Goal: Information Seeking & Learning: Find specific fact

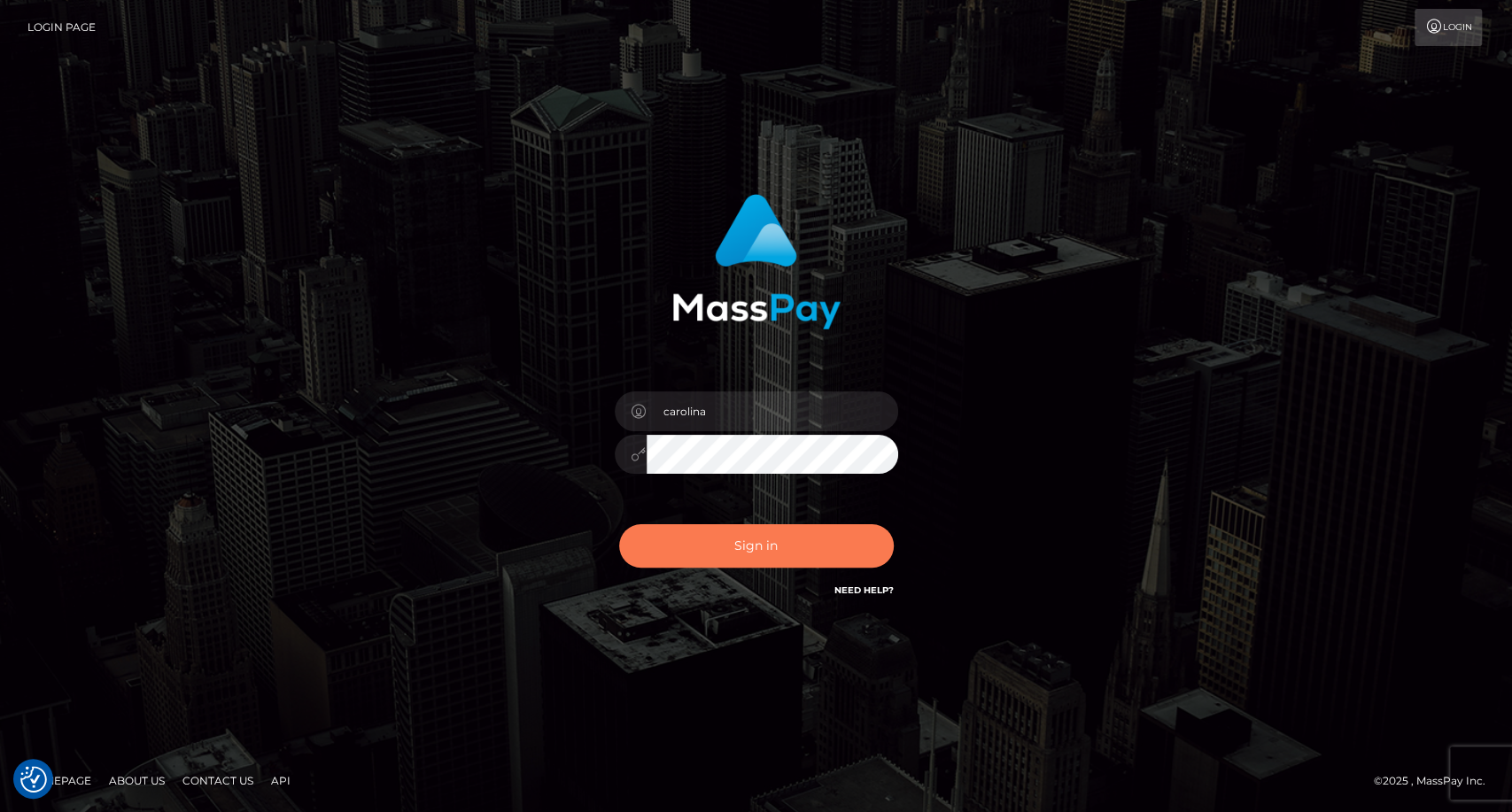
click at [731, 547] on button "Sign in" at bounding box center [756, 545] width 275 height 43
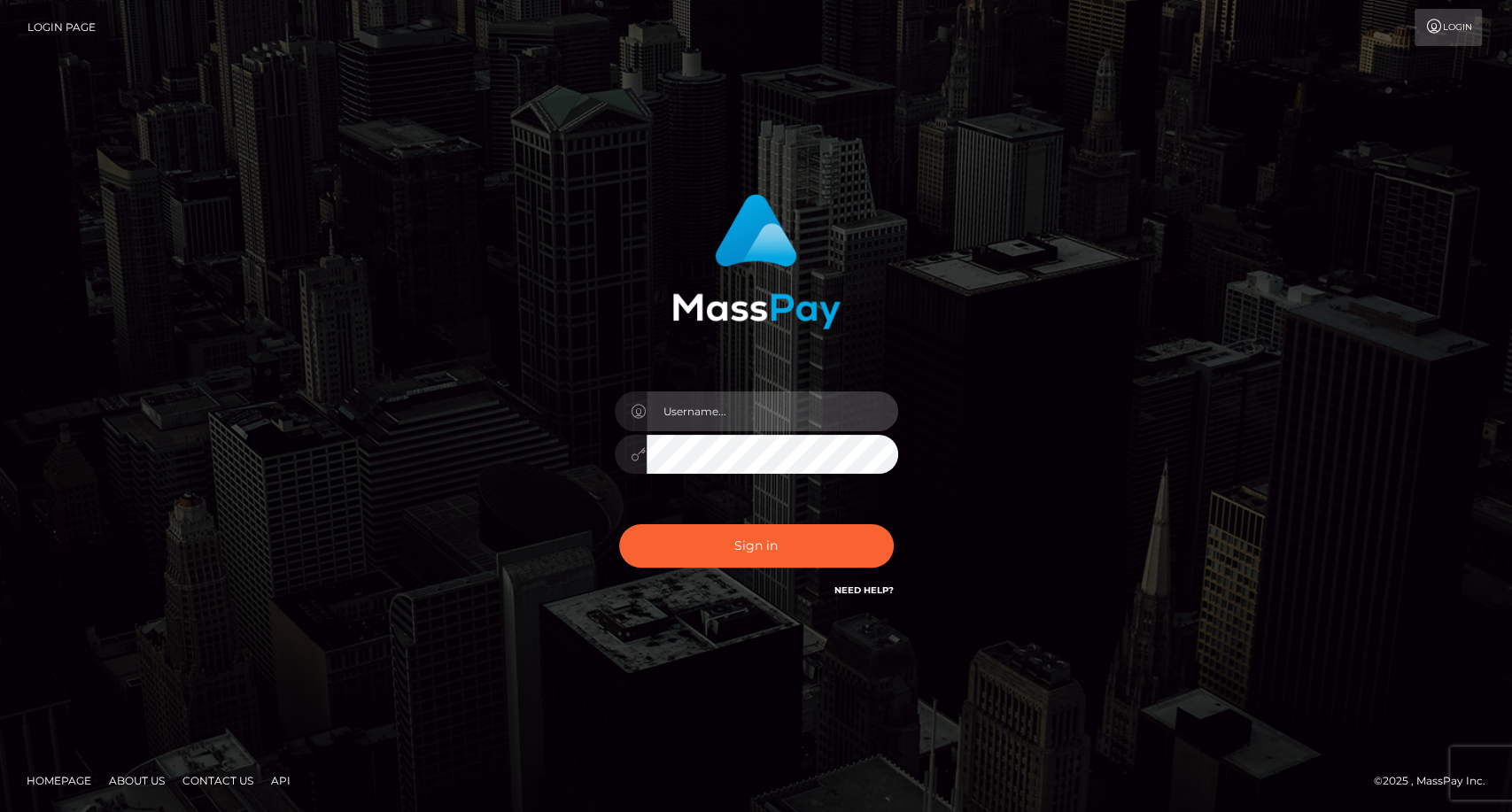
type input "carolina"
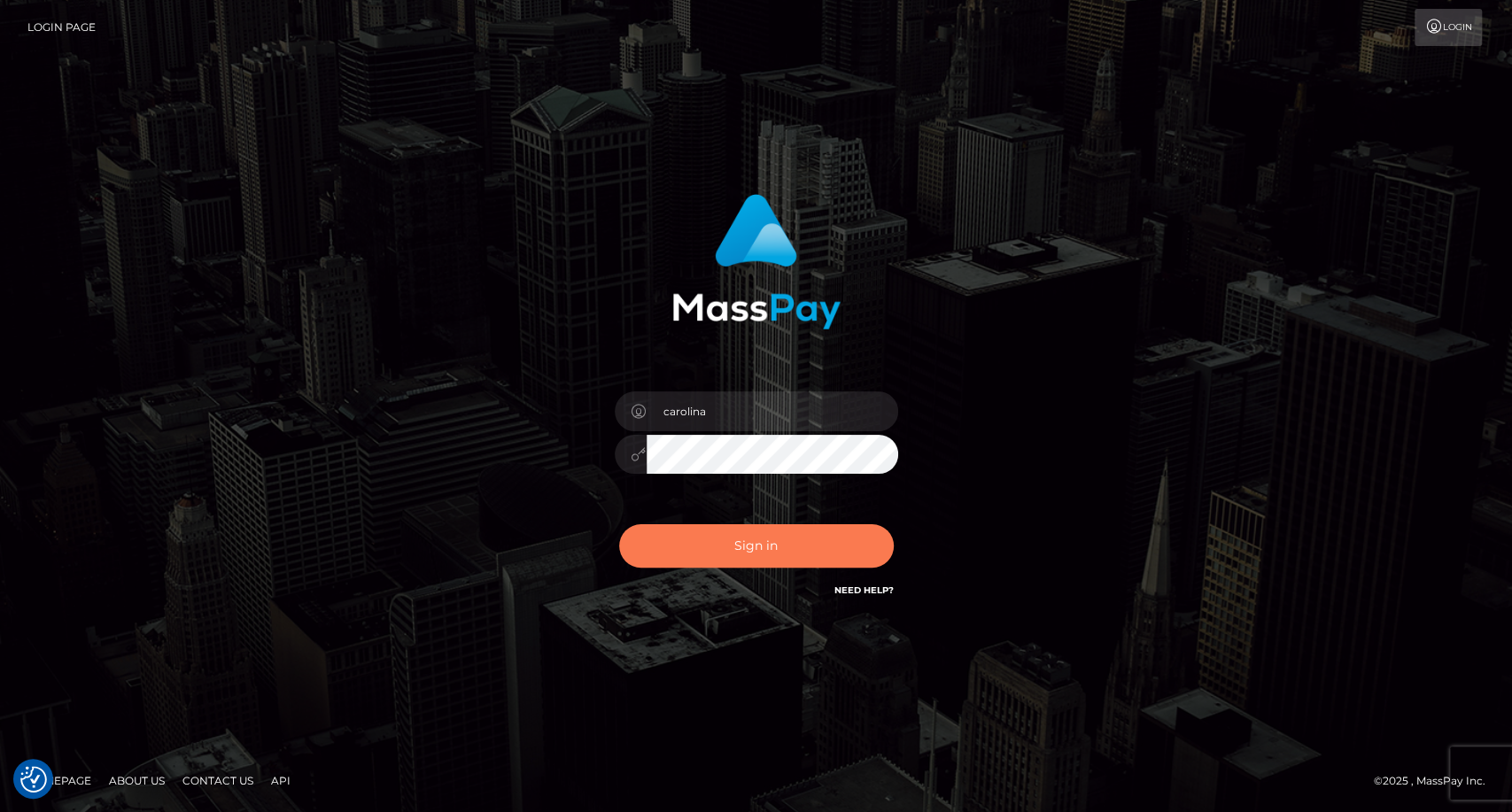
click at [806, 553] on button "Sign in" at bounding box center [756, 545] width 275 height 43
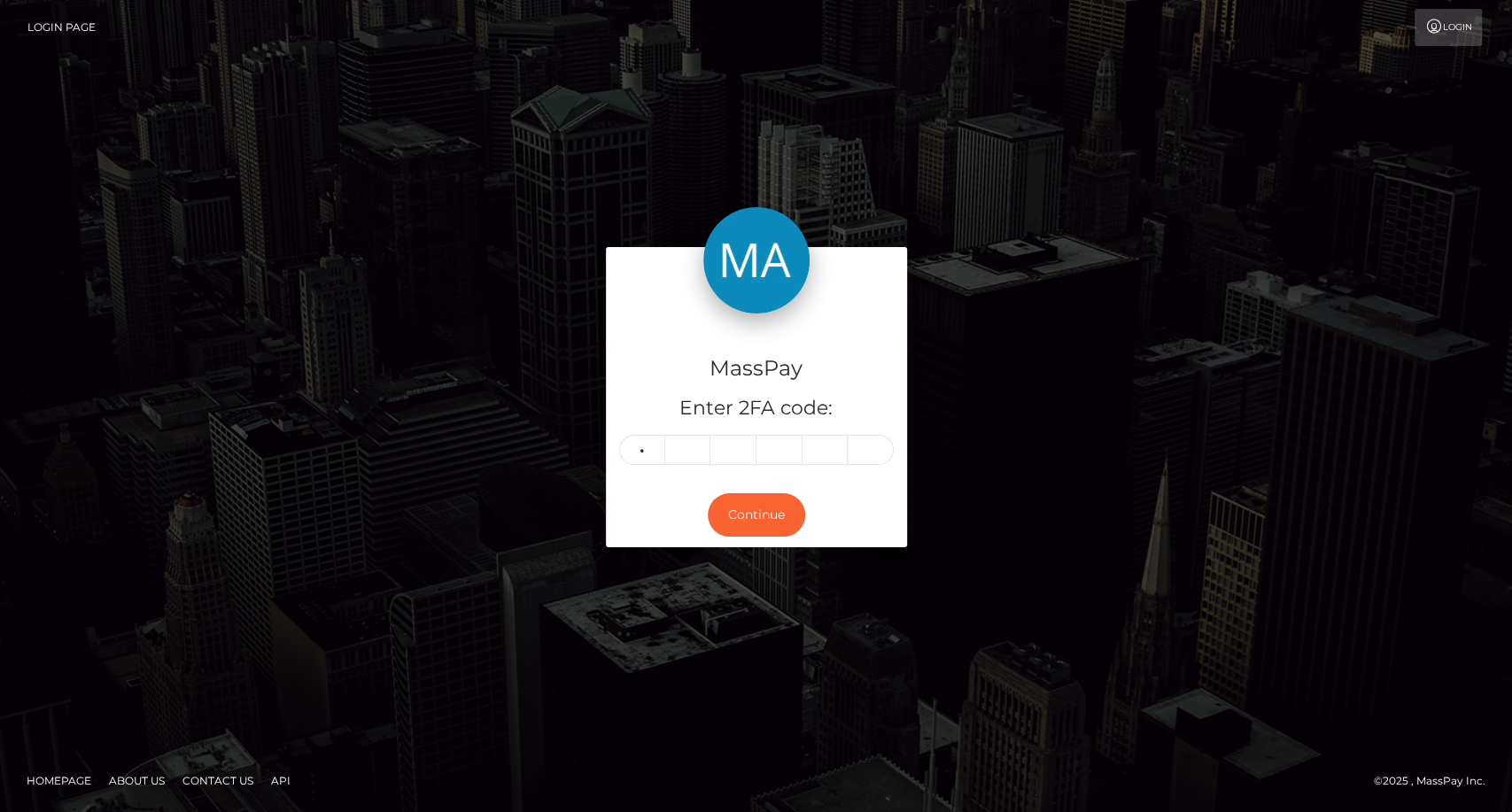
type input "9"
type input "4"
type input "7"
type input "5"
type input "1"
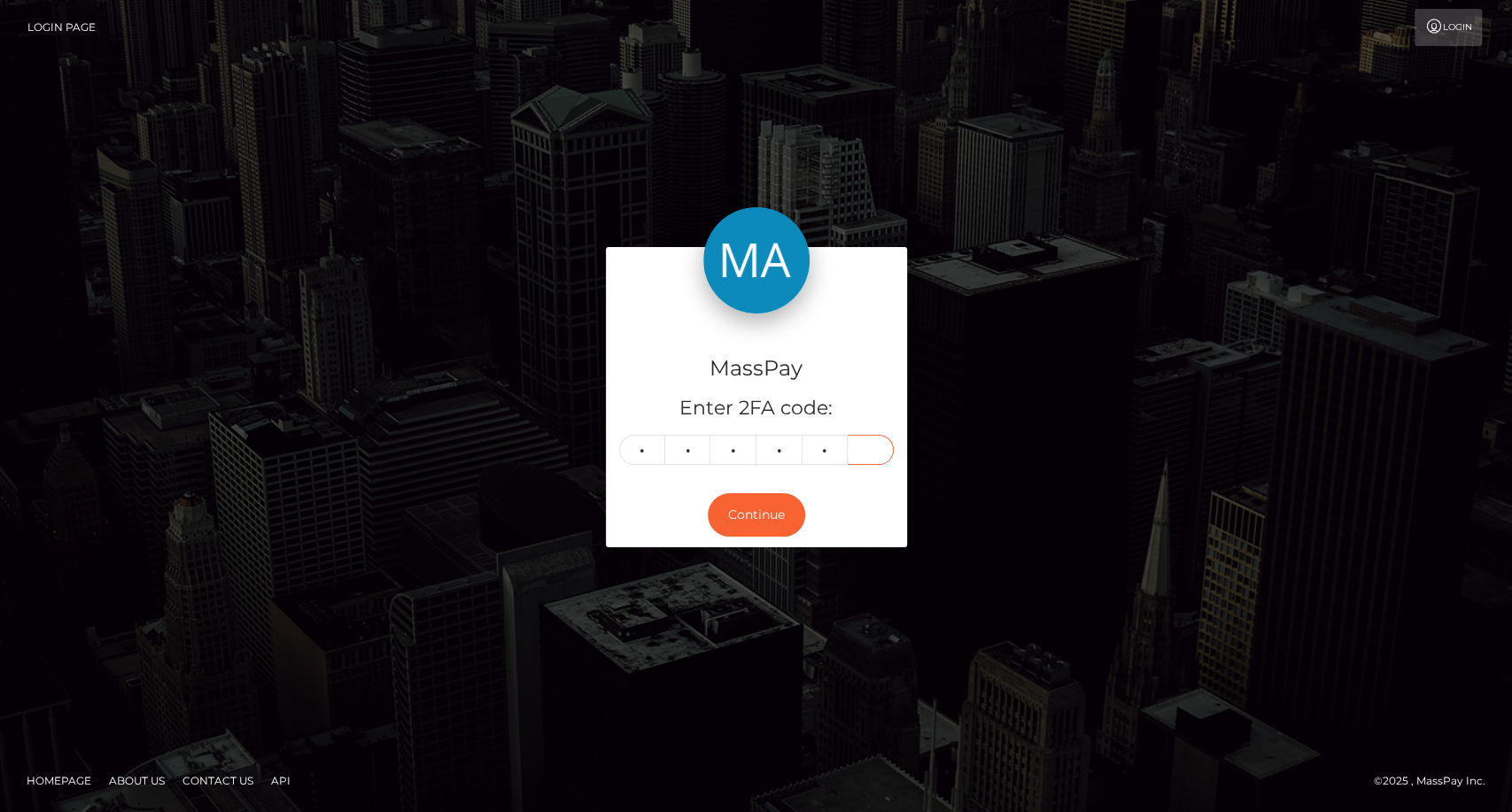
type input "1"
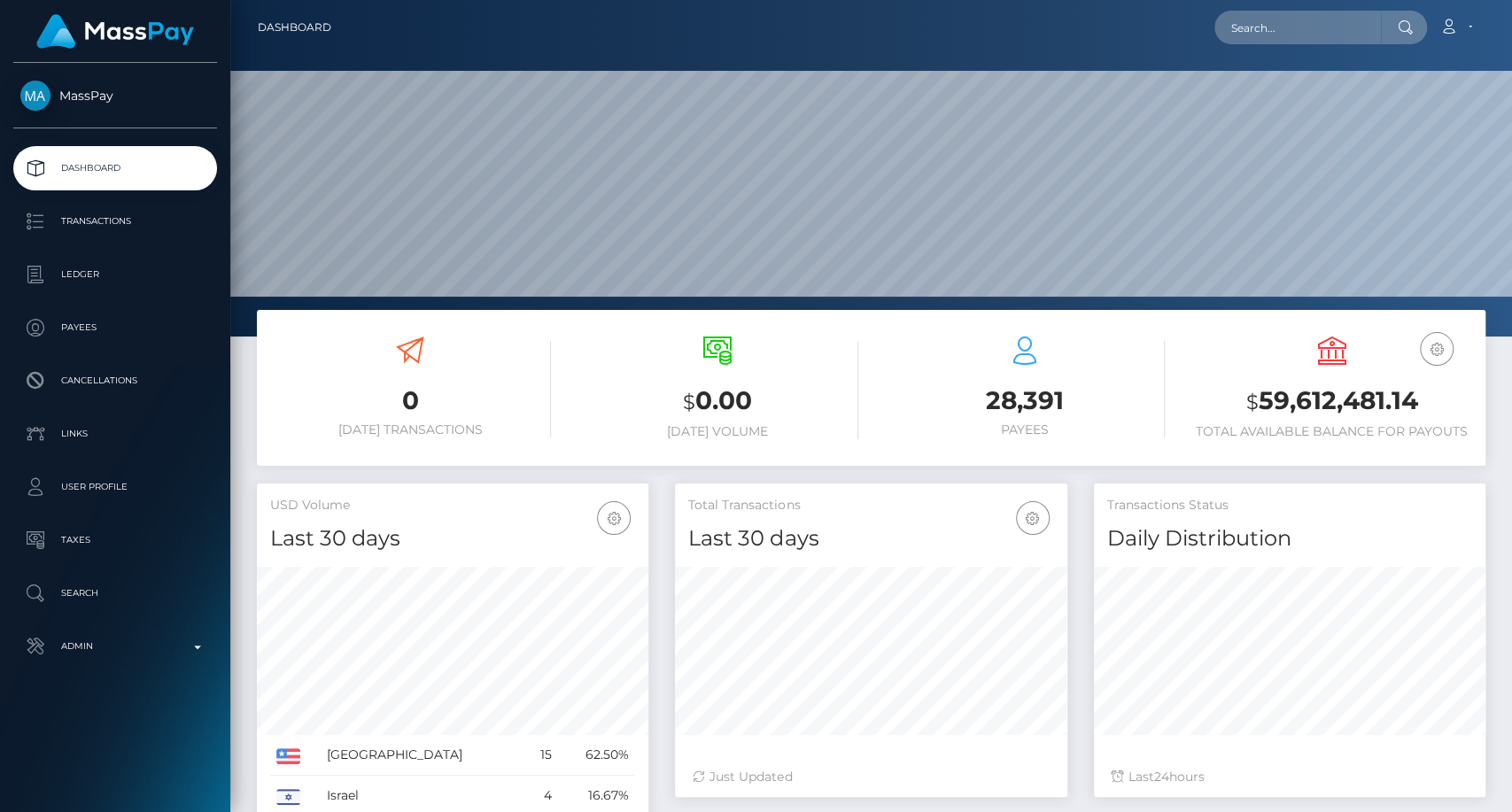
scroll to position [313, 391]
click at [1282, 30] on input "[EMAIL_ADDRESS][DOMAIN_NAME]" at bounding box center [1297, 28] width 167 height 33
click at [1282, 30] on input "trezureg3@gmail.com" at bounding box center [1297, 28] width 167 height 33
type input "trezureg3@gmail.com"
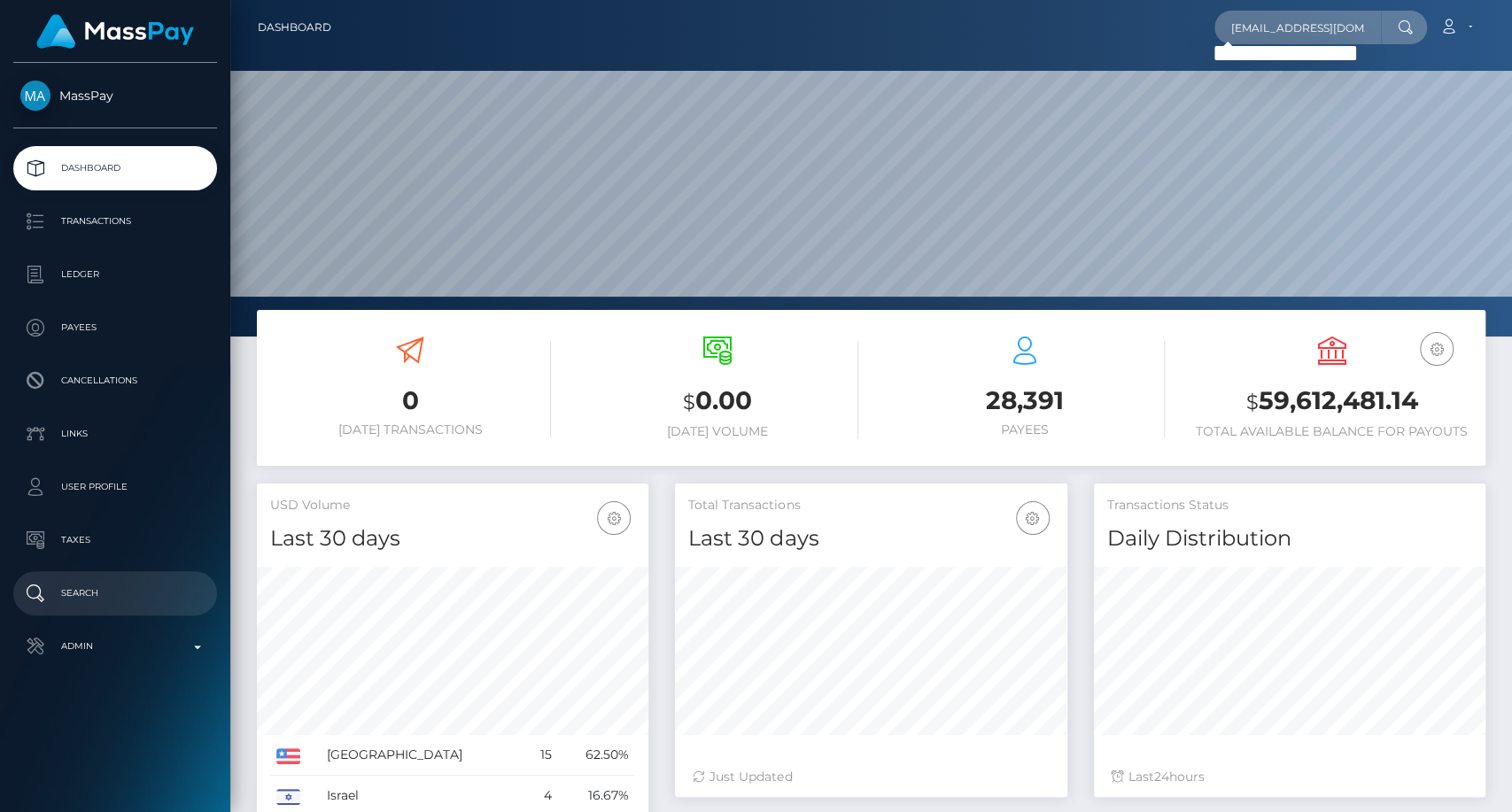
click at [82, 588] on p "Search" at bounding box center [114, 593] width 189 height 27
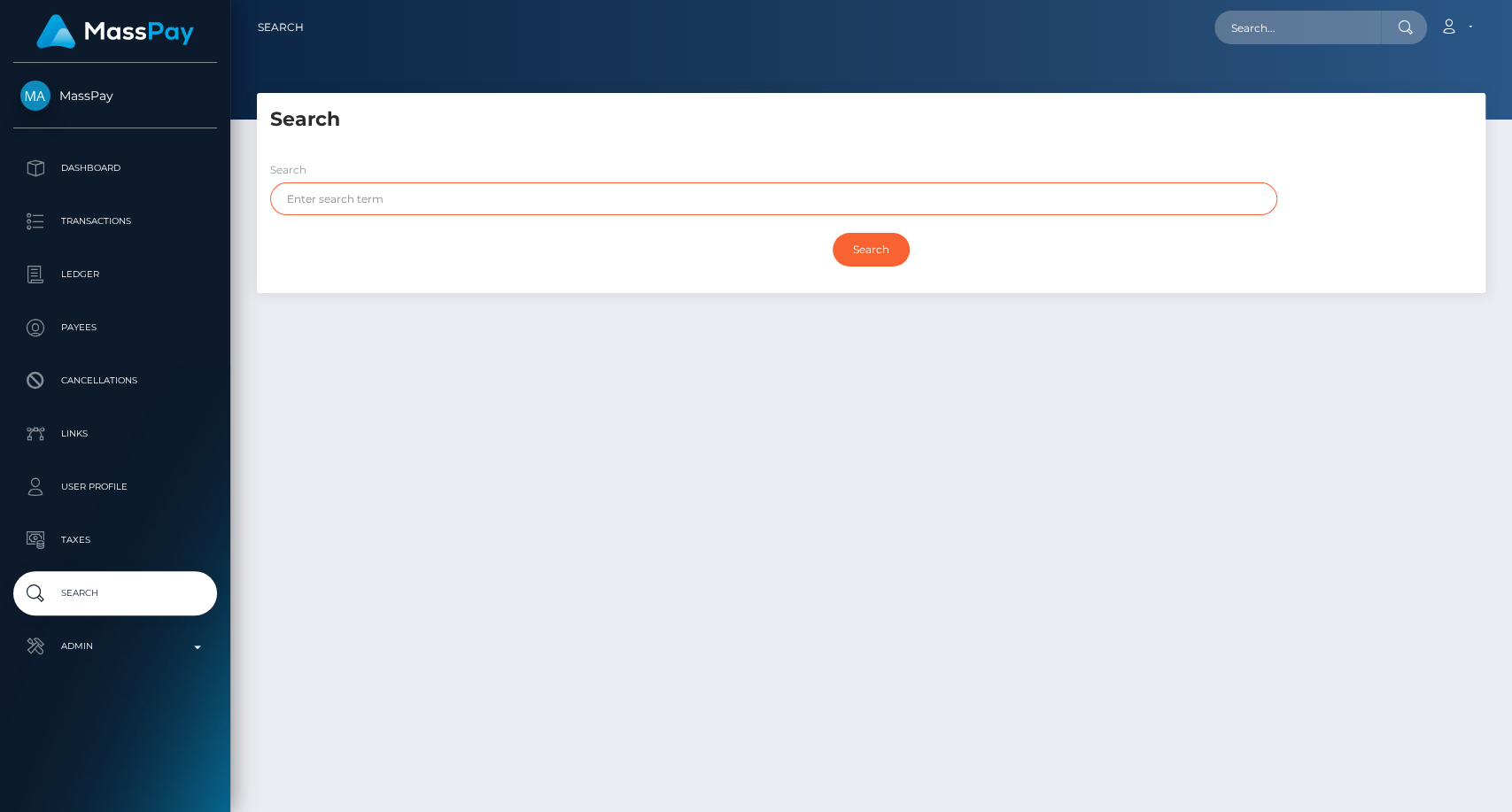
click at [317, 205] on input "text" at bounding box center [774, 199] width 1007 height 33
paste input "graves"
type input "graves"
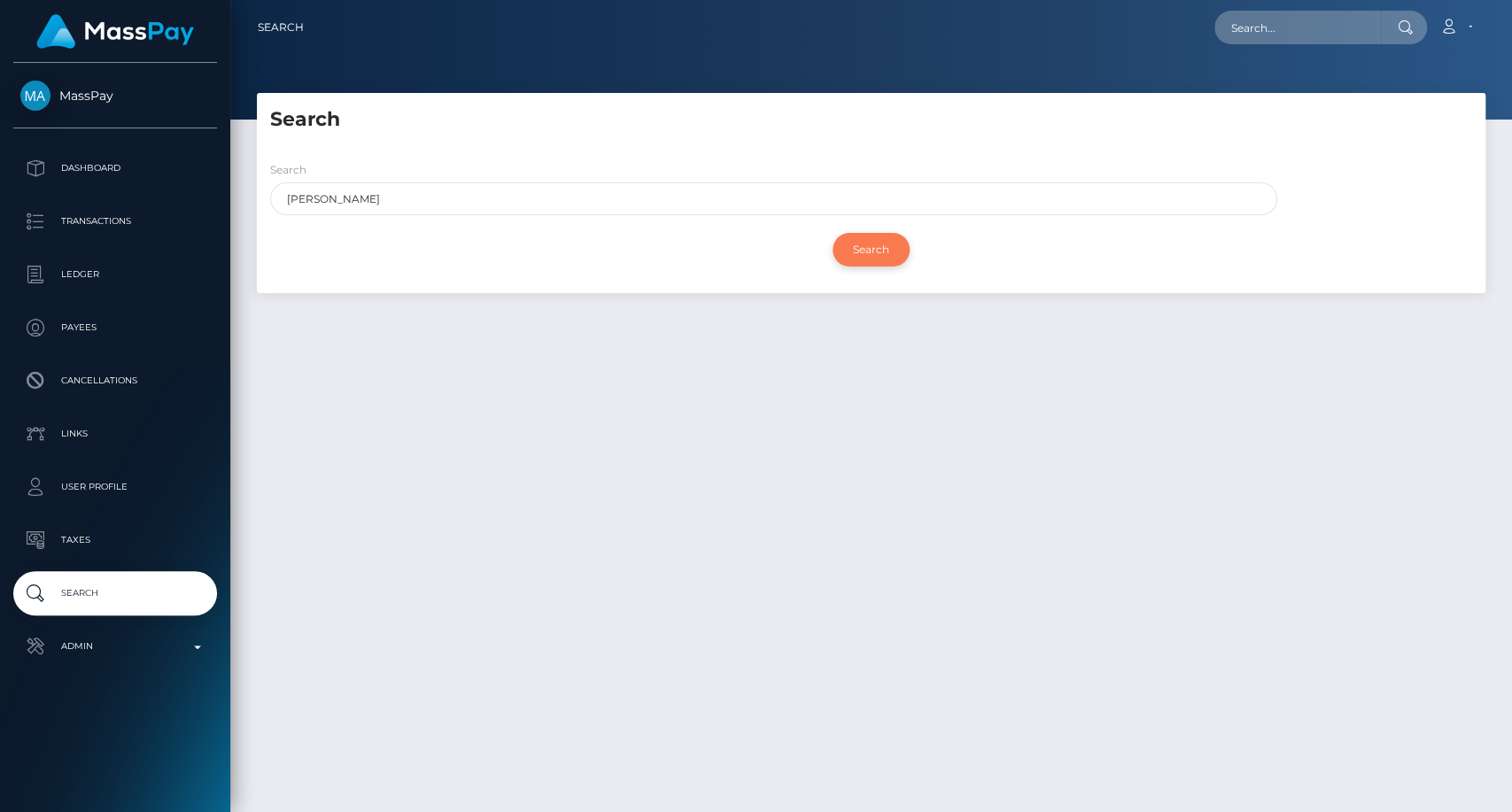
click at [885, 249] on input "Search" at bounding box center [872, 250] width 77 height 33
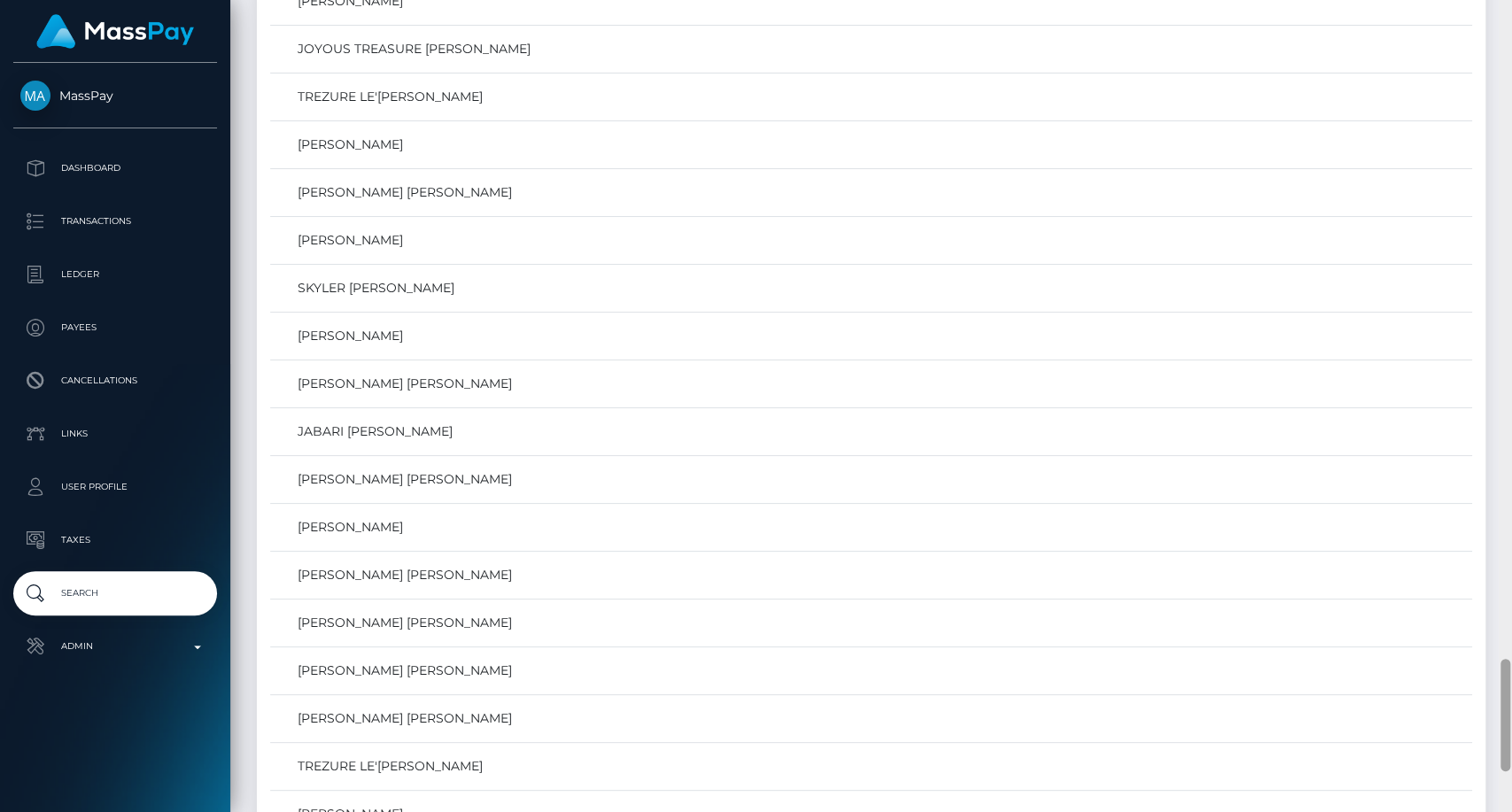
scroll to position [5043, 0]
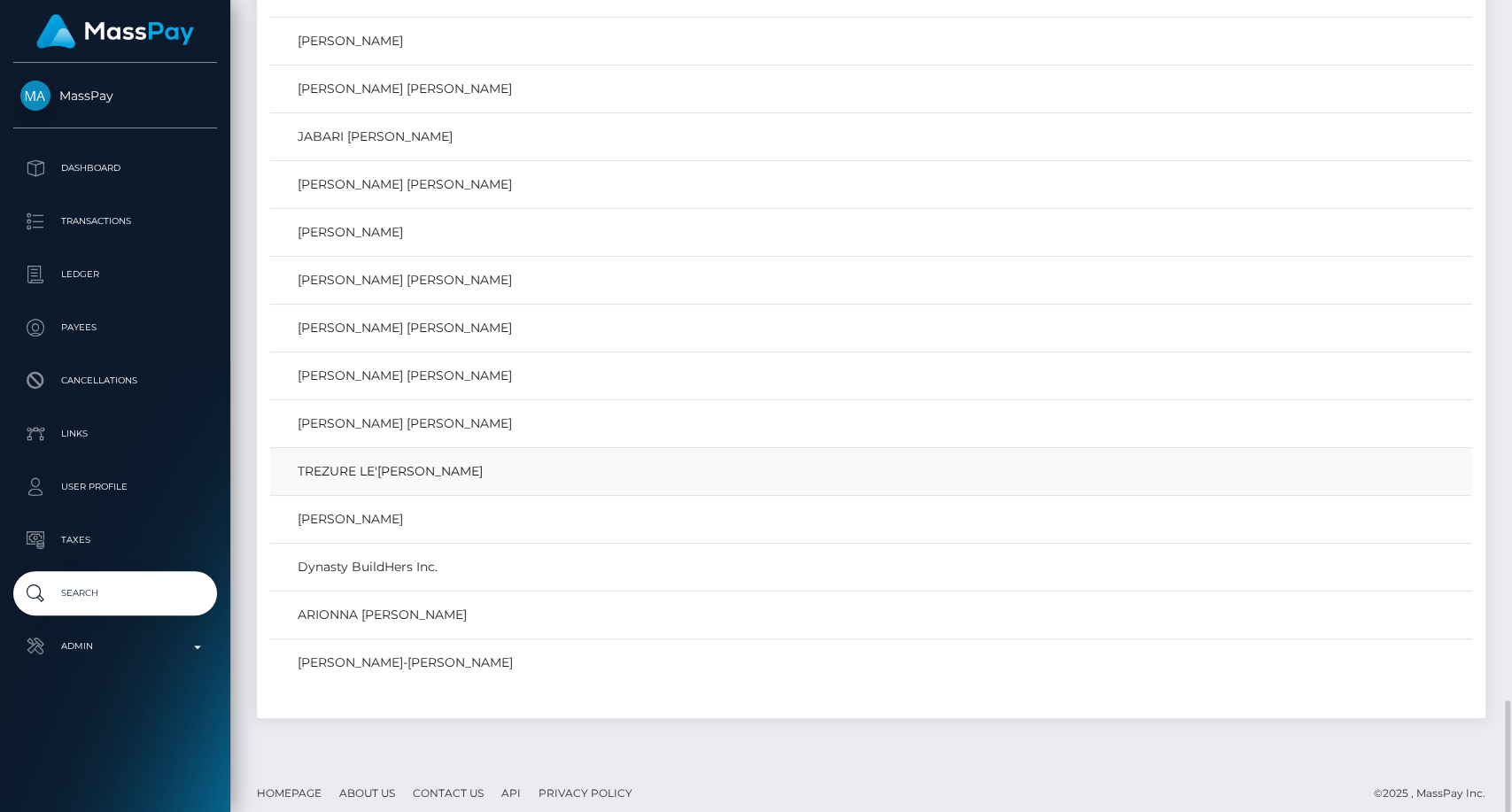
click at [684, 459] on link "TREZURE LE'XANDRIA GRAVES" at bounding box center [872, 472] width 1190 height 26
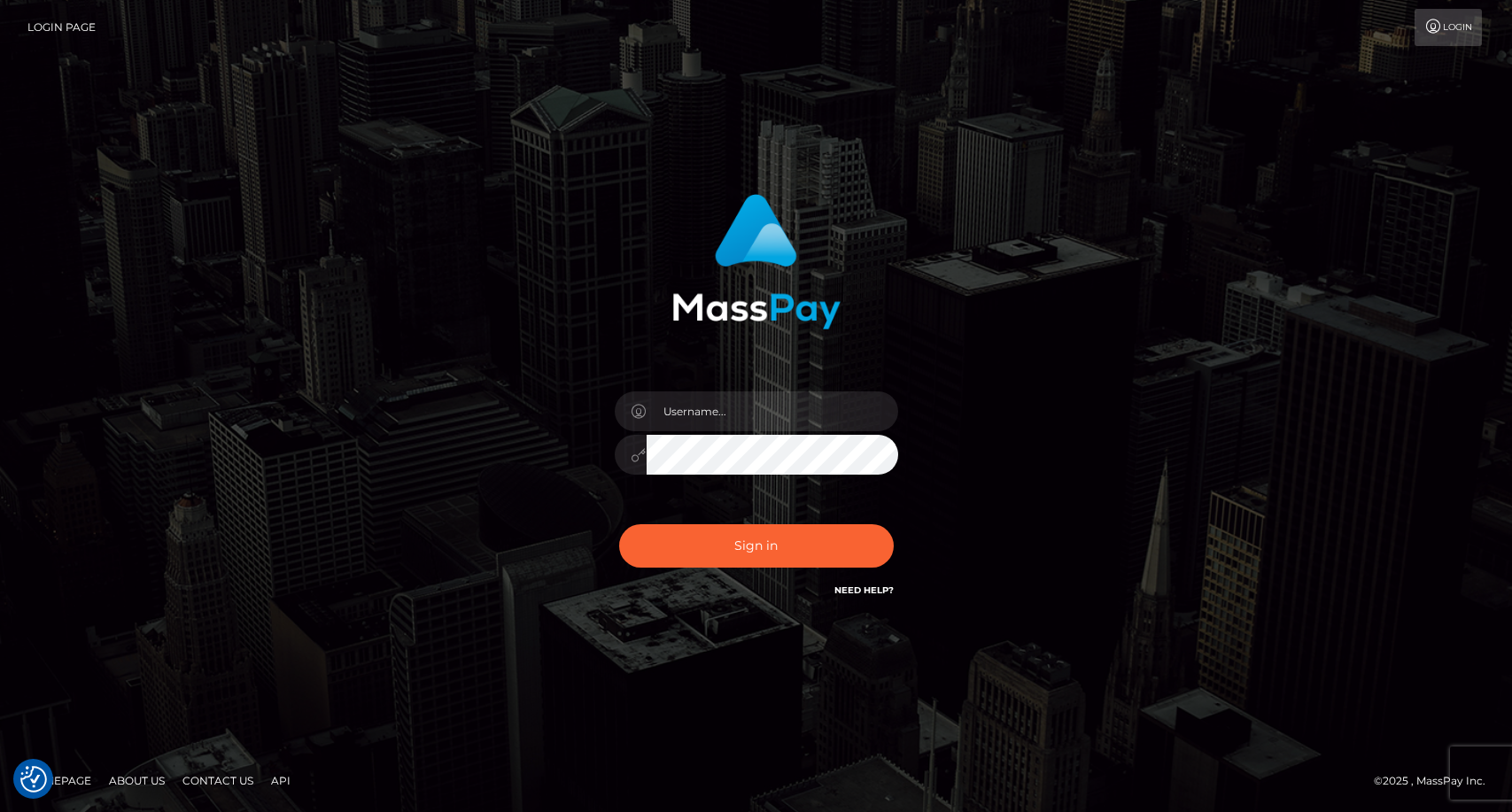
checkbox input "true"
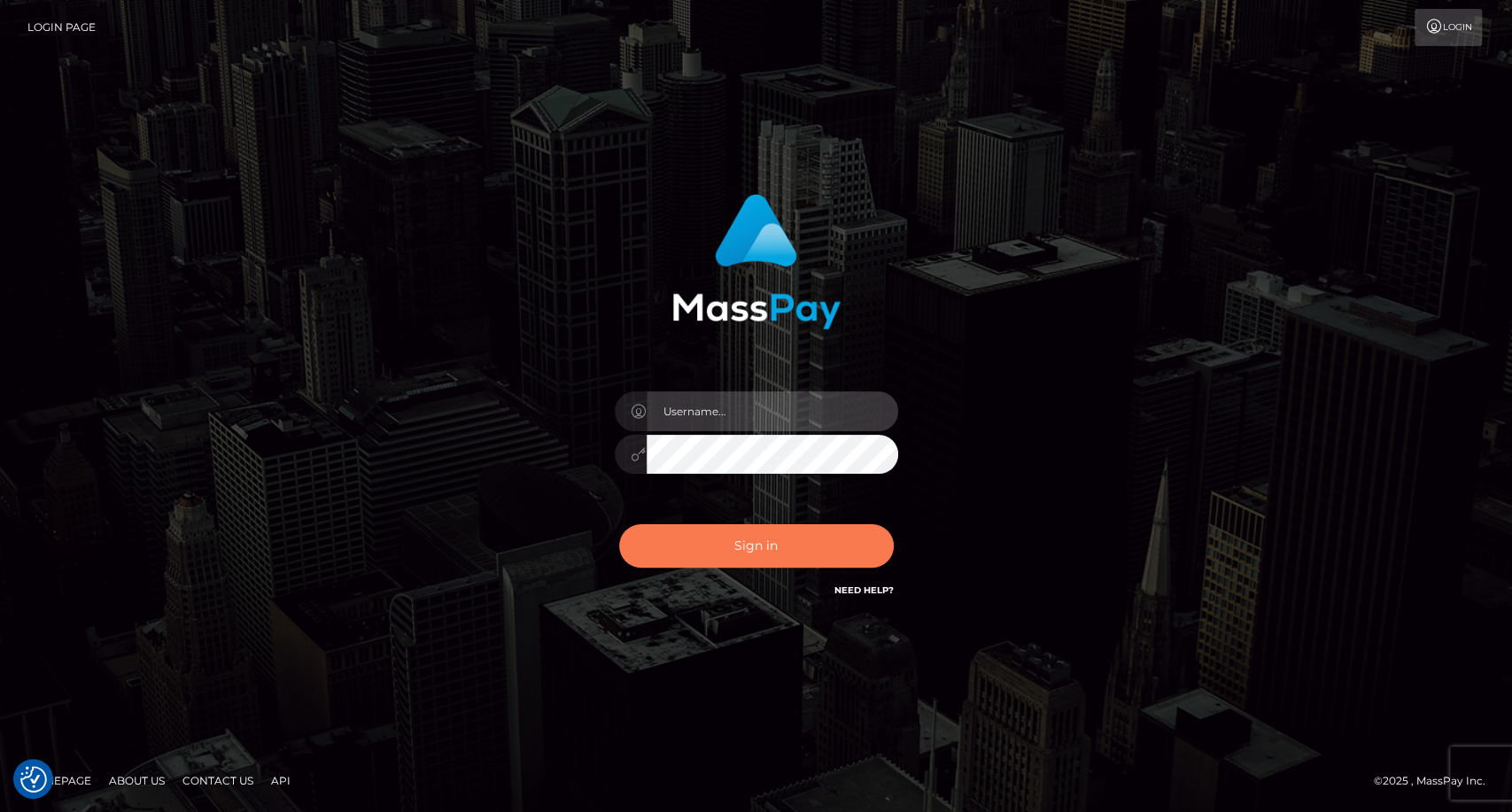
type input "carolina"
click at [801, 558] on button "Sign in" at bounding box center [756, 545] width 275 height 43
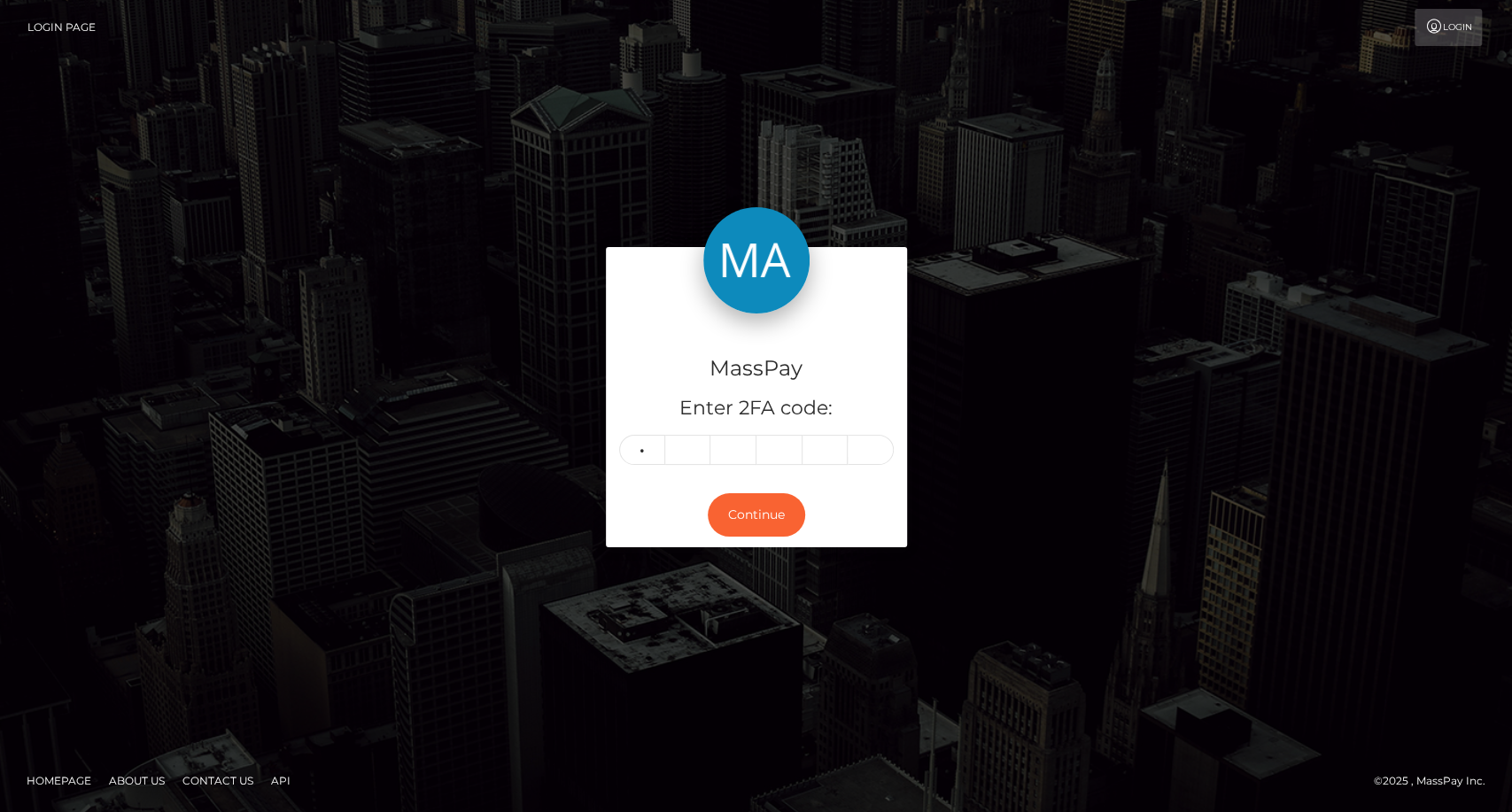
type input "1"
type input "4"
type input "1"
type input "4"
type input "5"
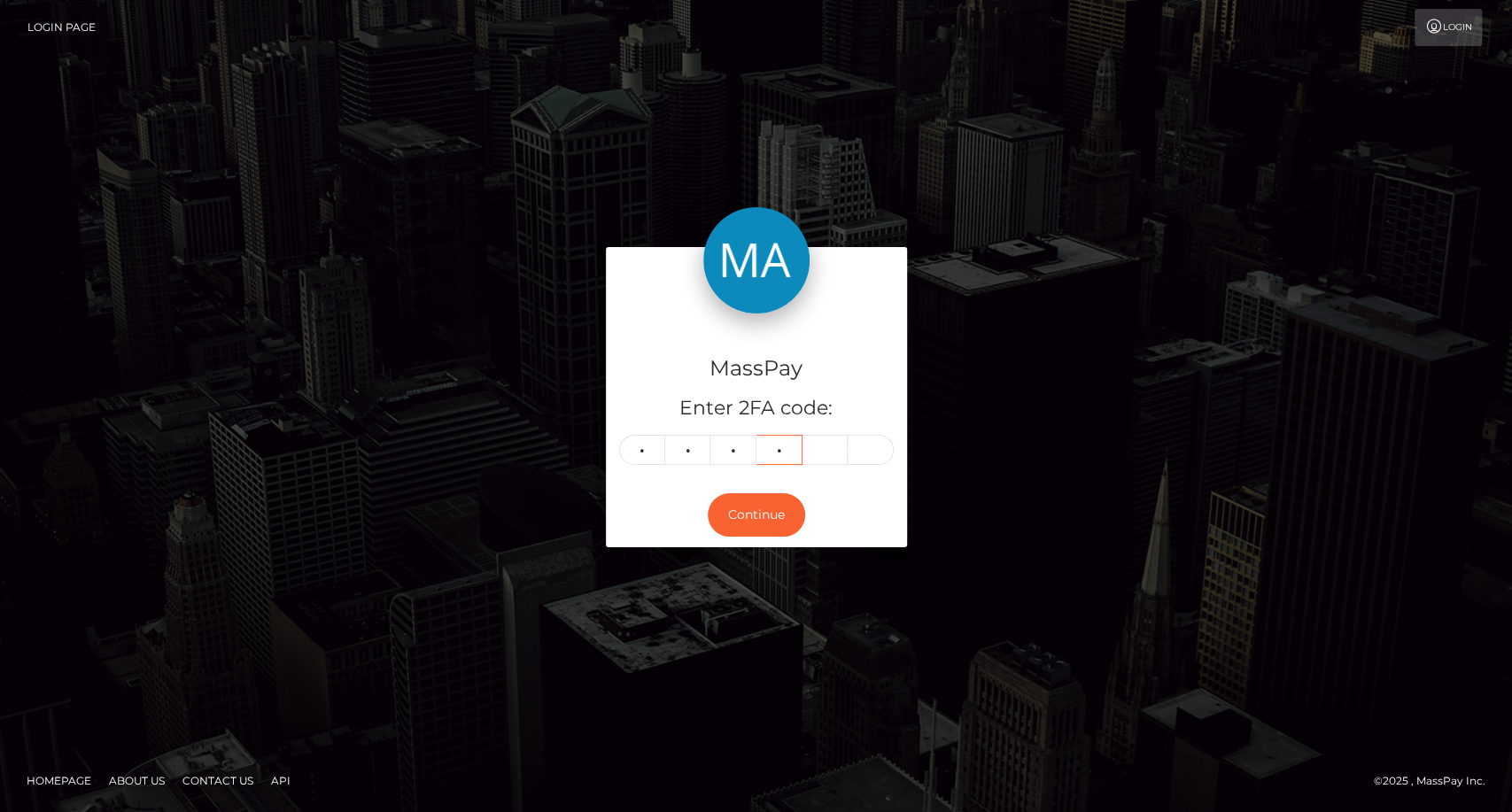
type input "5"
type input "1"
type input "8"
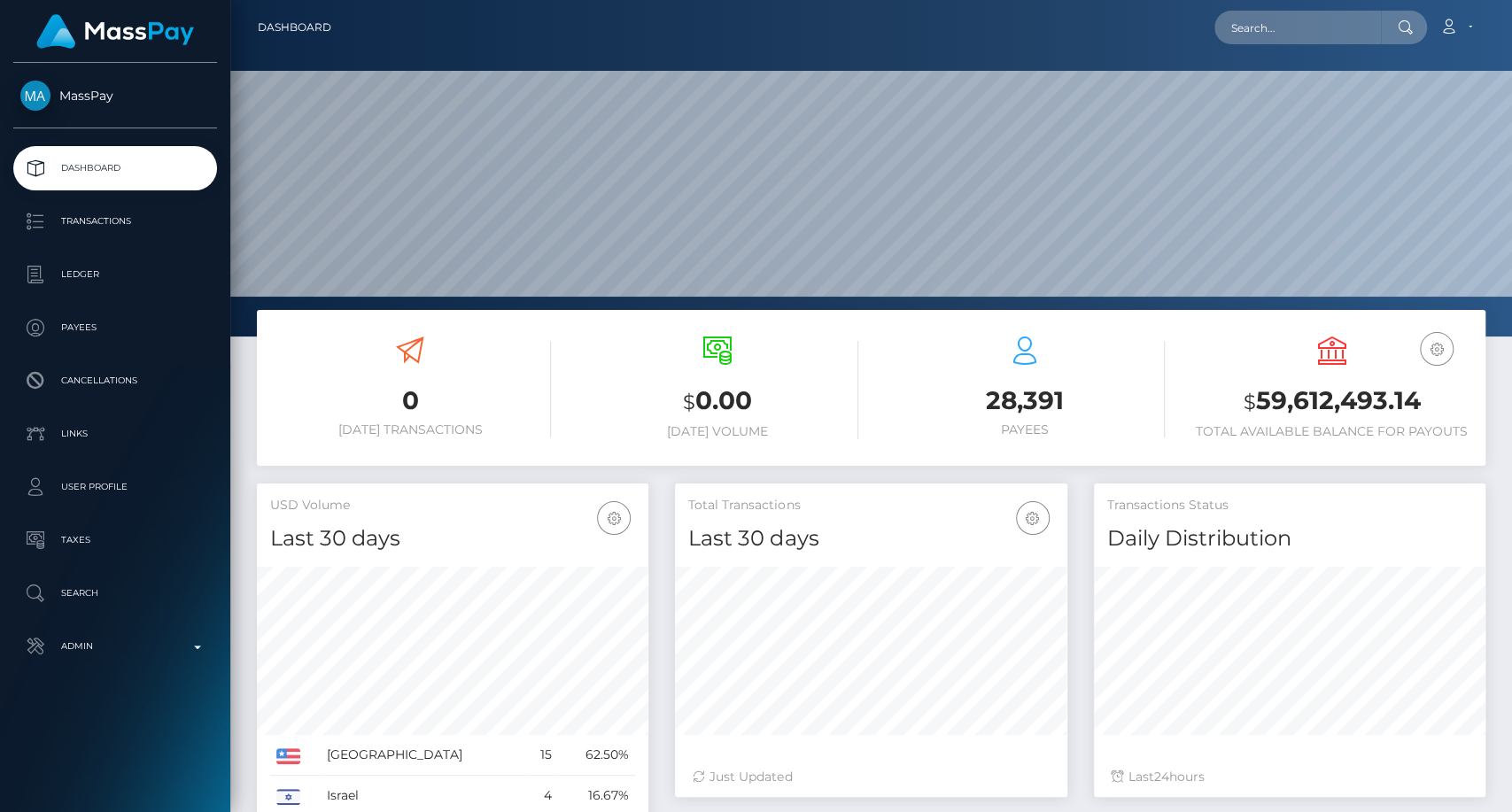
scroll to position [313, 391]
click at [1278, 26] on input "text" at bounding box center [1297, 28] width 167 height 33
paste input "valonyango4@gmail.com"
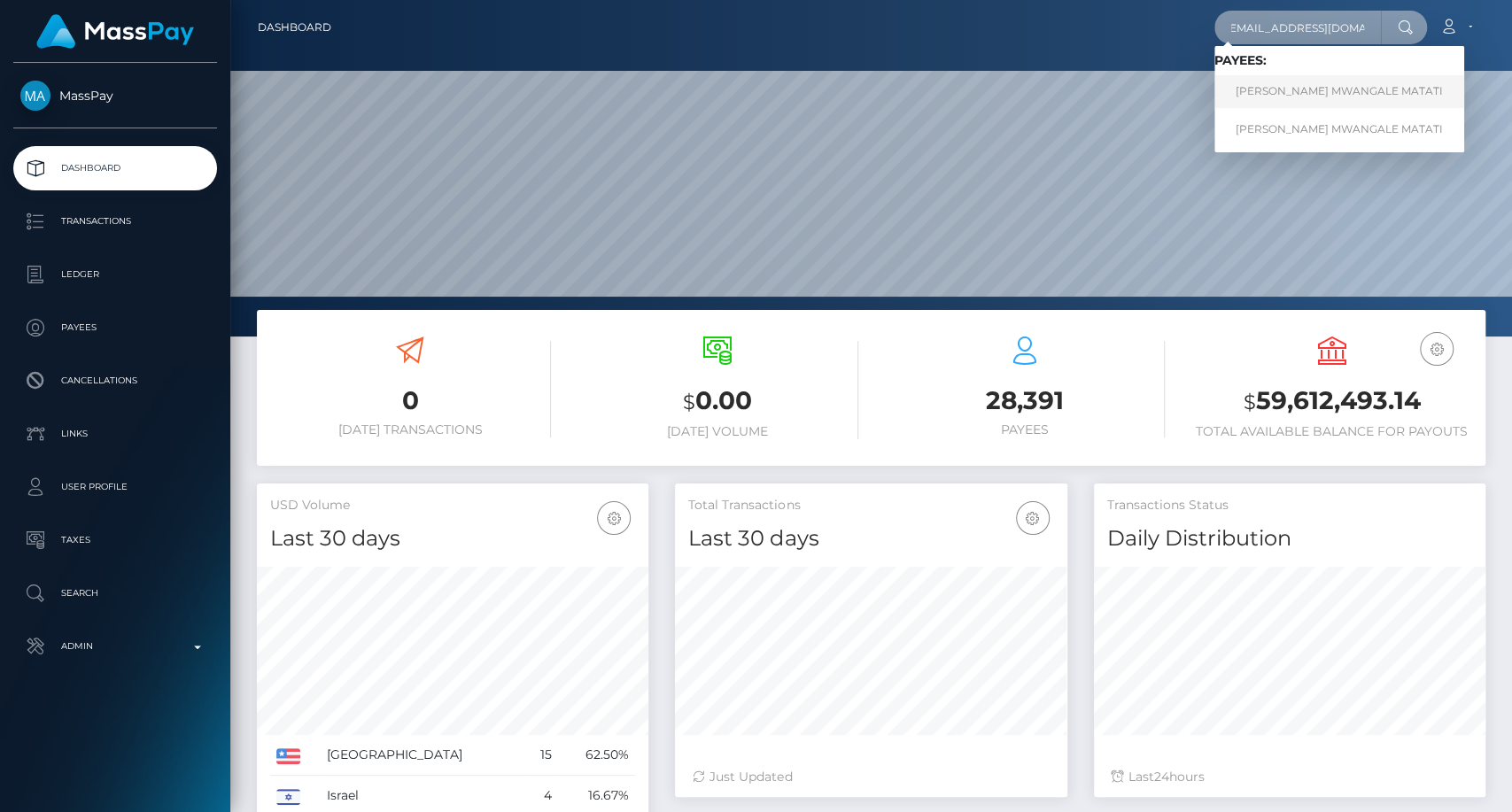
type input "valonyango4@gmail.com"
click at [1294, 96] on link "GLORINE MWANGALE MATATI" at bounding box center [1339, 92] width 250 height 33
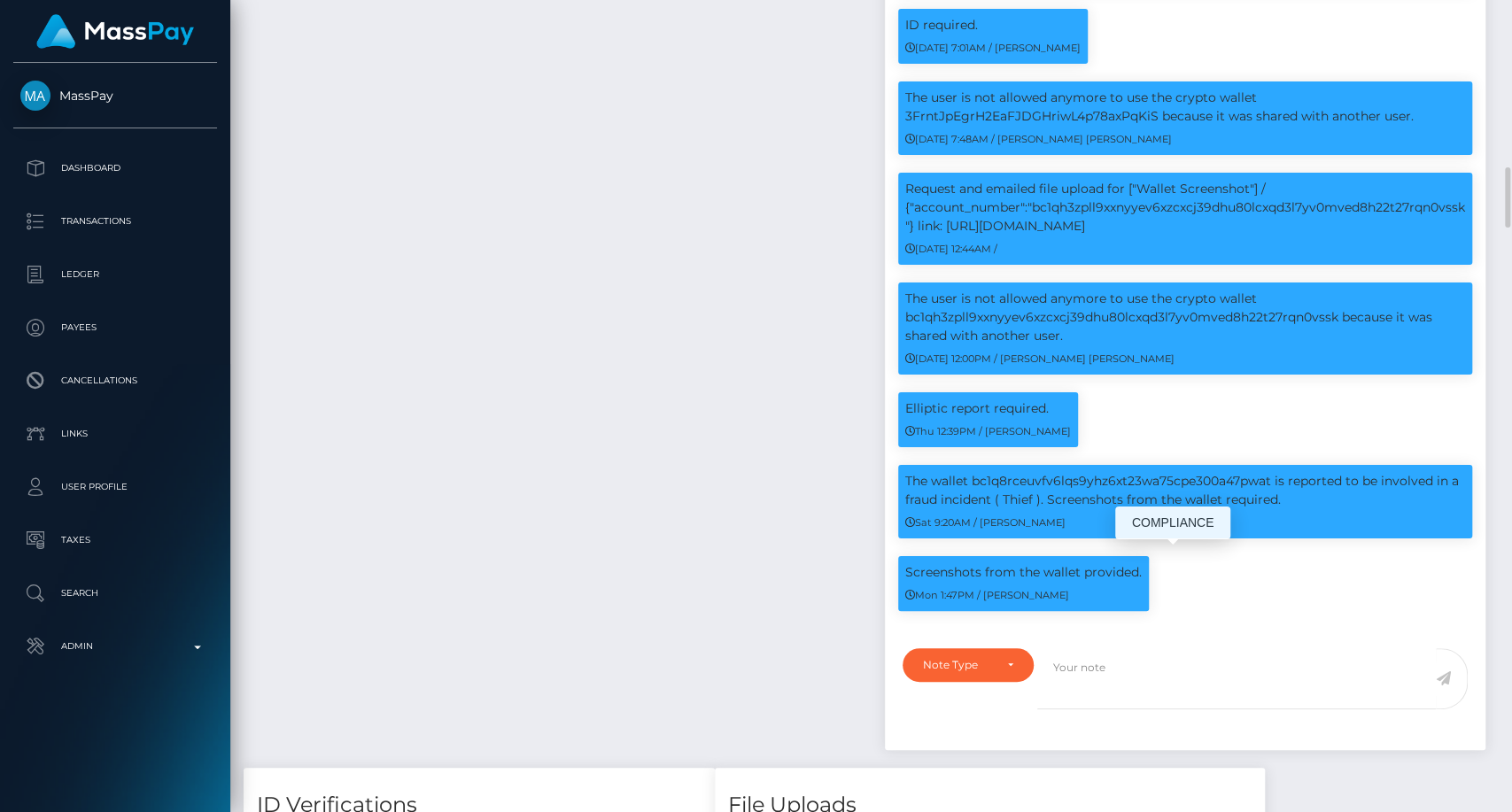
scroll to position [212, 391]
drag, startPoint x: 1128, startPoint y: 556, endPoint x: 907, endPoint y: 555, distance: 221.0
click at [907, 556] on div "Screenshots from the wallet provided. Mon 1:47PM / Dan Cirnat" at bounding box center [1024, 584] width 251 height 55
drag, startPoint x: 1449, startPoint y: 795, endPoint x: 1181, endPoint y: 533, distance: 374.8
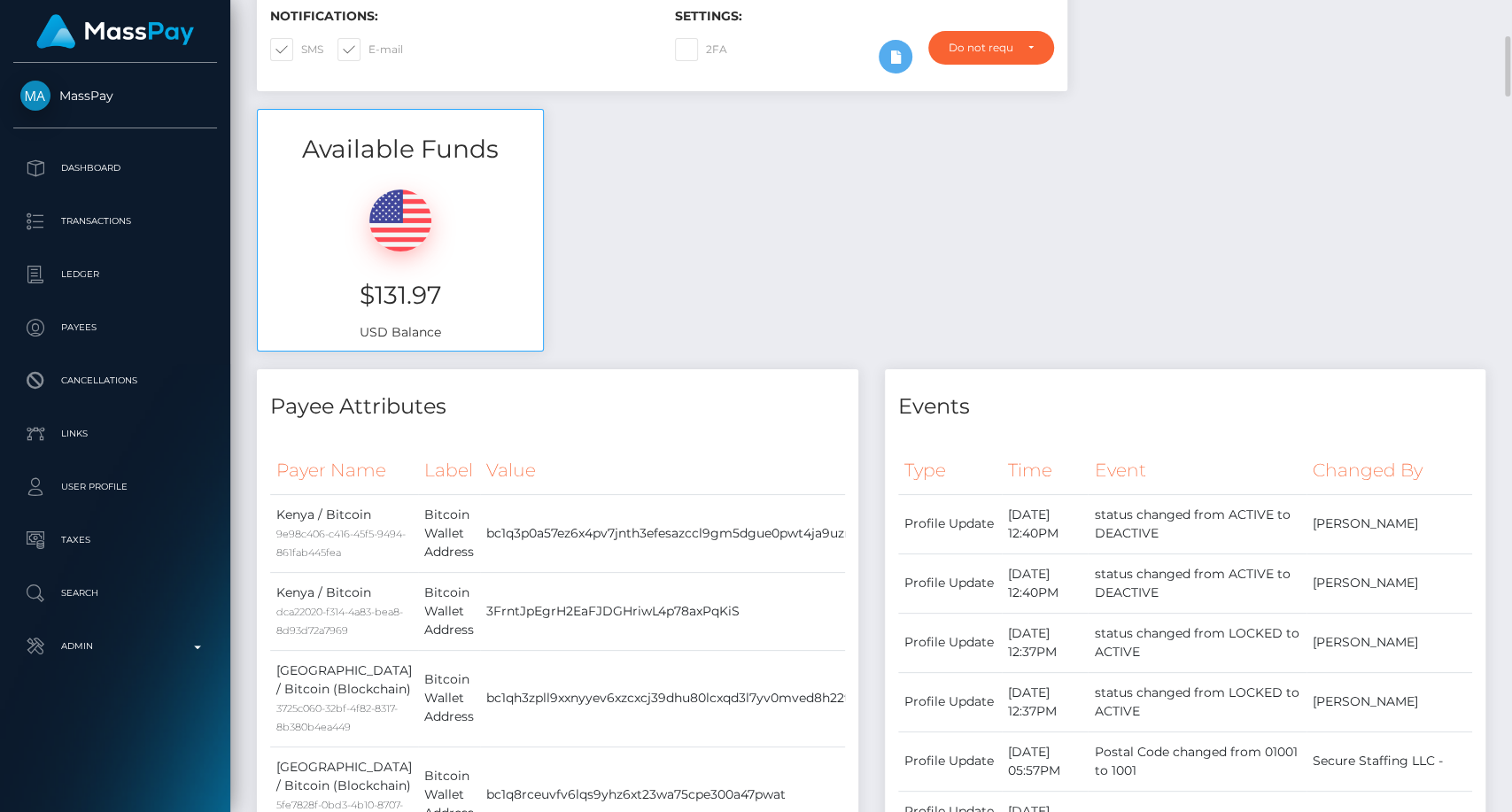
scroll to position [0, 0]
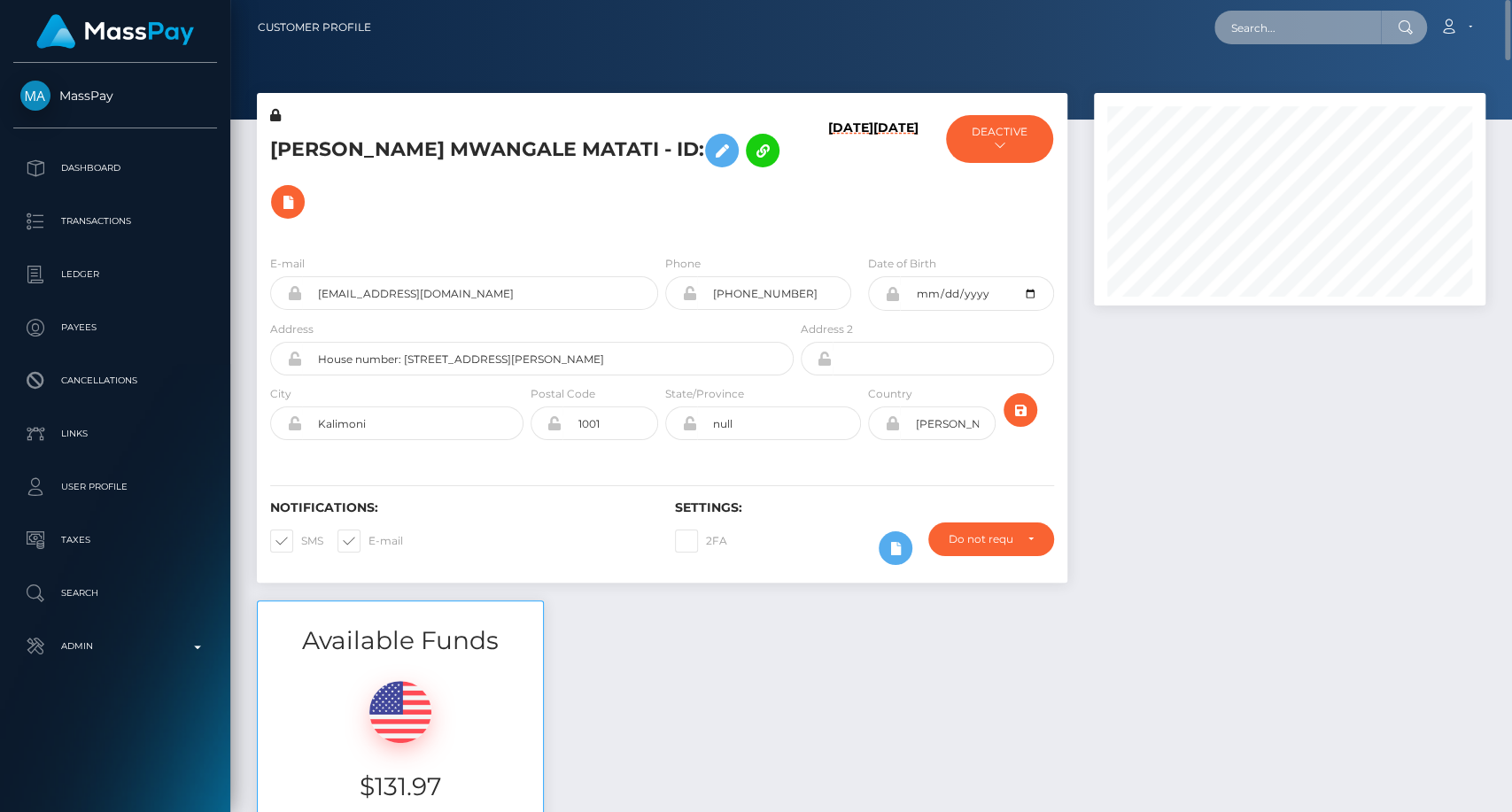
click at [1294, 29] on input "text" at bounding box center [1297, 28] width 167 height 33
paste input "mercytashon@gmail.com"
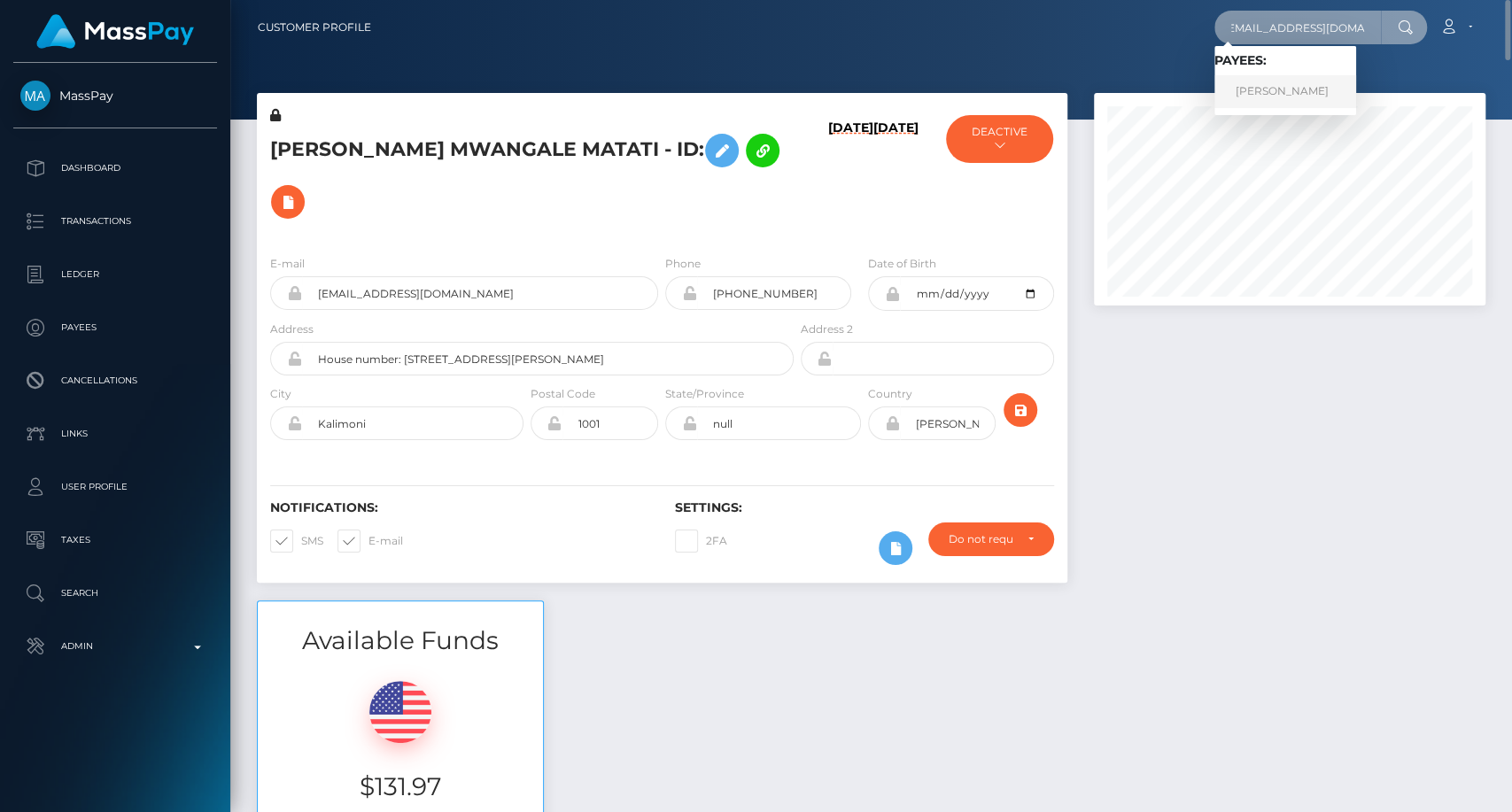
type input "mercytashon@gmail.com"
click at [1292, 101] on link "Mercy Akeyo" at bounding box center [1285, 92] width 142 height 33
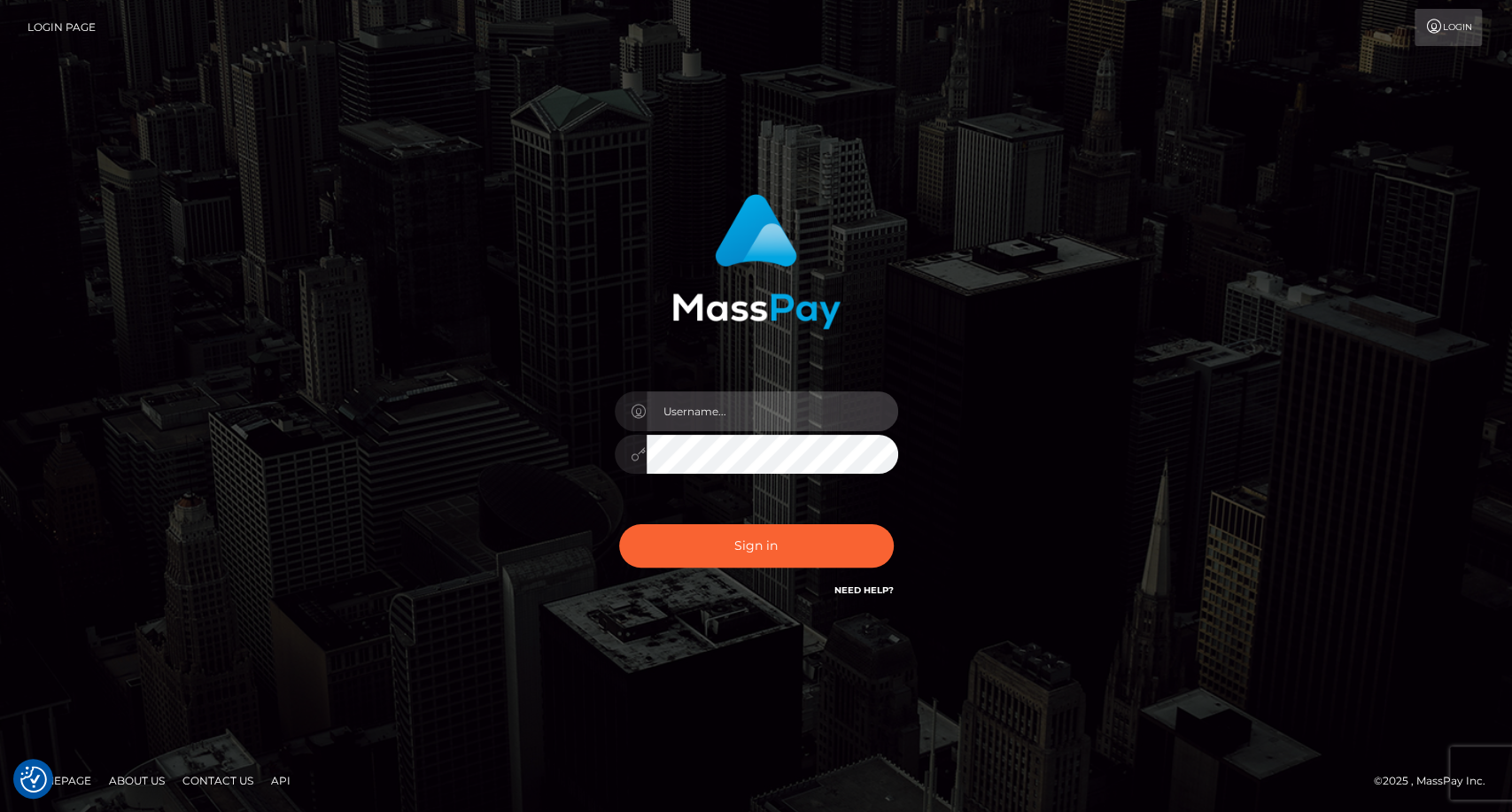
type input "carolina"
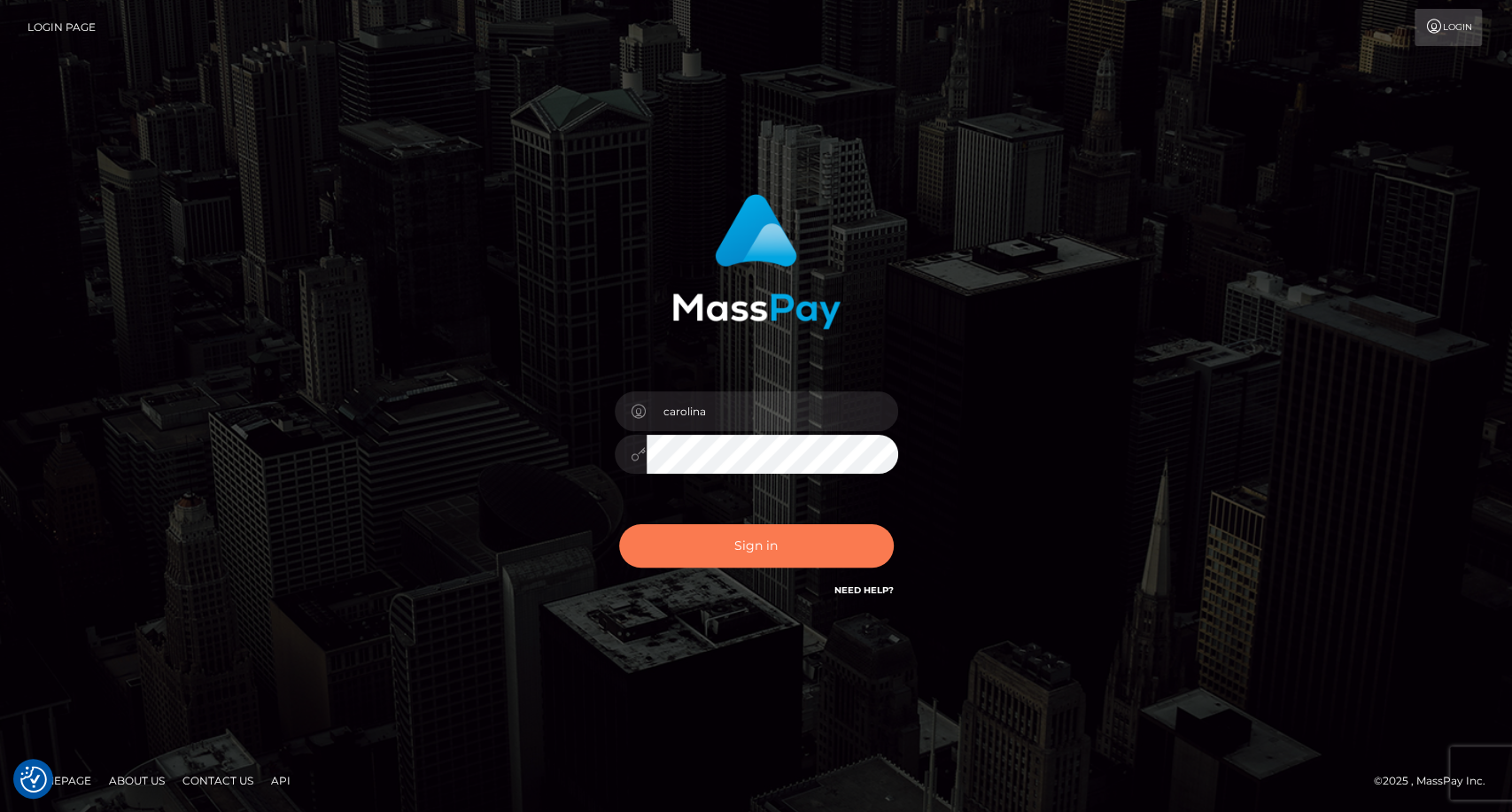
click at [748, 554] on button "Sign in" at bounding box center [756, 545] width 275 height 43
type input "carolina"
click at [790, 551] on button "Sign in" at bounding box center [756, 545] width 275 height 43
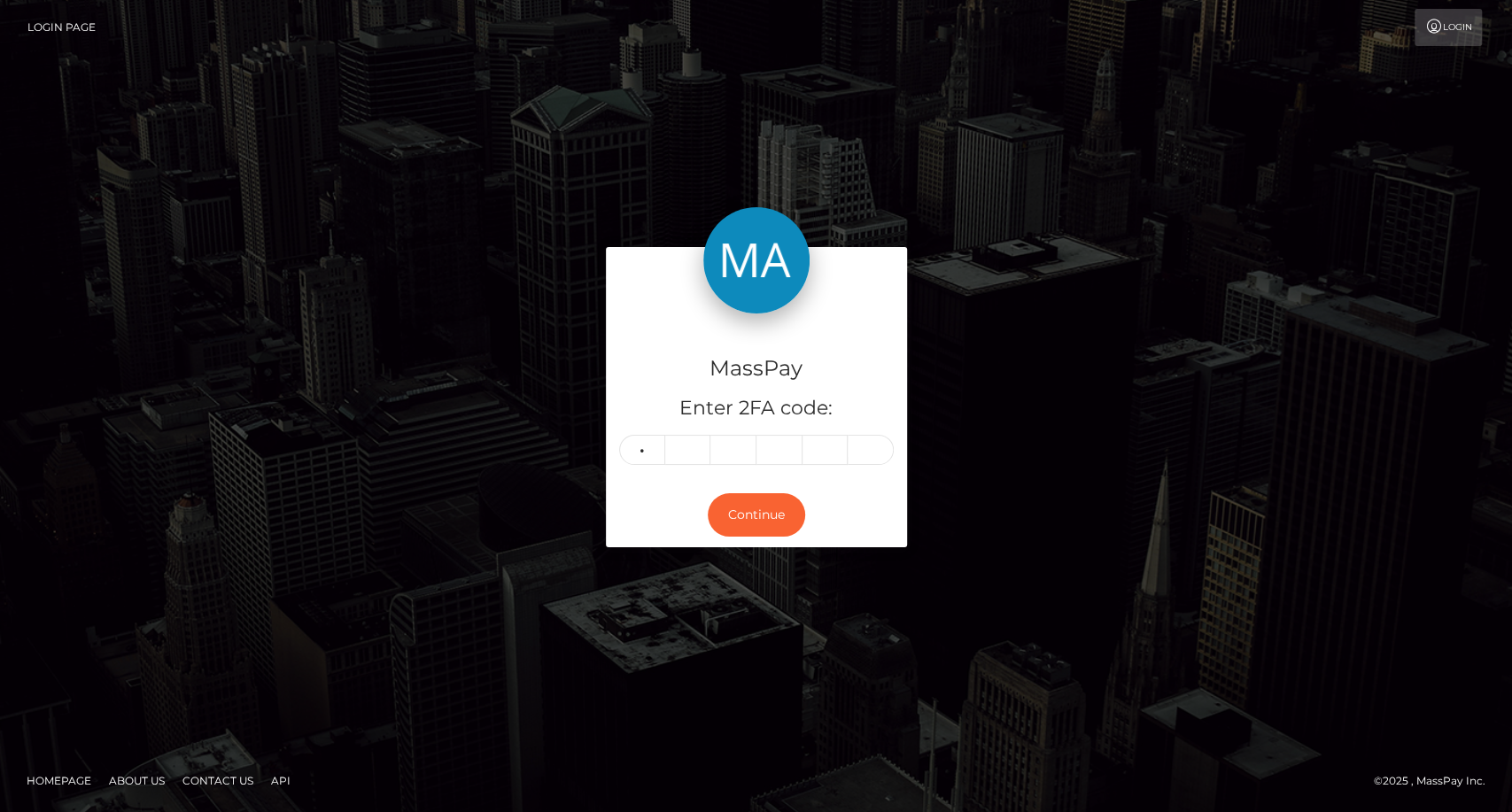
type input "1"
type input "5"
type input "4"
type input "5"
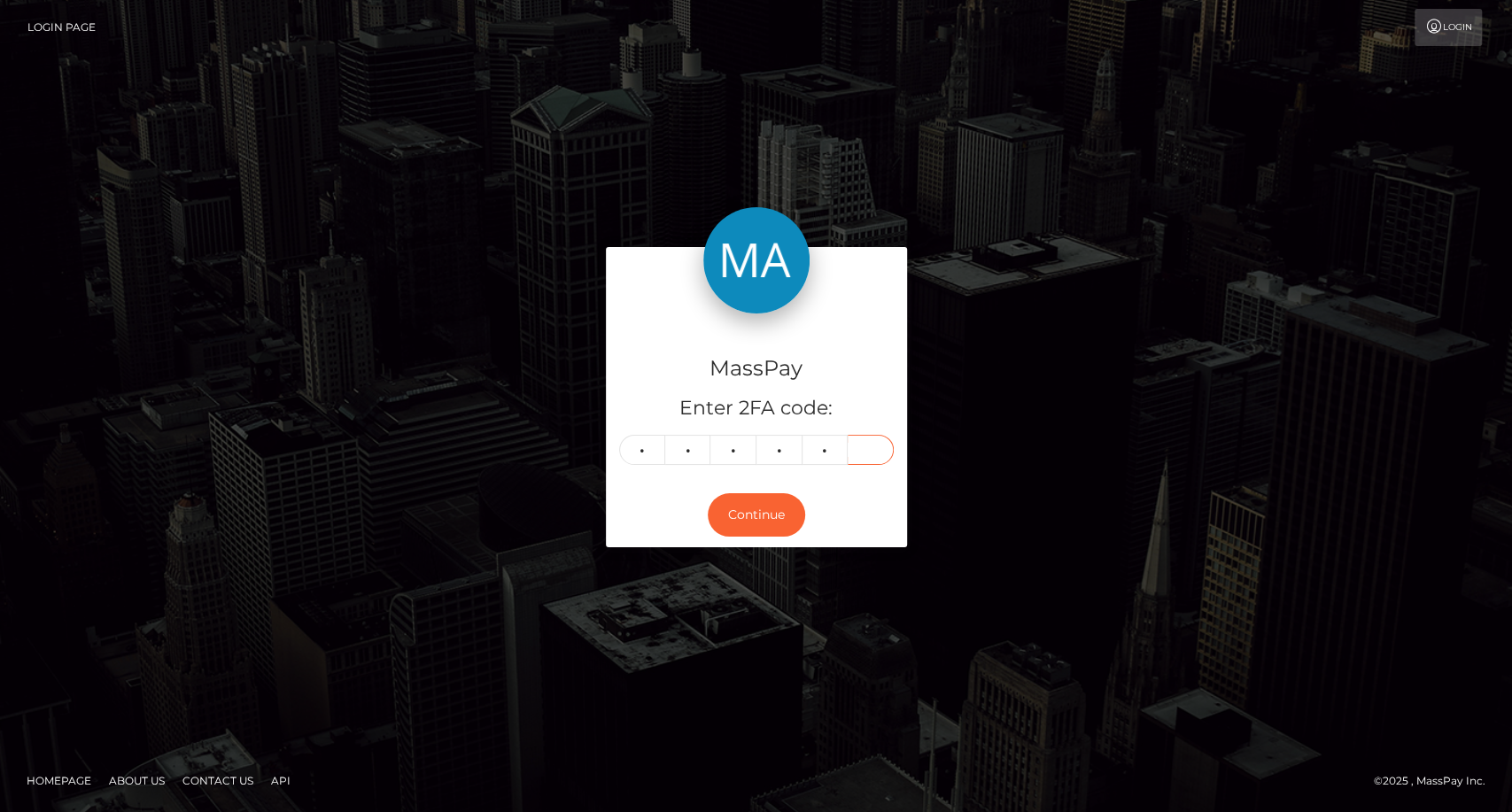
type input "4"
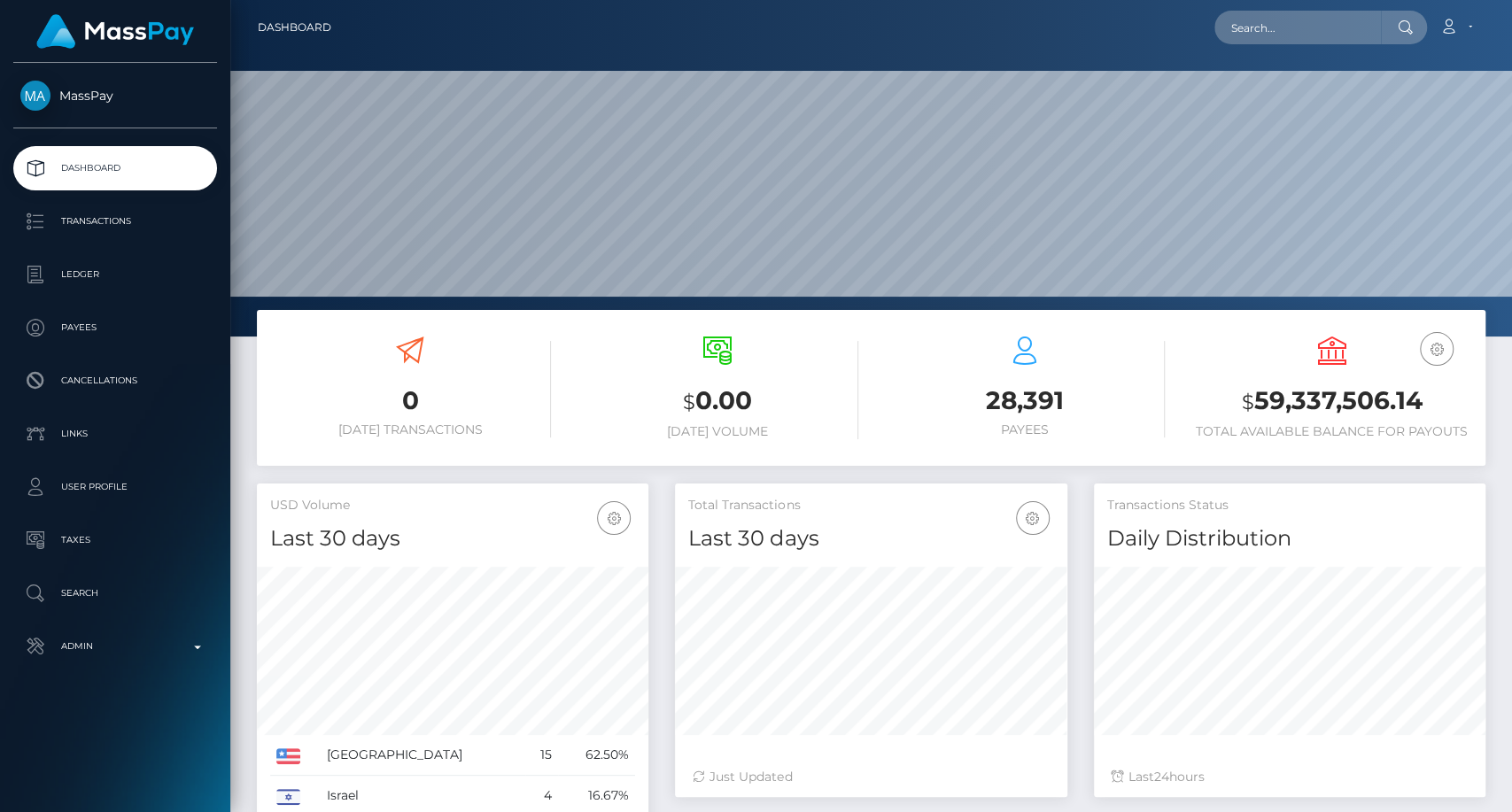
scroll to position [313, 391]
click at [1256, 11] on input "text" at bounding box center [1297, 28] width 167 height 33
paste input "[EMAIL_ADDRESS][DOMAIN_NAME]"
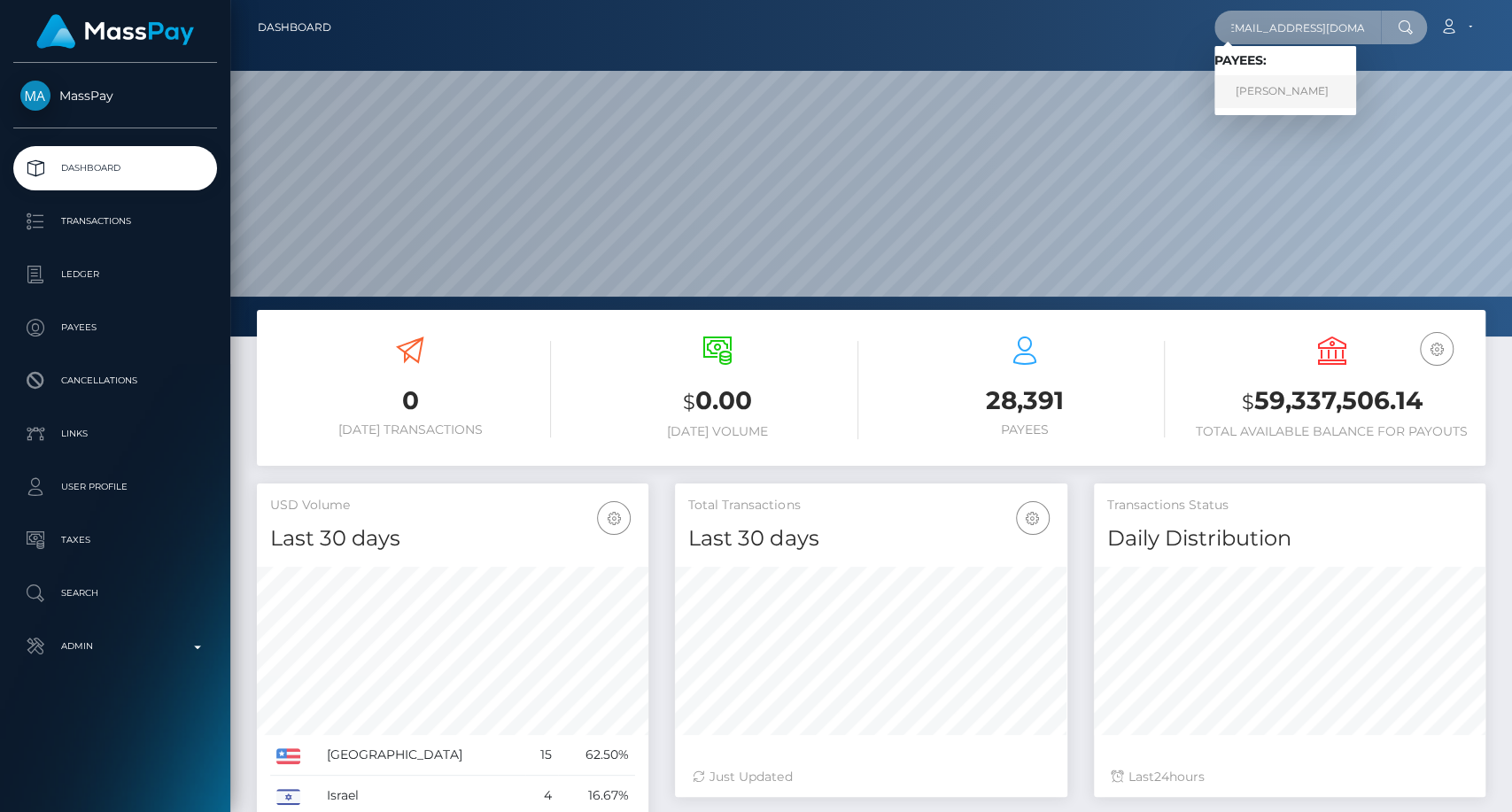
type input "[EMAIL_ADDRESS][DOMAIN_NAME]"
click at [1291, 96] on link "[PERSON_NAME]" at bounding box center [1285, 92] width 142 height 33
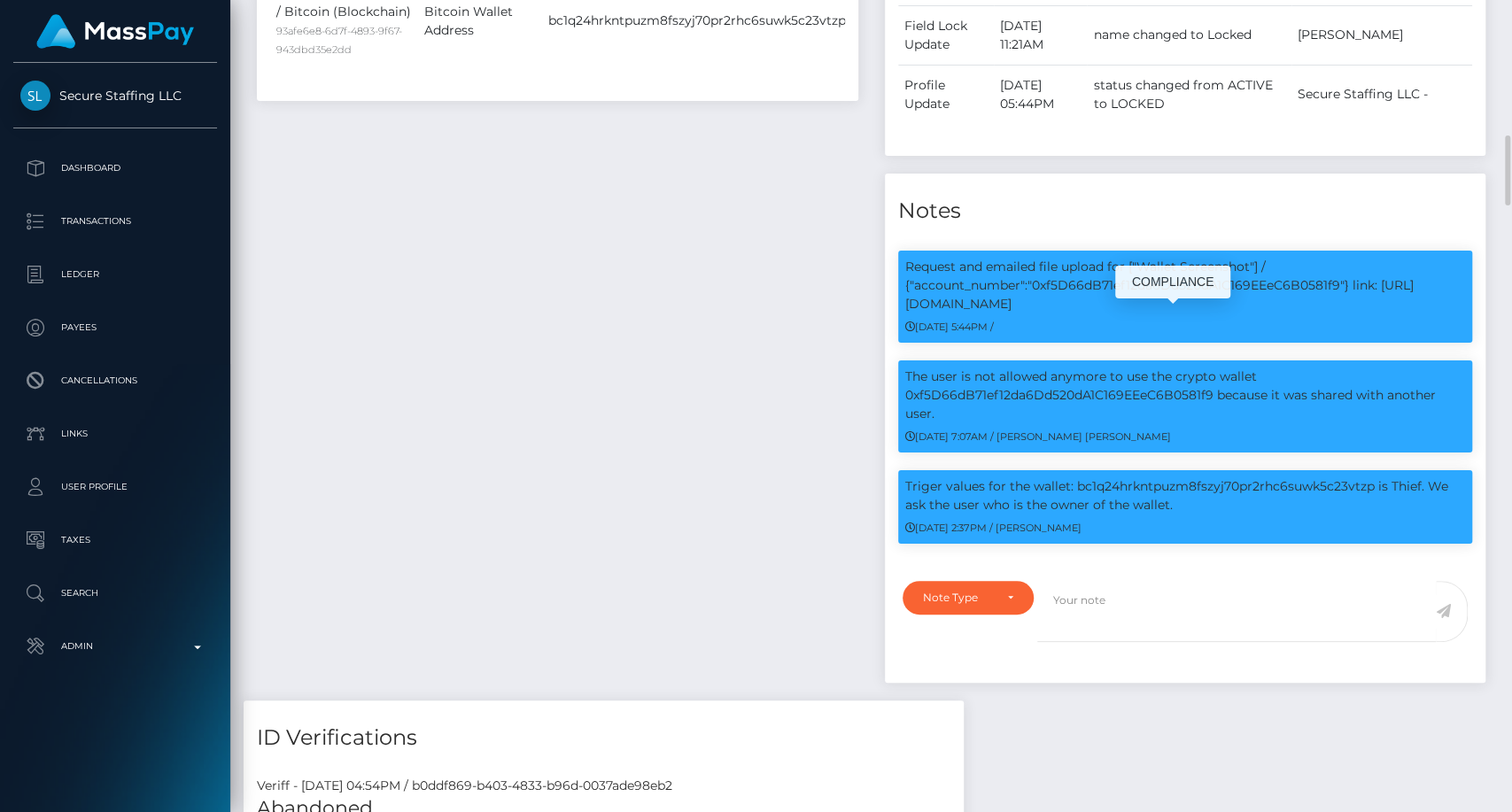
scroll to position [212, 391]
drag, startPoint x: 1184, startPoint y: 451, endPoint x: 893, endPoint y: 421, distance: 292.5
click at [893, 471] on div "Triger values for the wallet: bc1q24hrkntpuzm8fszyj70pr2rhc6suwk5c23vtzp is Thi…" at bounding box center [1185, 516] width 601 height 91
copy p "Triger values for the wallet: bc1q24hrkntpuzm8fszyj70pr2rhc6suwk5c23vtzp is Thi…"
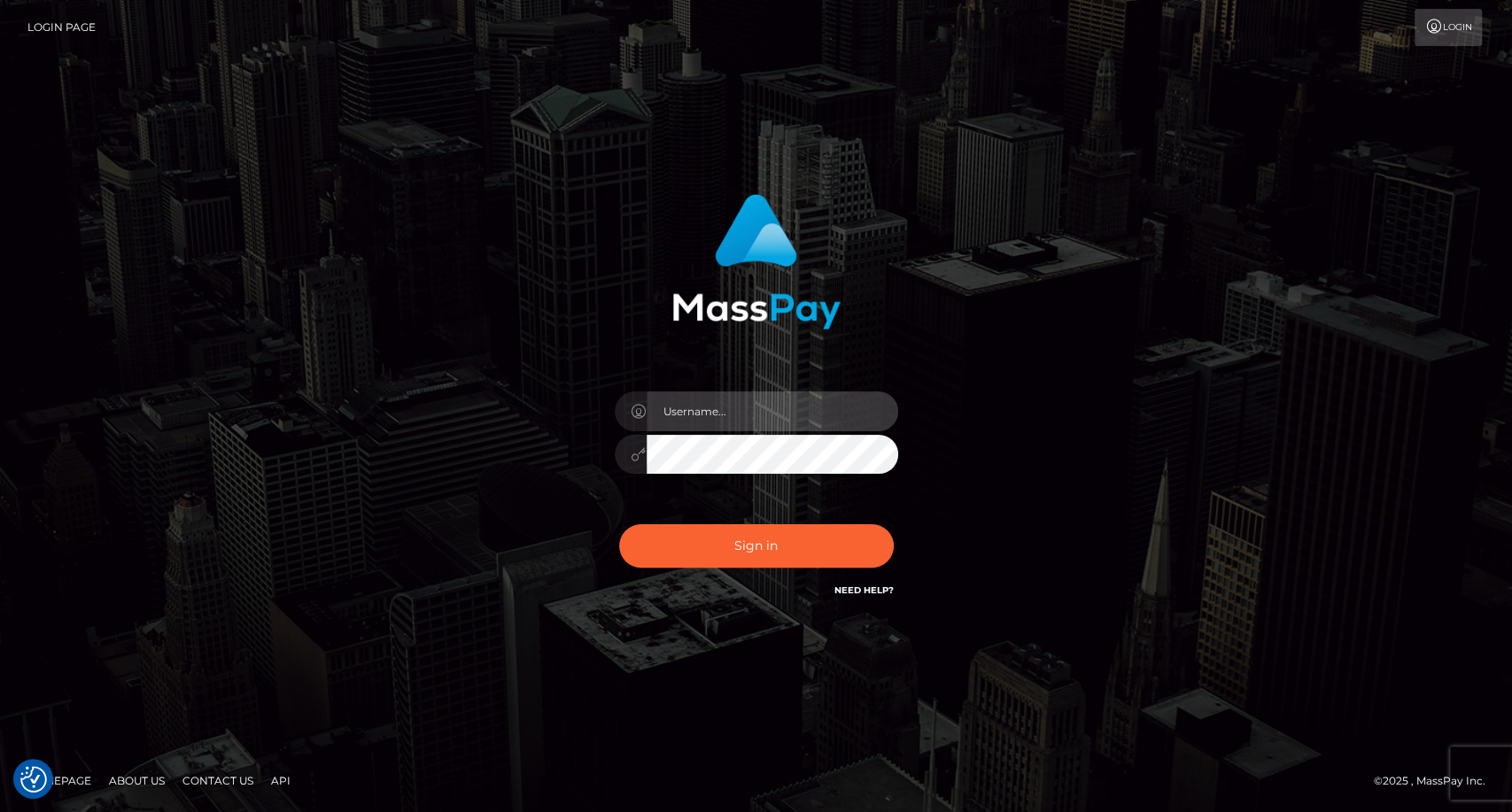
type input "carolina"
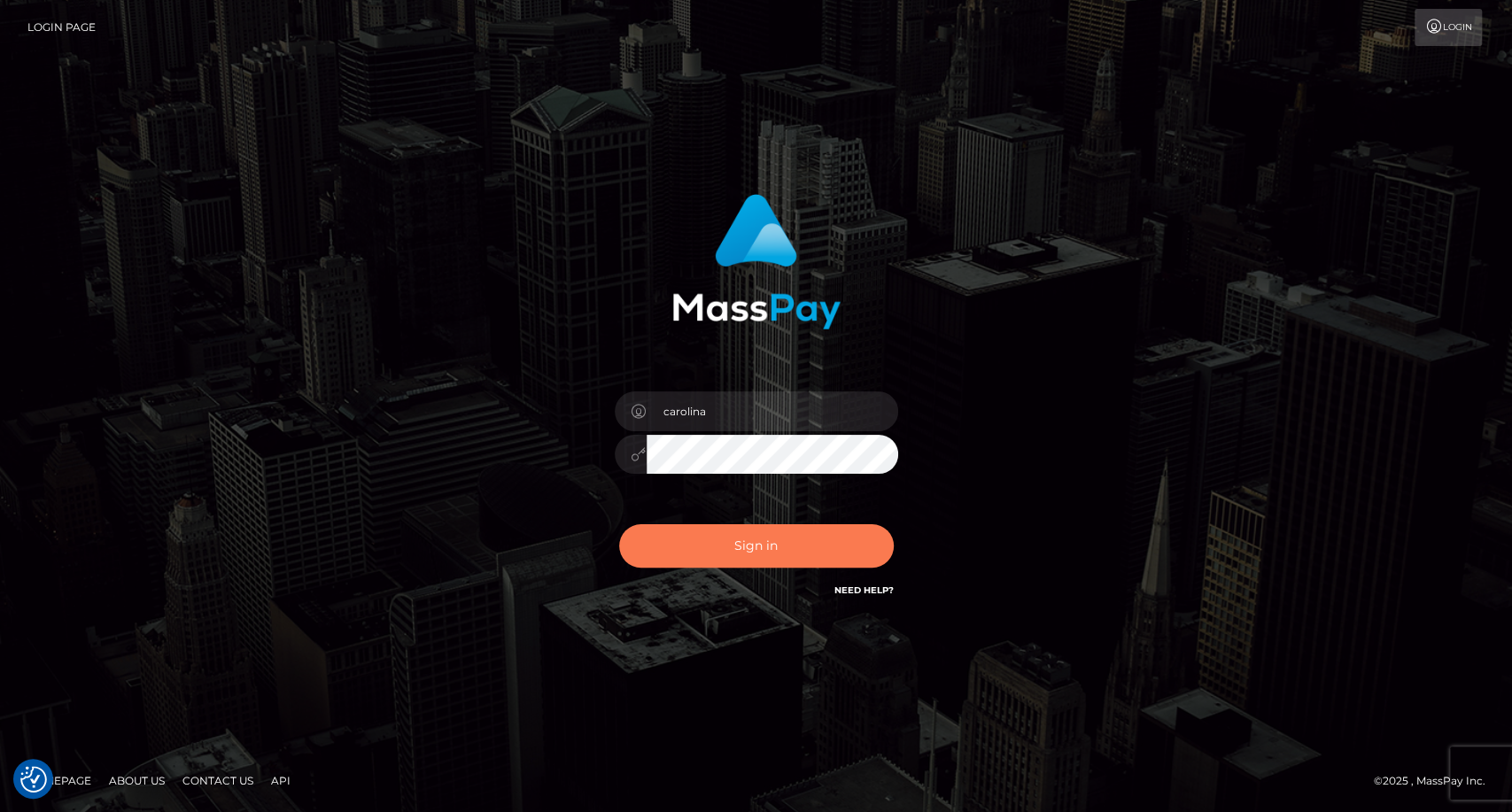
click at [748, 545] on button "Sign in" at bounding box center [756, 545] width 275 height 43
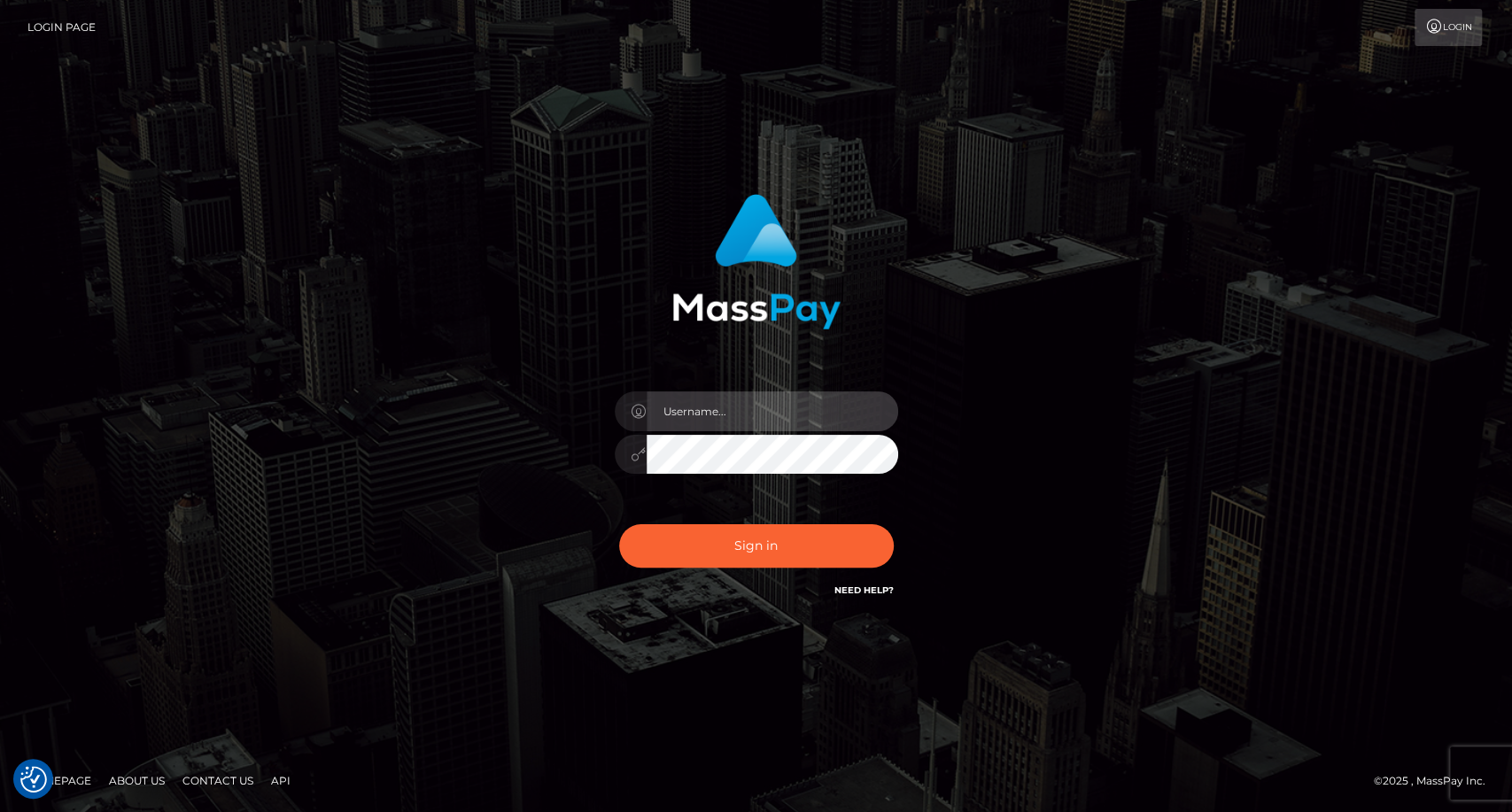
type input "carolina"
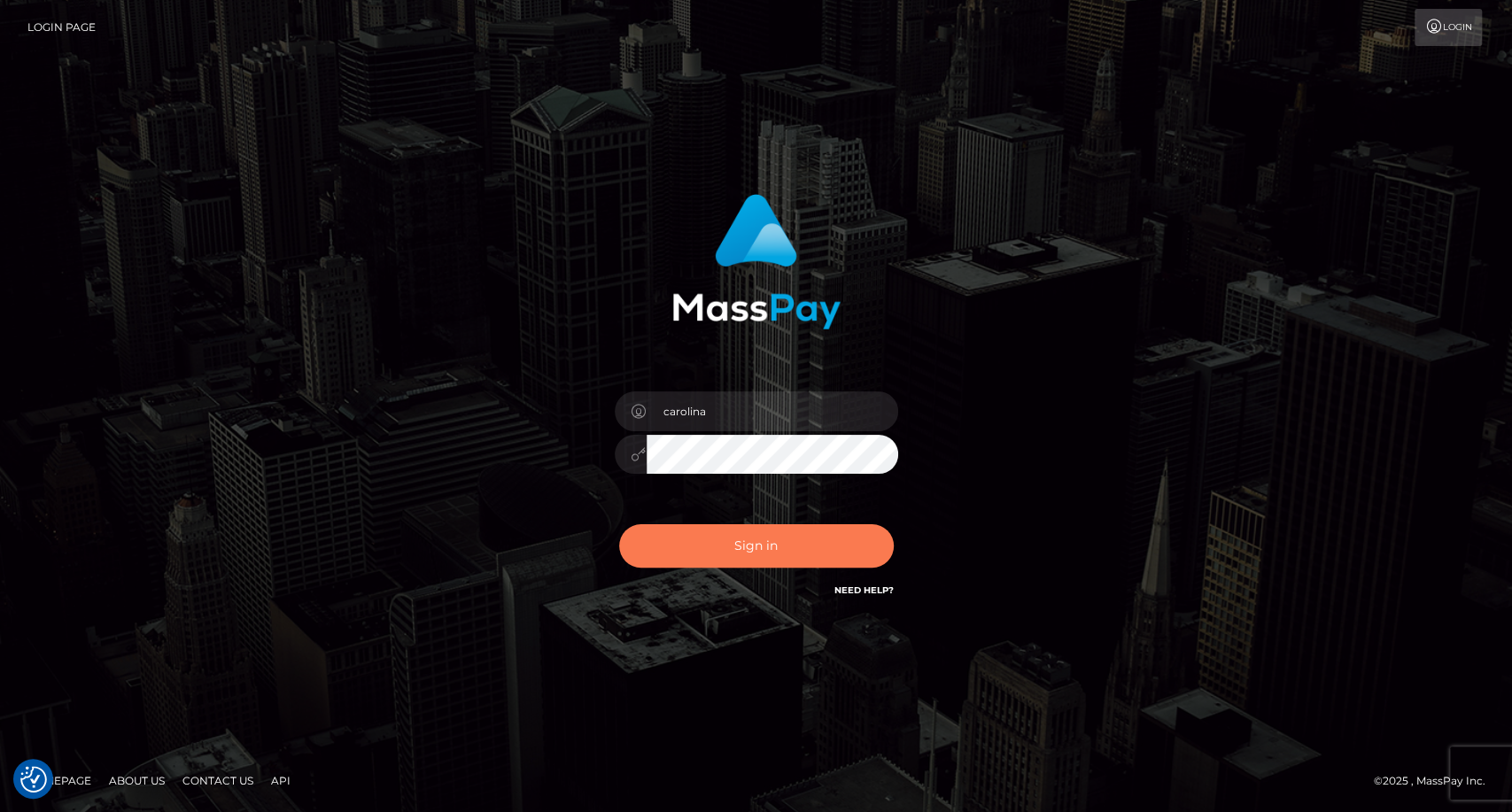
click at [766, 547] on button "Sign in" at bounding box center [756, 545] width 275 height 43
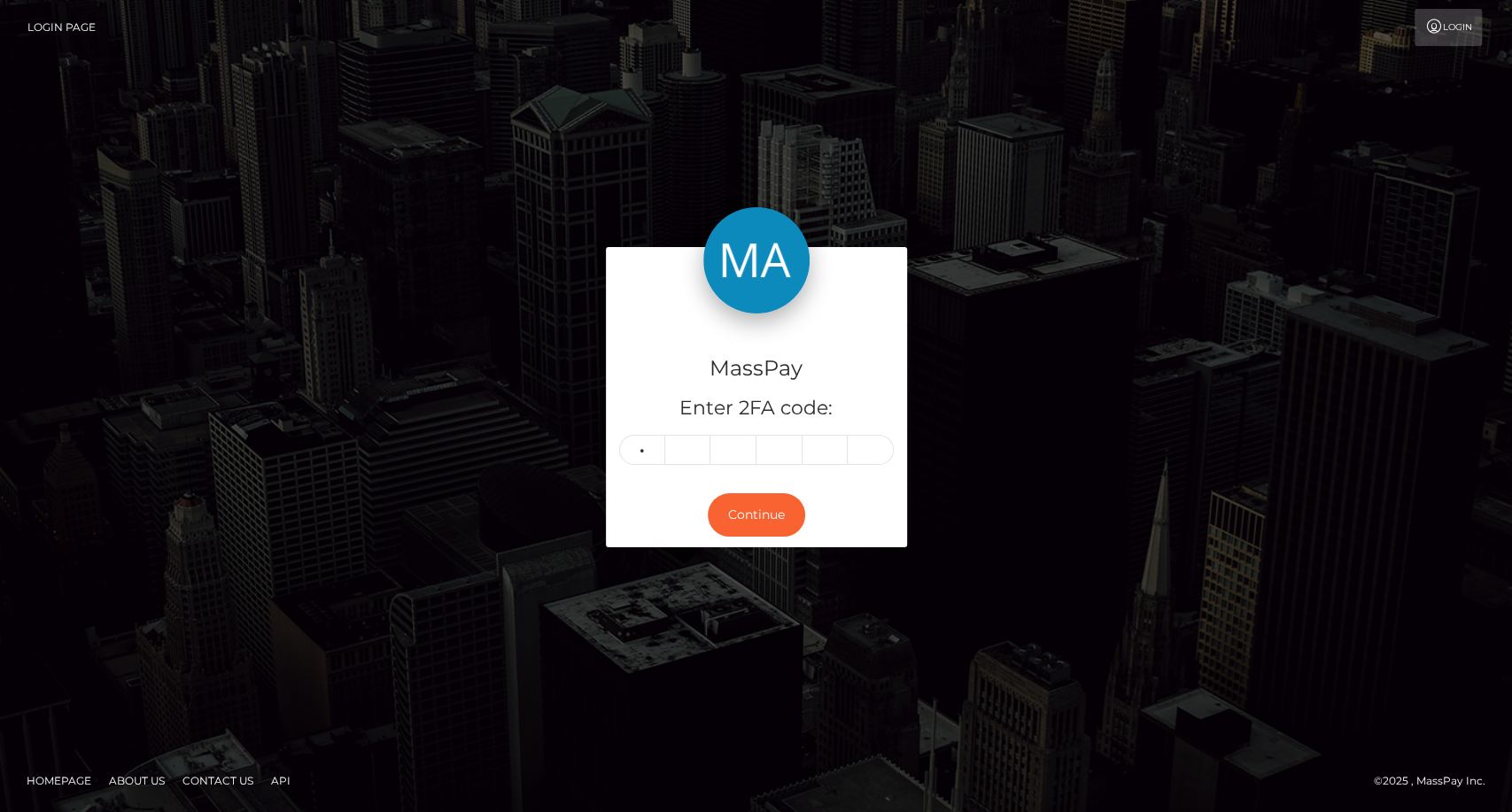
type input "3"
type input "5"
type input "6"
type input "9"
type input "7"
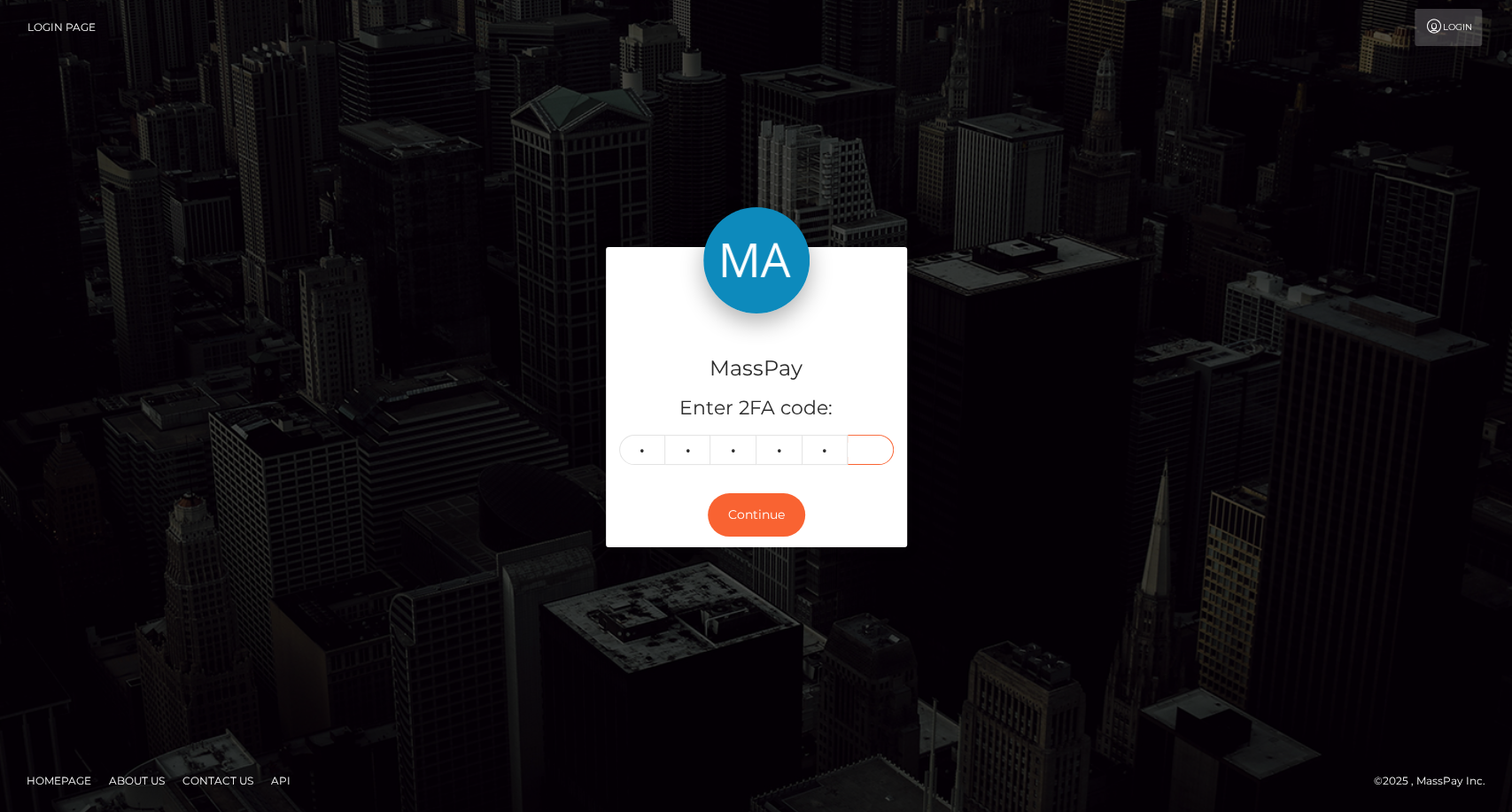
type input "3"
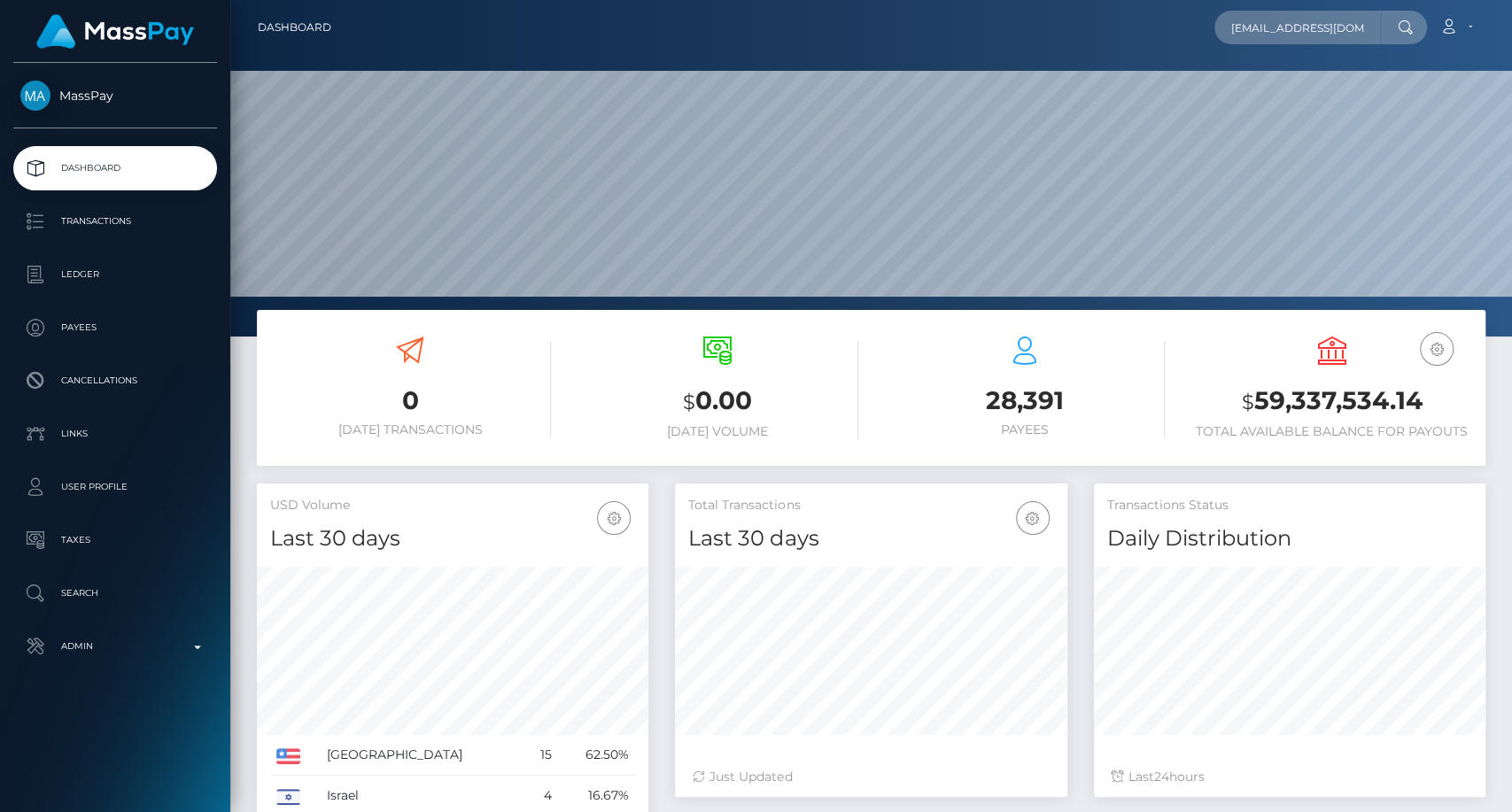
scroll to position [313, 391]
type input "[EMAIL_ADDRESS][DOMAIN_NAME]"
click at [1283, 91] on link "[PERSON_NAME]" at bounding box center [1285, 92] width 142 height 33
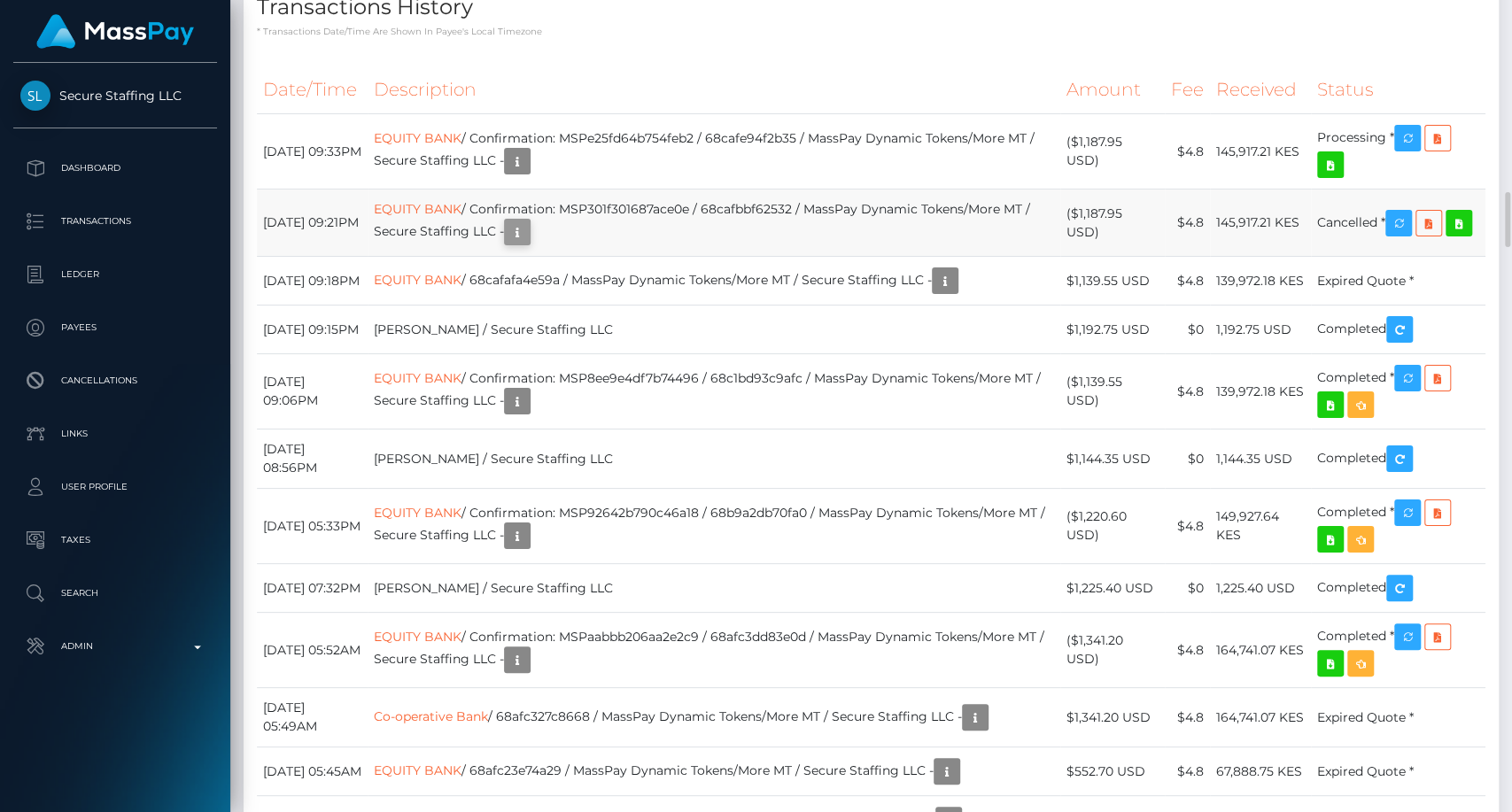
scroll to position [212, 391]
click at [528, 244] on icon "button" at bounding box center [517, 233] width 21 height 22
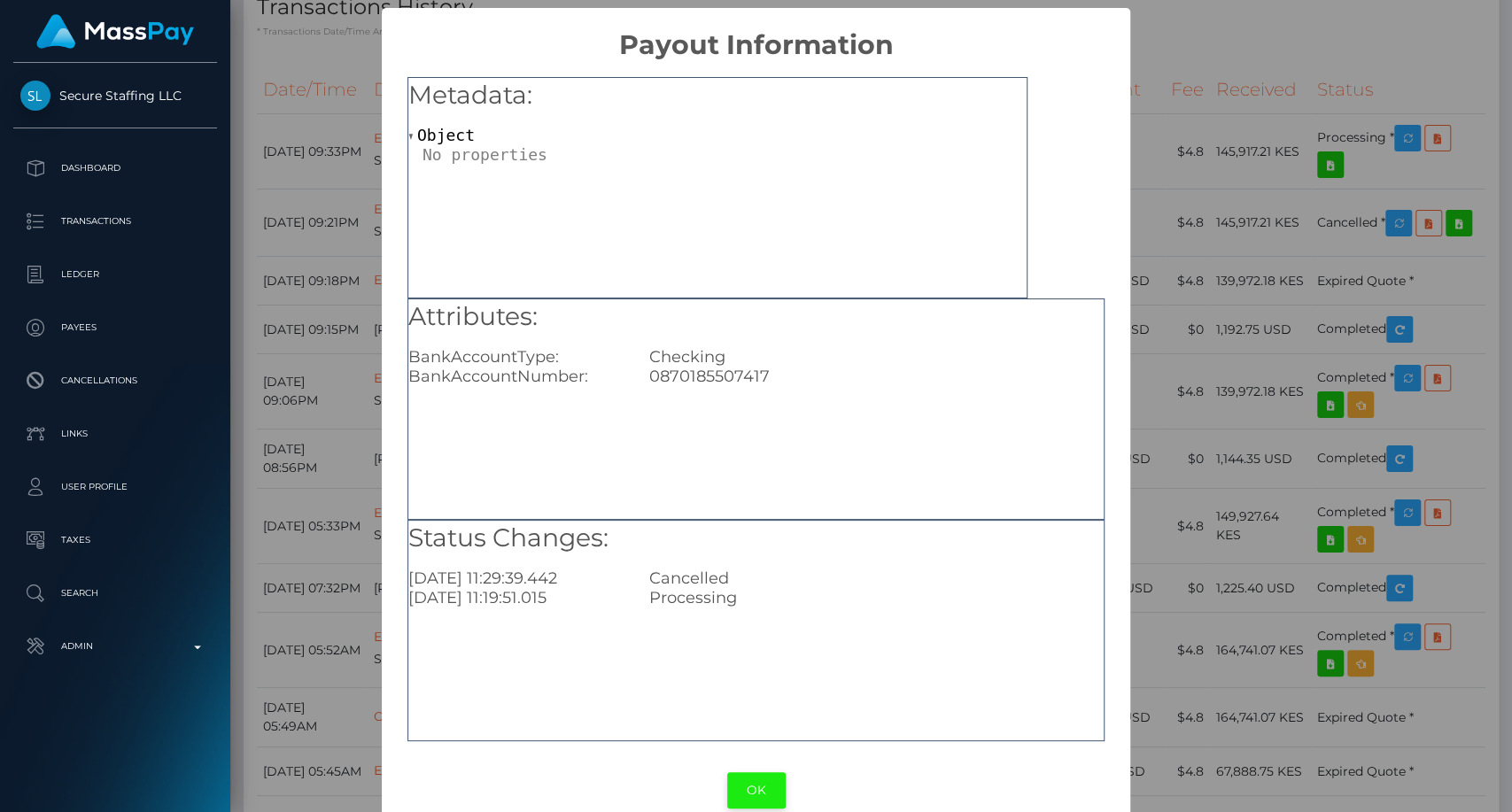
click at [753, 789] on button "OK" at bounding box center [756, 790] width 58 height 36
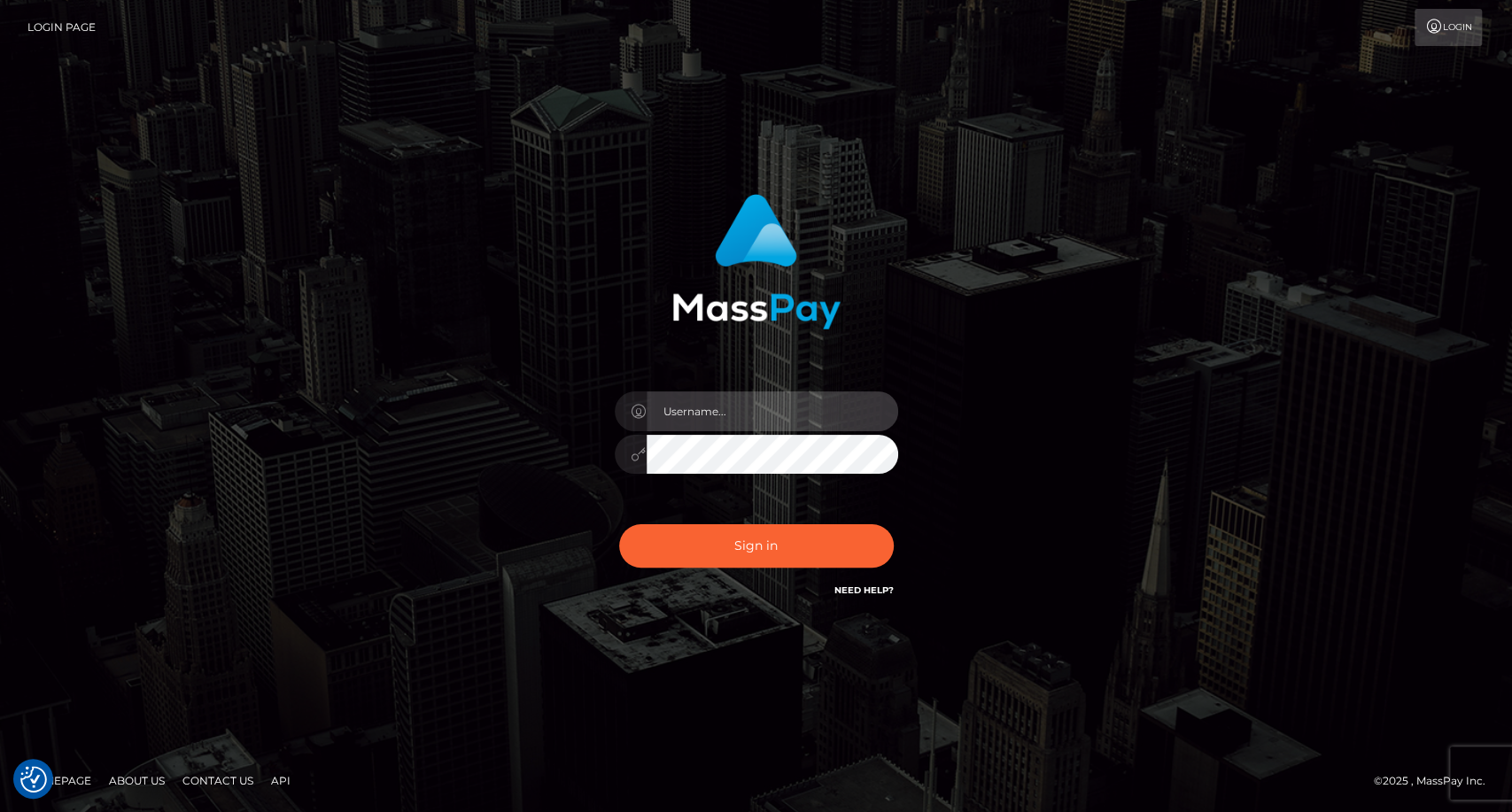
type input "carolina"
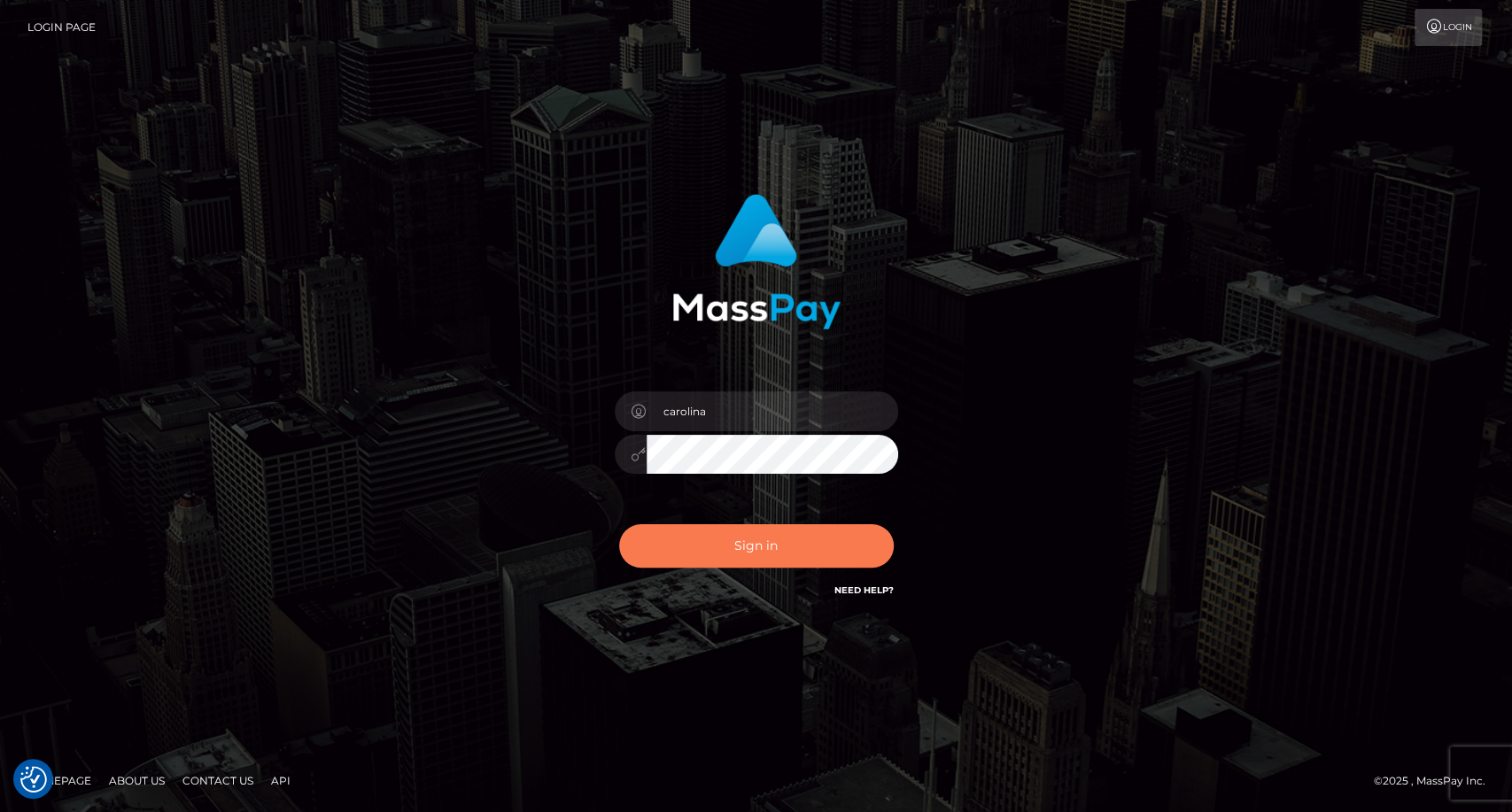
click at [740, 566] on button "Sign in" at bounding box center [756, 545] width 275 height 43
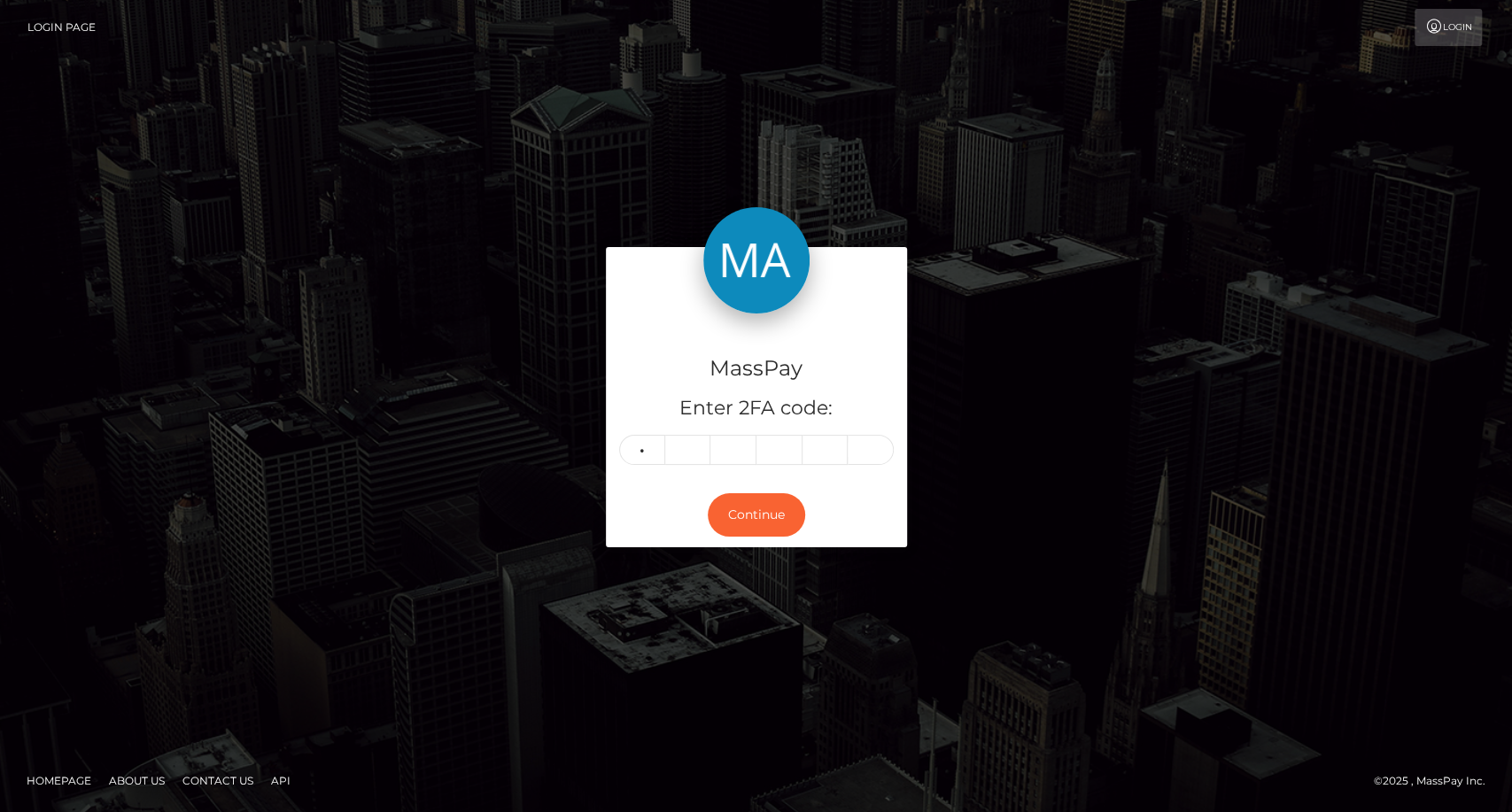
type input "8"
type input "4"
type input "8"
type input "5"
type input "7"
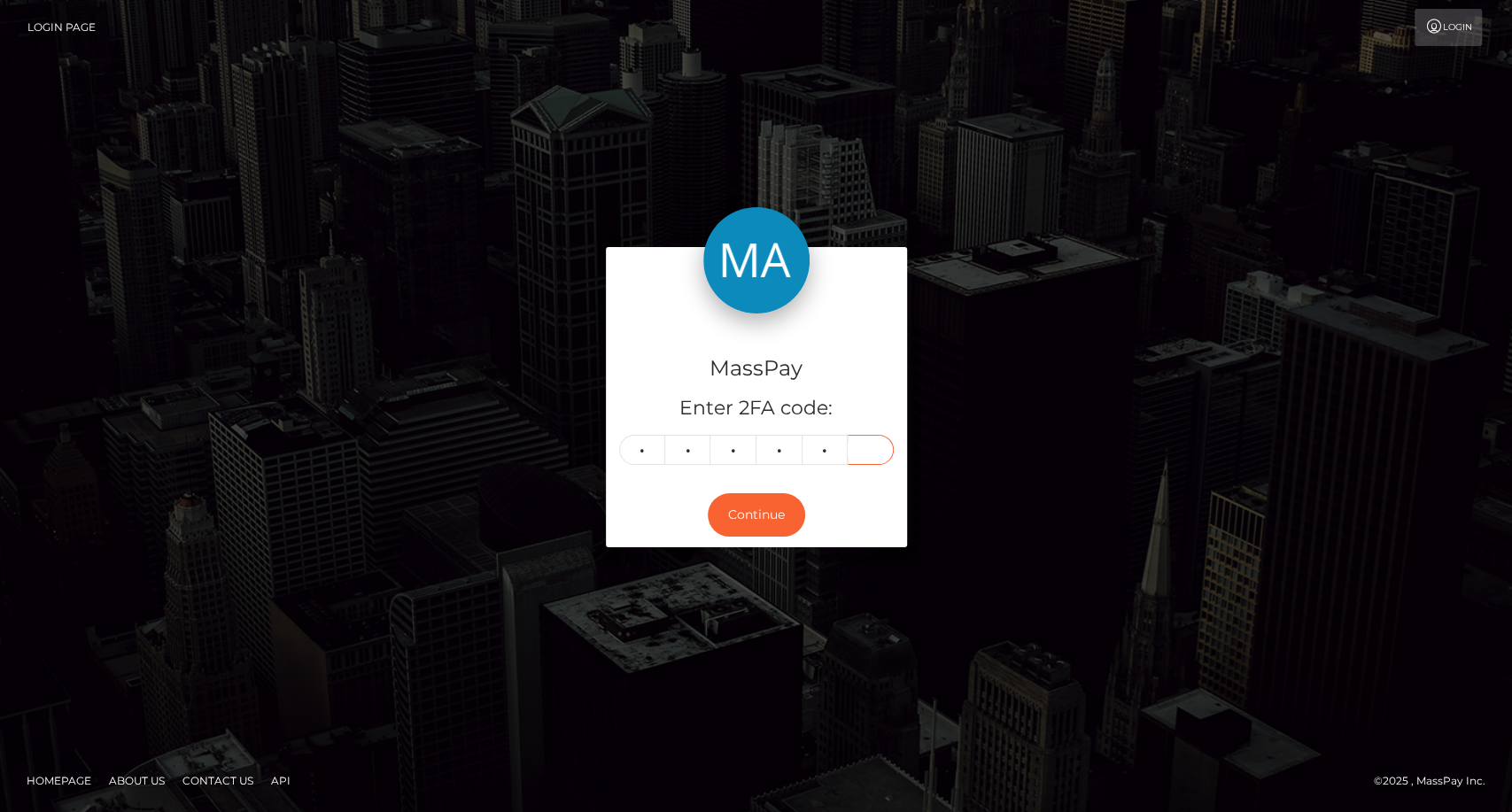
type input "3"
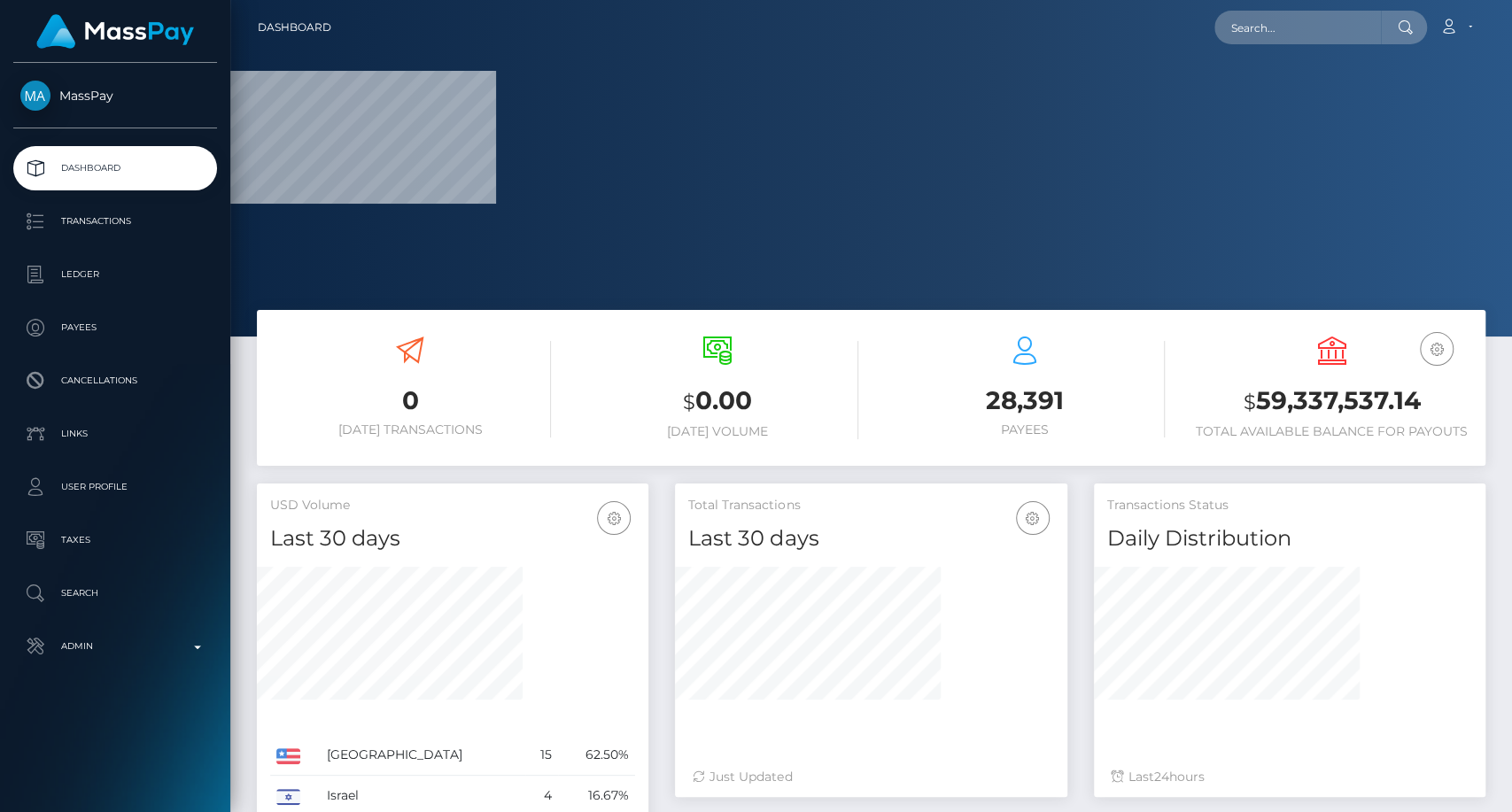
scroll to position [313, 391]
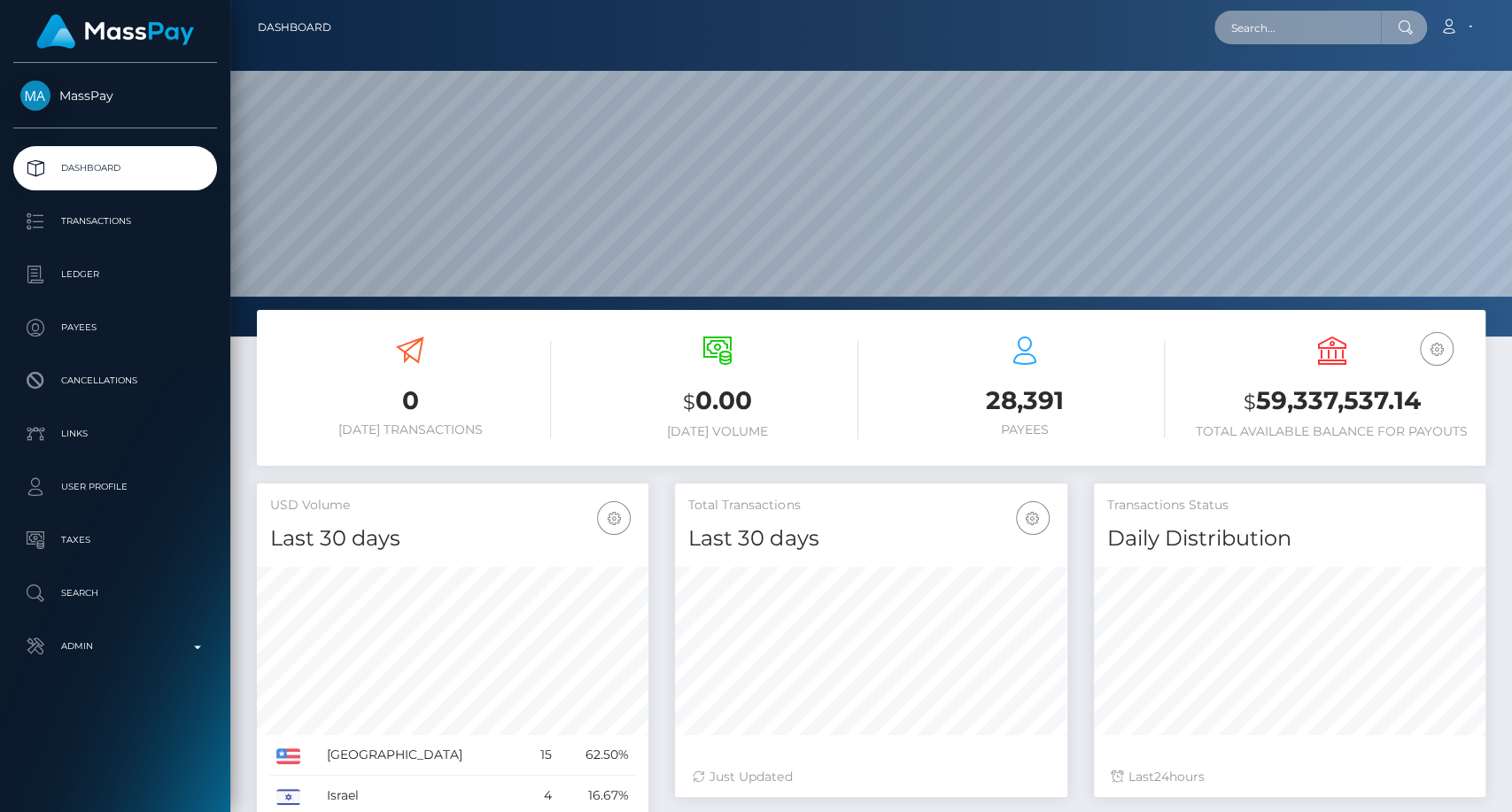
click at [1264, 20] on input "text" at bounding box center [1297, 28] width 167 height 33
paste input "sylviagati1@gmail.com"
type input "sylviagati1@gmail.com"
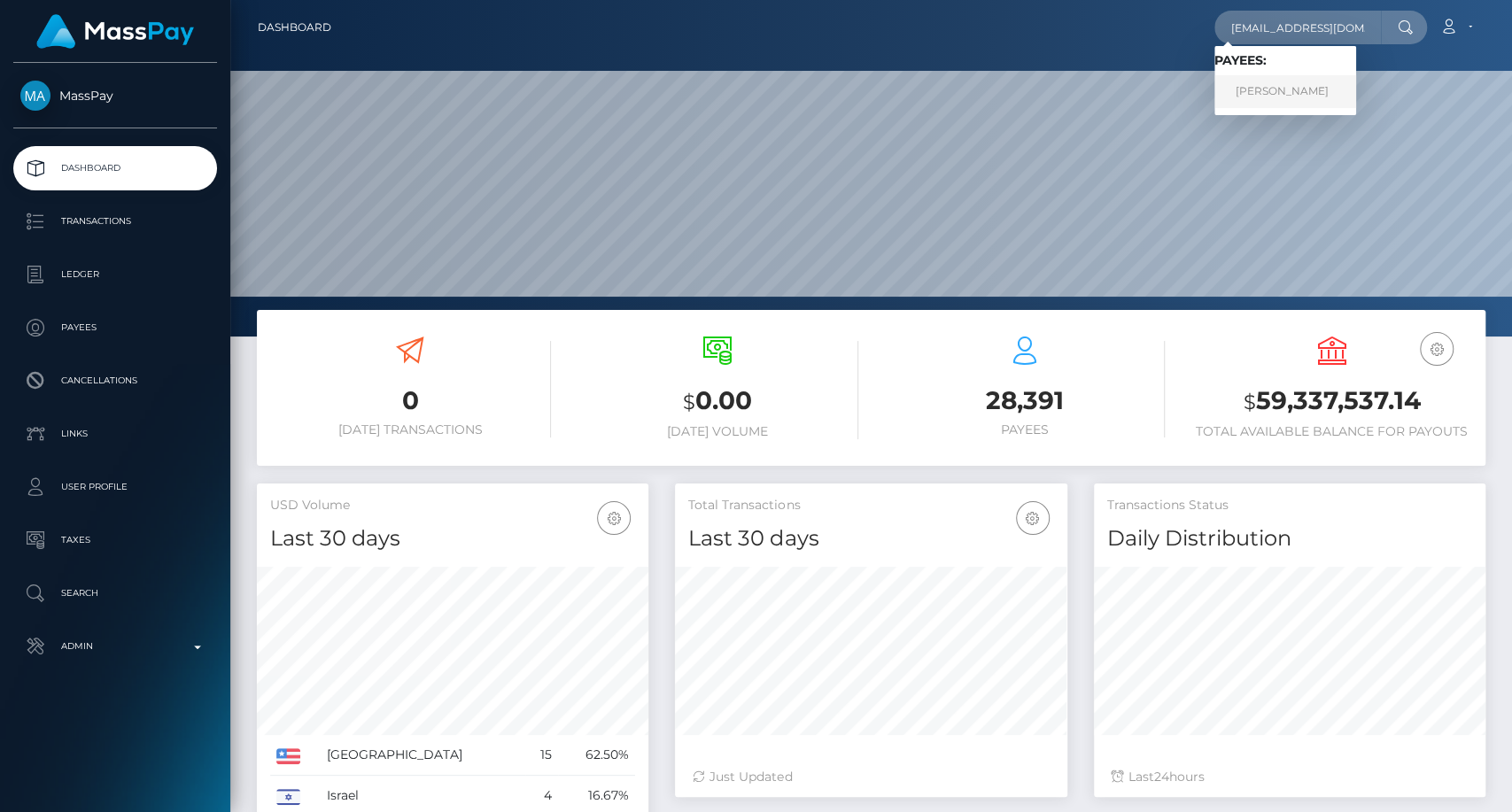
click at [1259, 79] on link "Gati Julius" at bounding box center [1285, 92] width 142 height 33
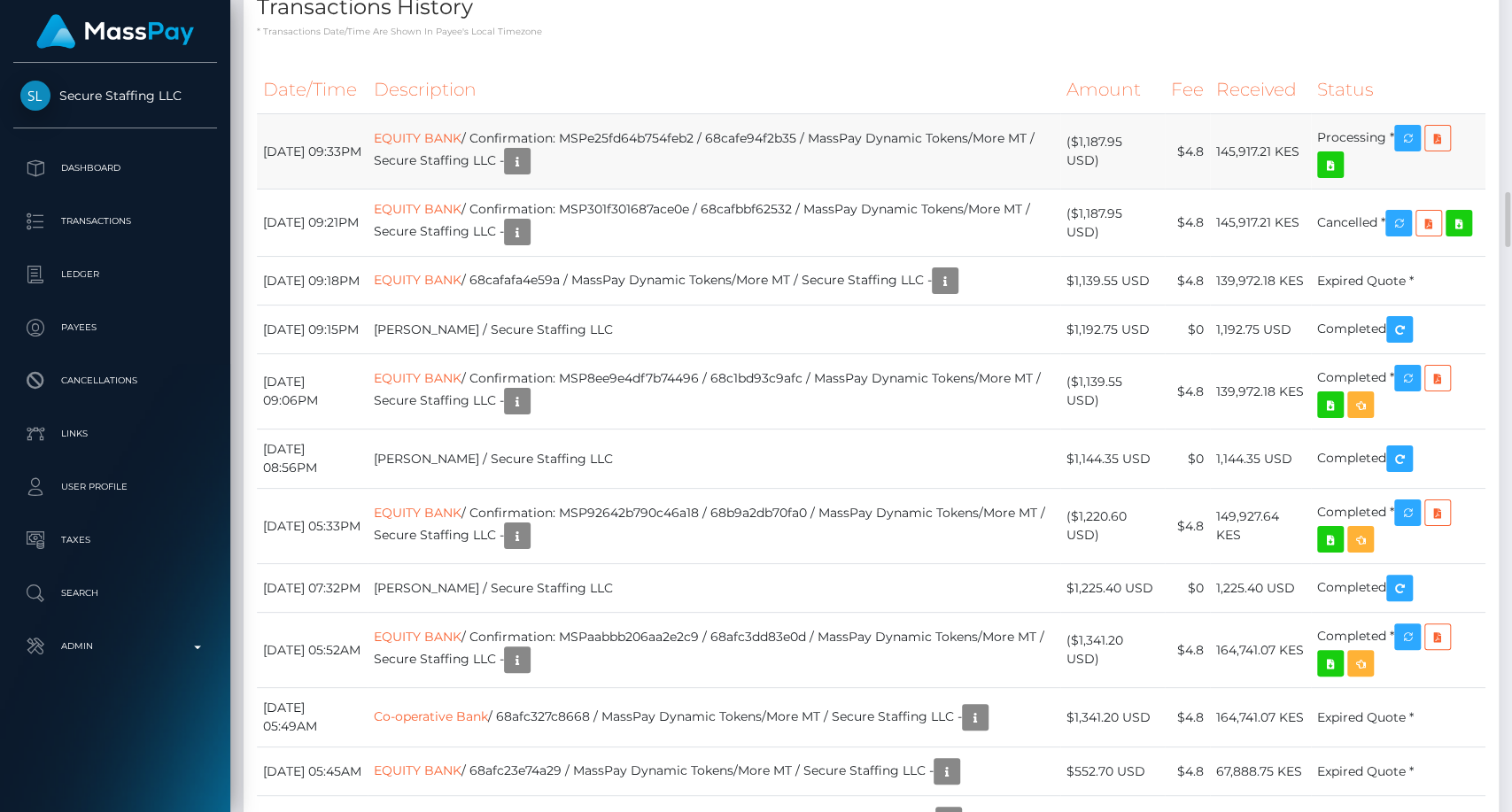
scroll to position [212, 391]
drag, startPoint x: 256, startPoint y: 314, endPoint x: 345, endPoint y: 344, distance: 93.9
click at [345, 189] on td "September 17, 2025 09:33PM" at bounding box center [312, 152] width 111 height 76
copy td "September 17, 2025 09:33PM"
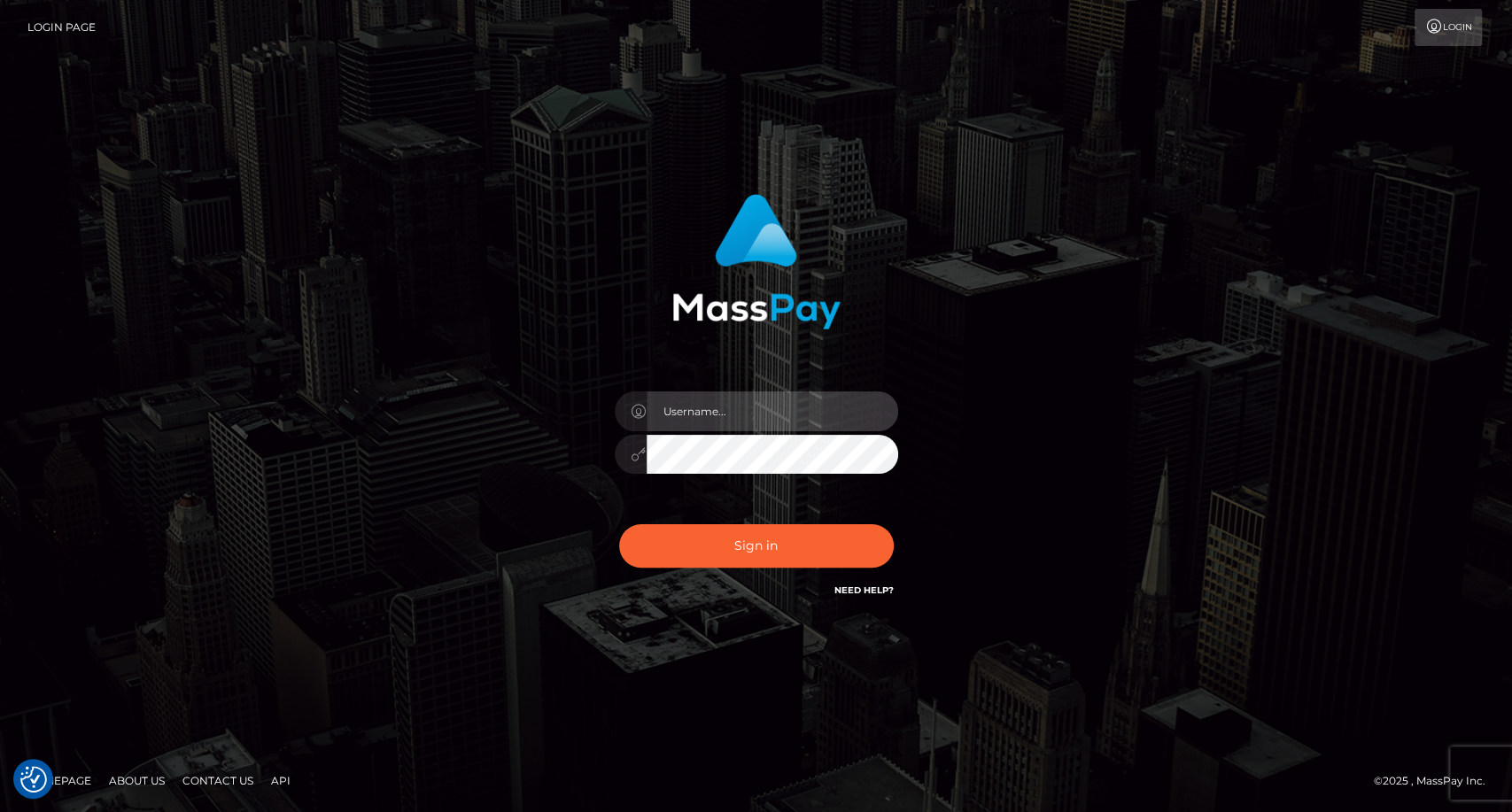
type input "carolina"
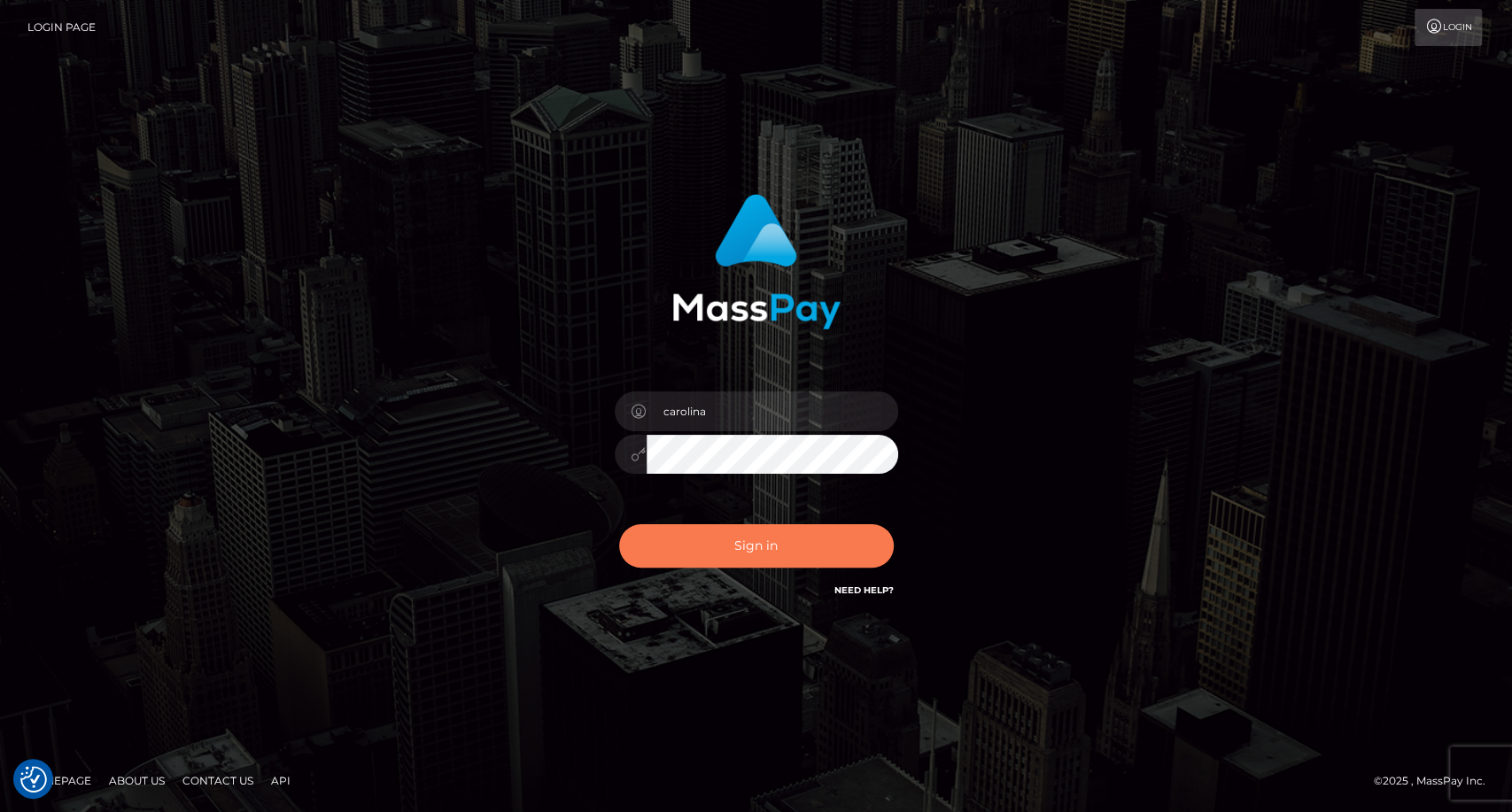
click at [796, 547] on button "Sign in" at bounding box center [756, 545] width 275 height 43
type input "carolina"
click at [766, 543] on button "Sign in" at bounding box center [756, 545] width 275 height 43
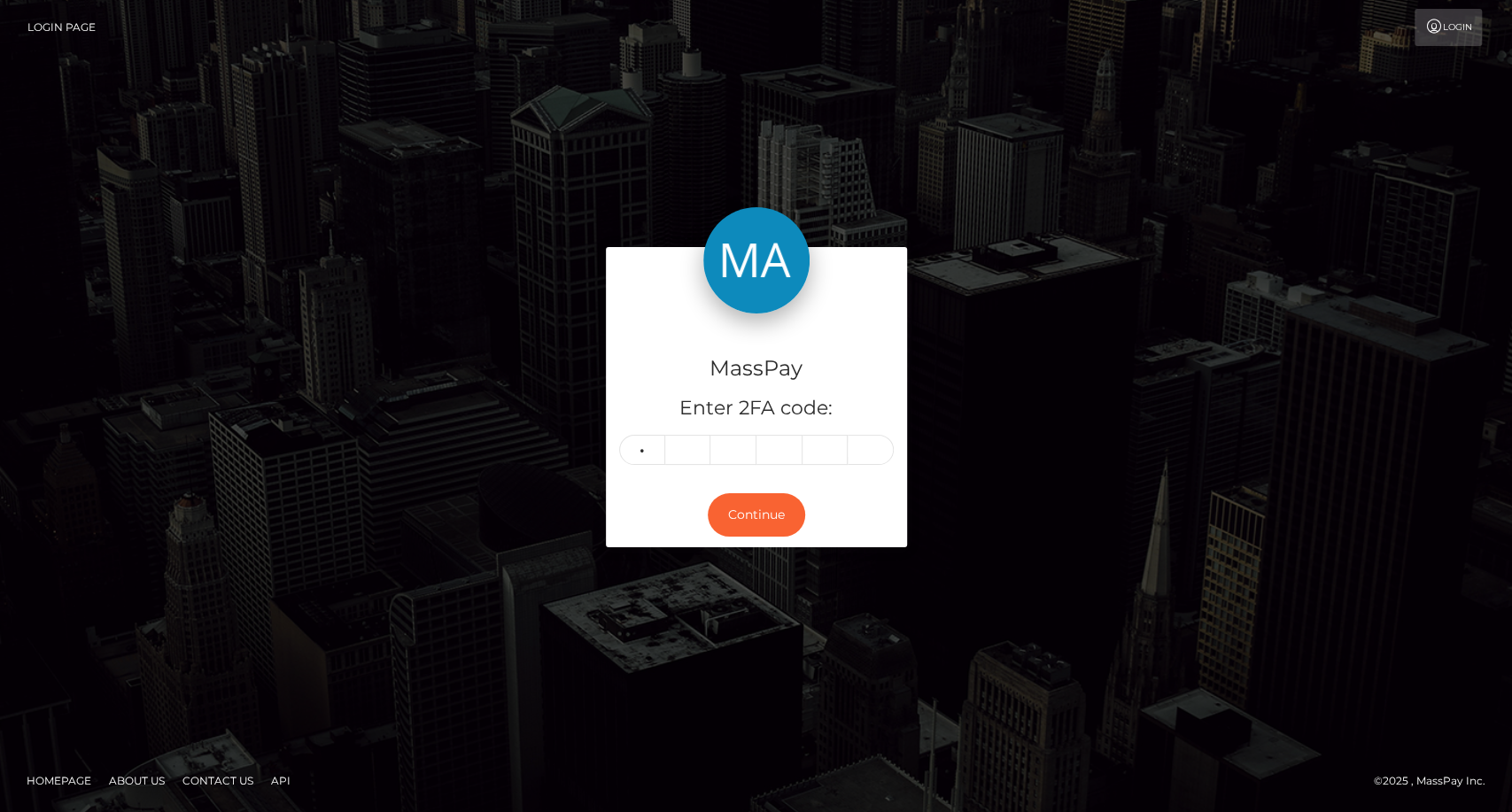
type input "5"
type input "8"
type input "6"
type input "0"
type input "1"
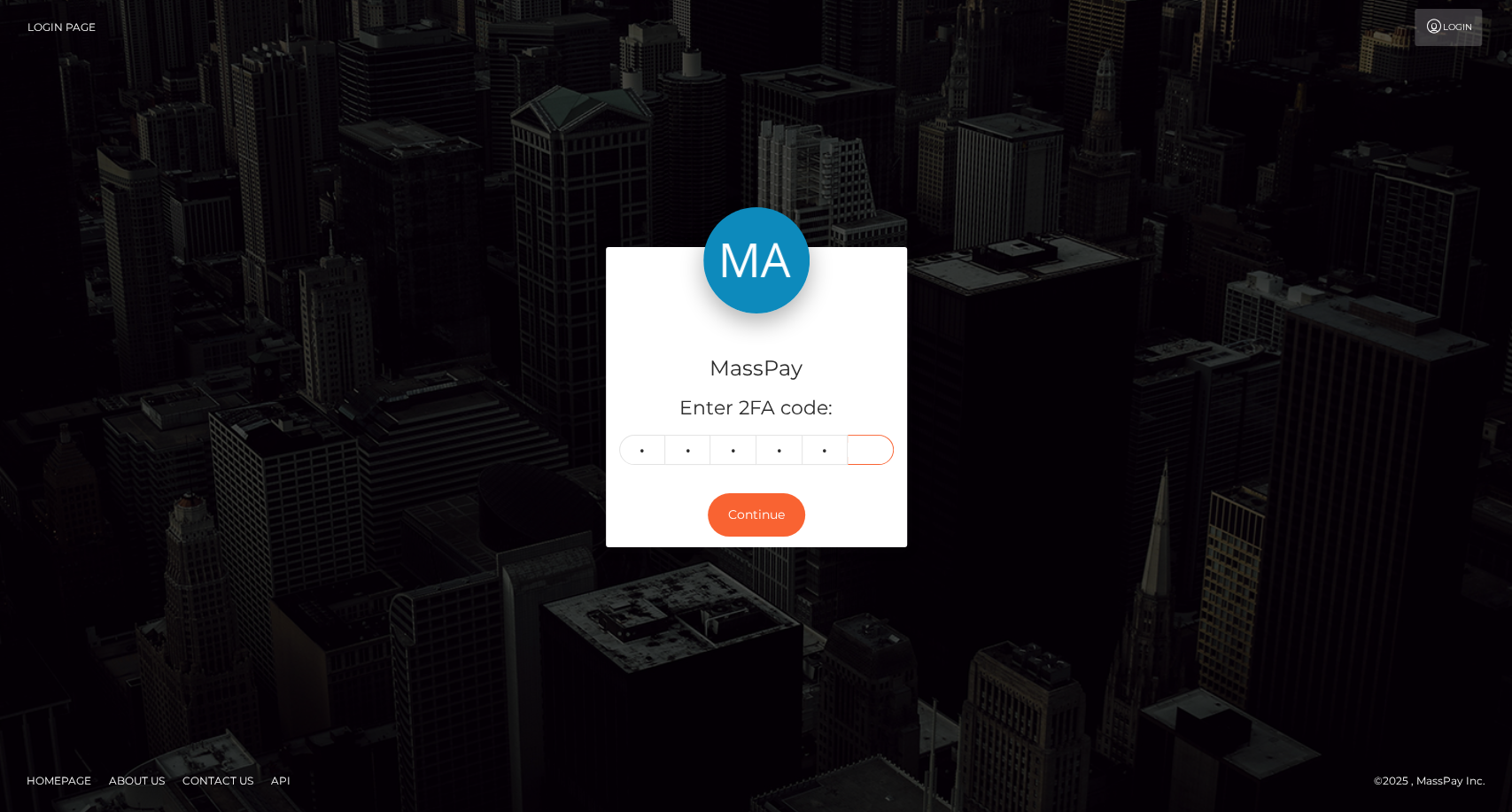
type input "9"
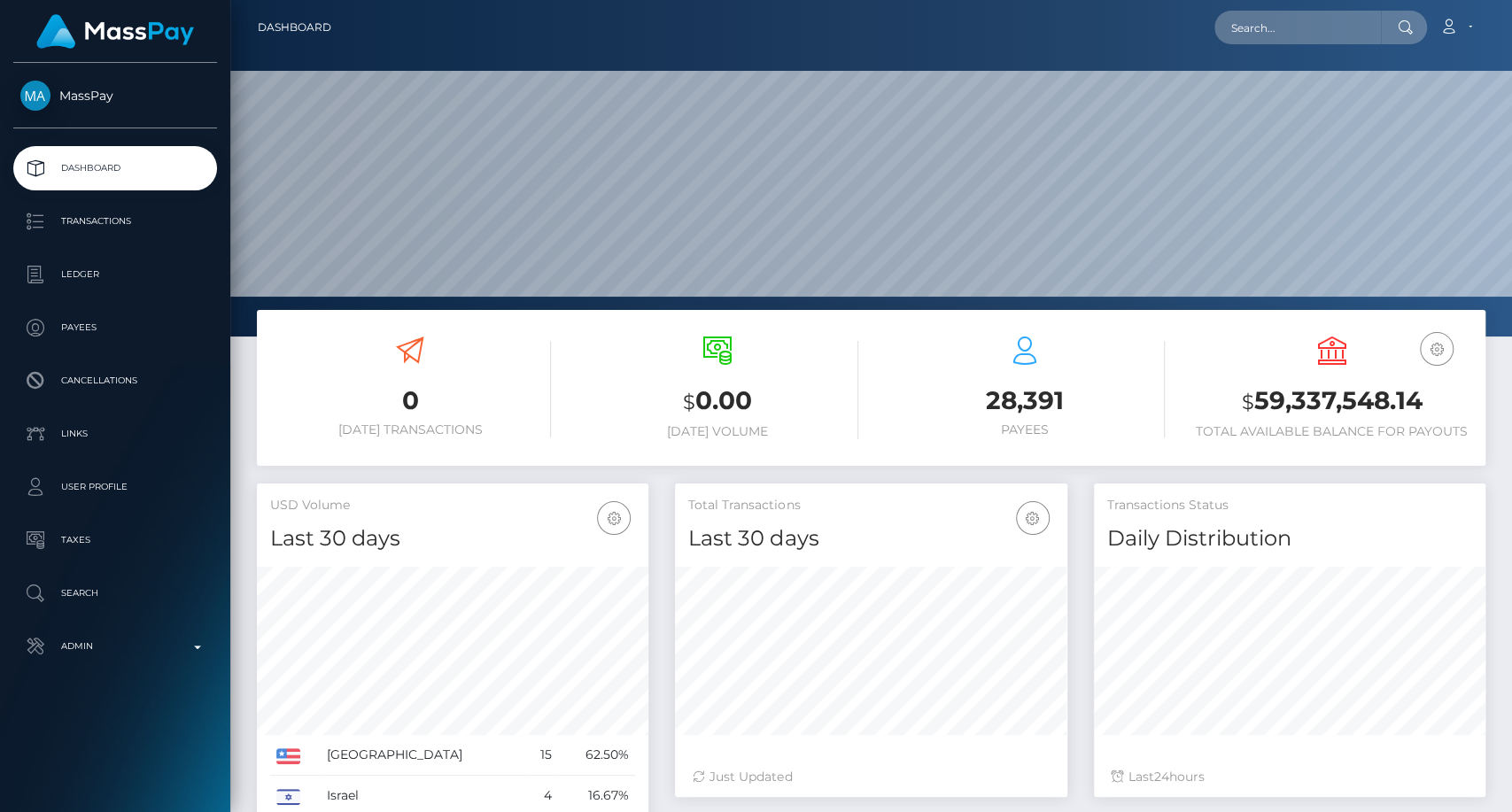
scroll to position [313, 391]
drag, startPoint x: 0, startPoint y: 0, endPoint x: 1241, endPoint y: 16, distance: 1241.1
click at [1241, 16] on input "text" at bounding box center [1297, 28] width 167 height 33
paste input "emailrobinardeur@gmail.com"
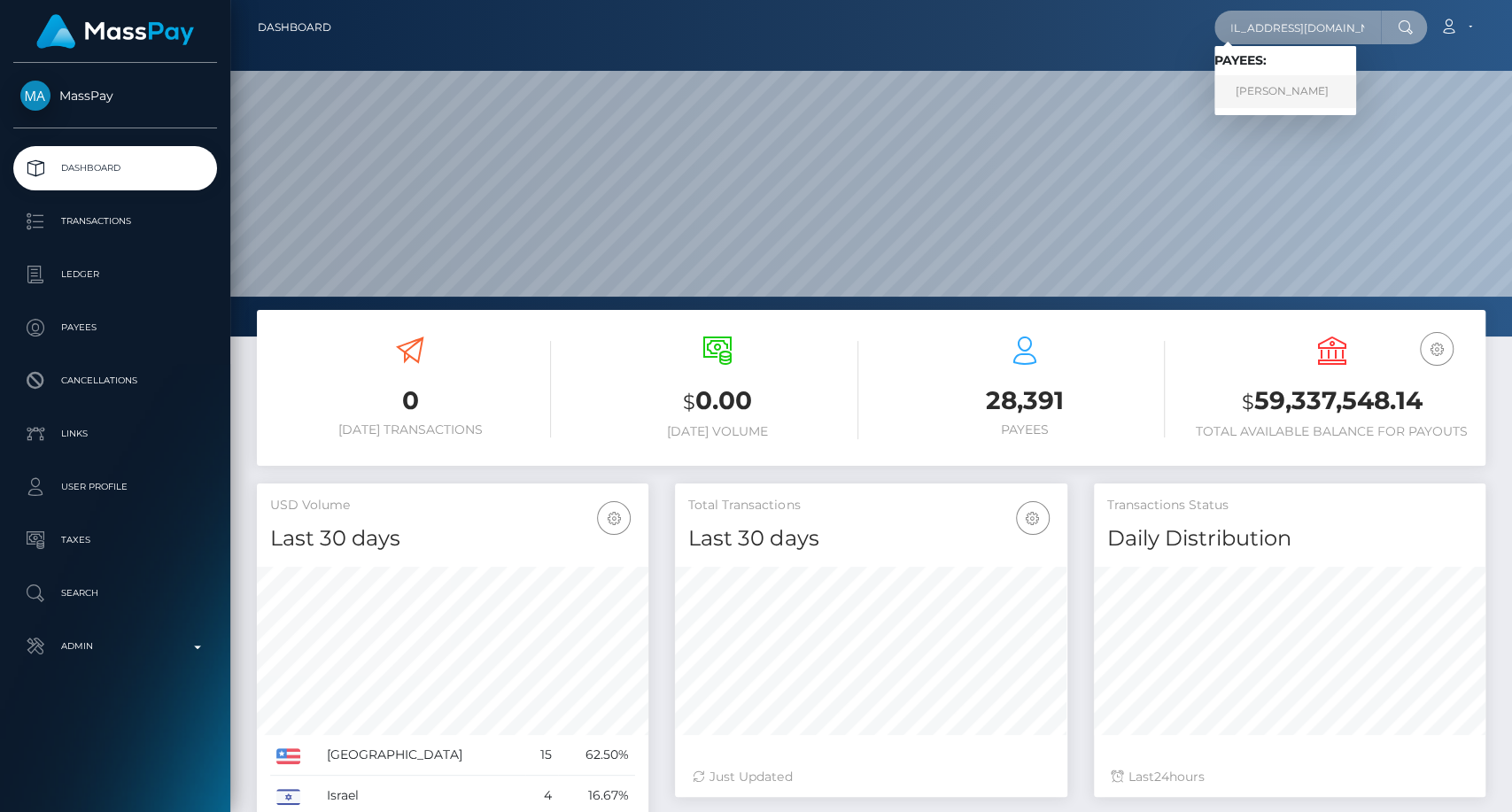
type input "emailrobinardeur@gmail.com"
click at [1299, 94] on link "KATHERINE ROSE BECHARD" at bounding box center [1285, 92] width 142 height 33
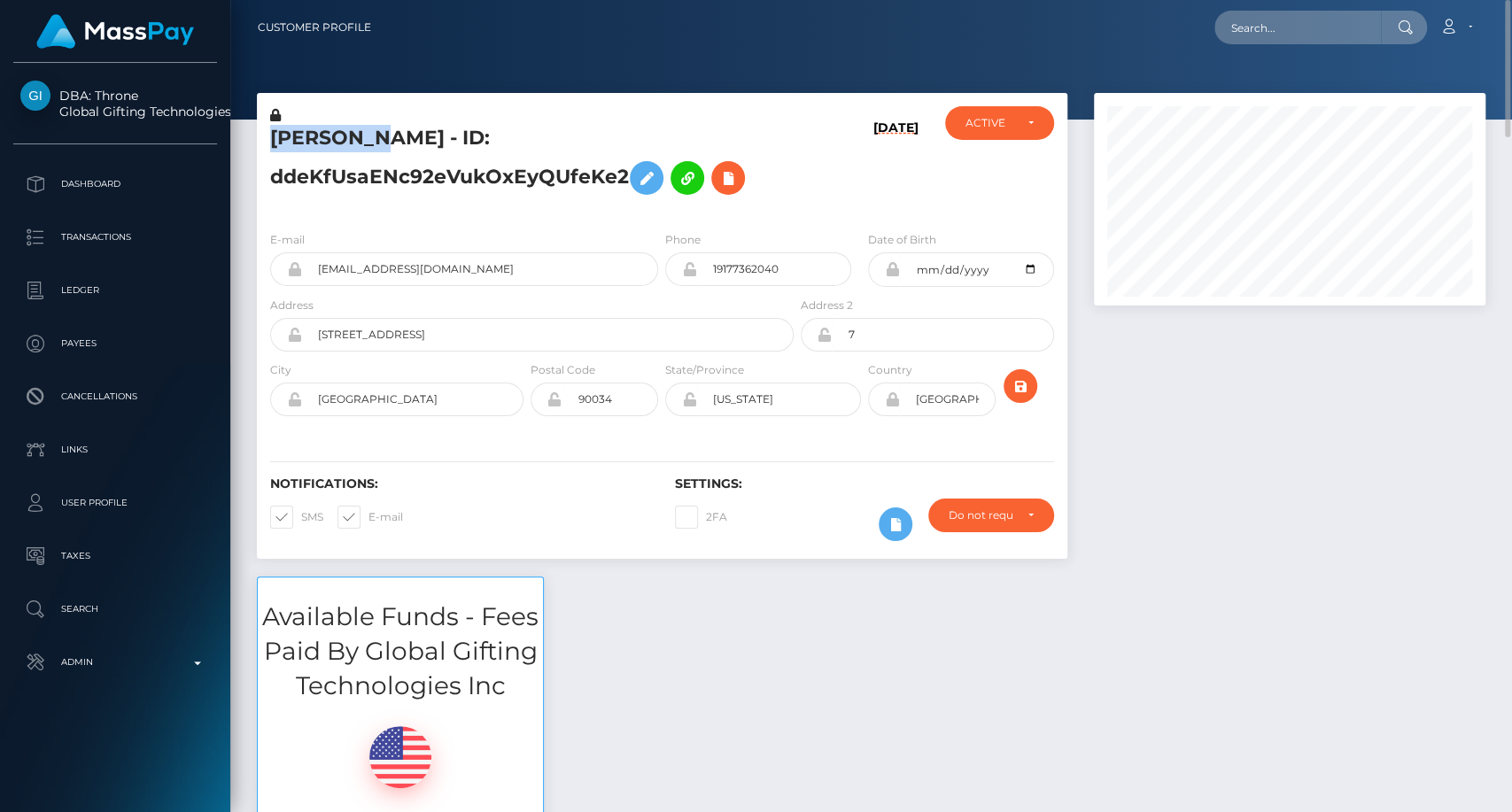
drag, startPoint x: 274, startPoint y: 139, endPoint x: 387, endPoint y: 137, distance: 113.0
click at [387, 137] on h5 "KATHERINE ROSE BECHARD - ID: ddeKfUsaENc92eVukOxEyQUfeKe2" at bounding box center [527, 163] width 514 height 78
copy h5 "KATHERINE"
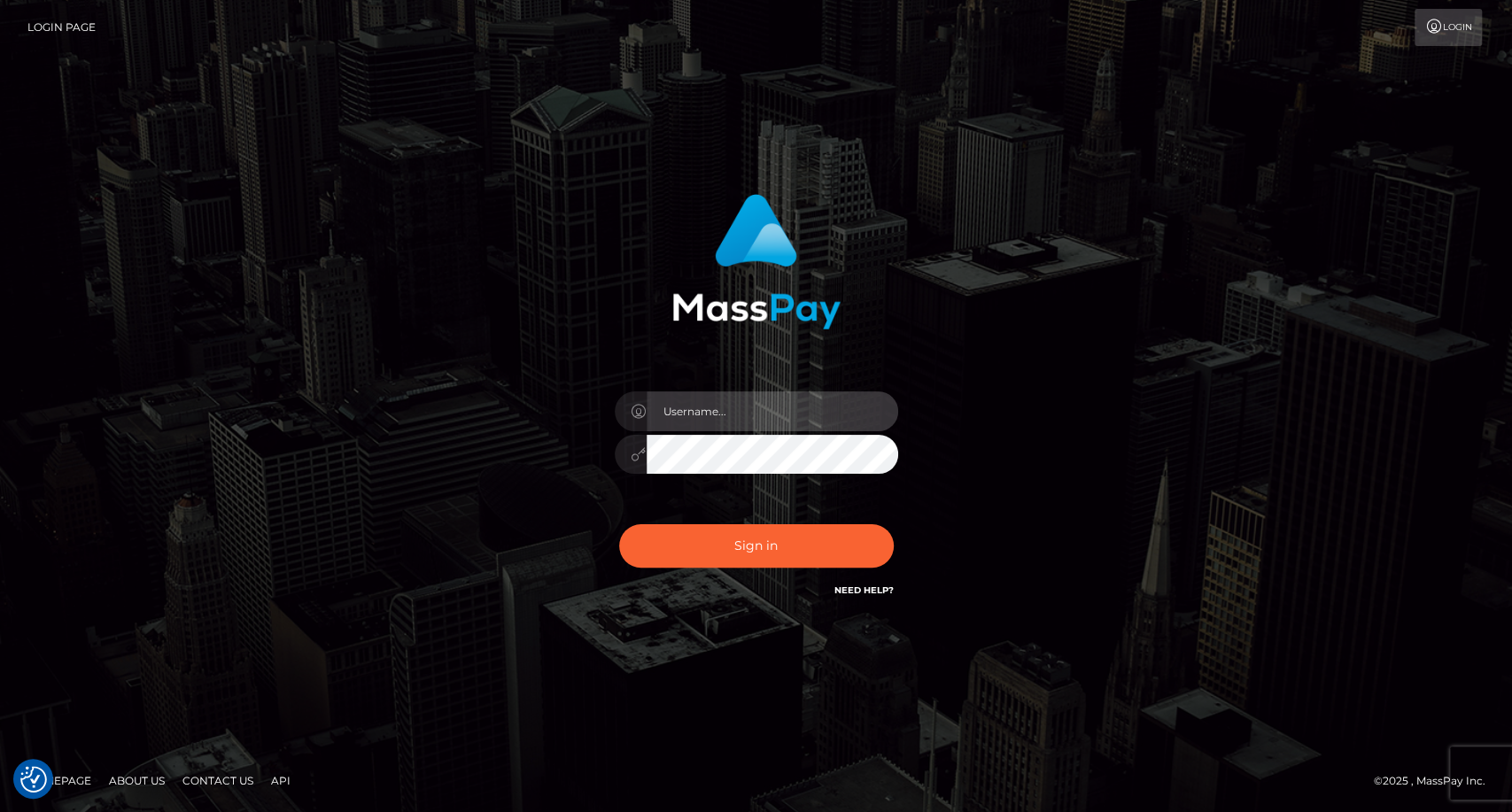
type input "carolina"
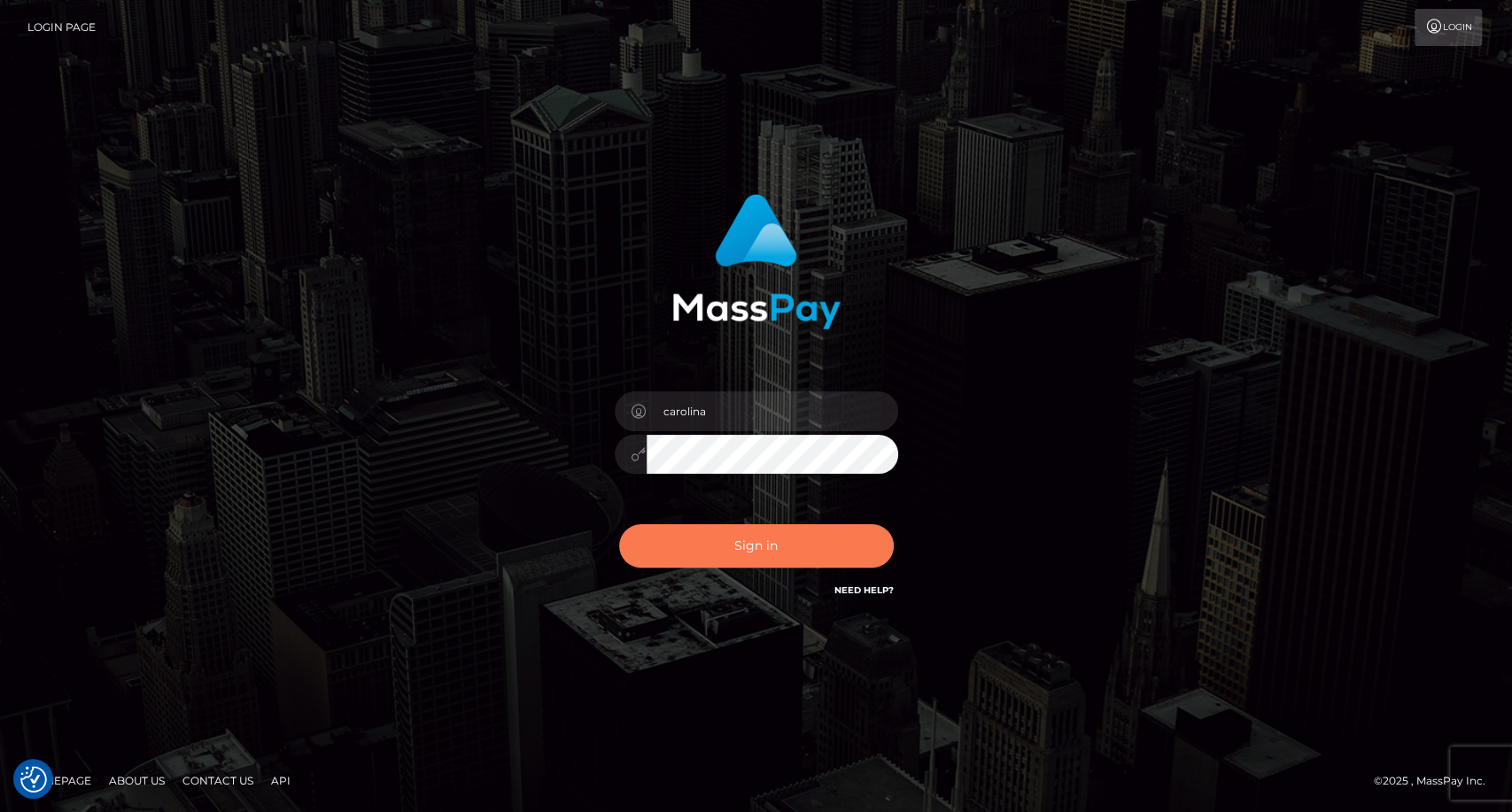
click at [786, 546] on button "Sign in" at bounding box center [756, 545] width 275 height 43
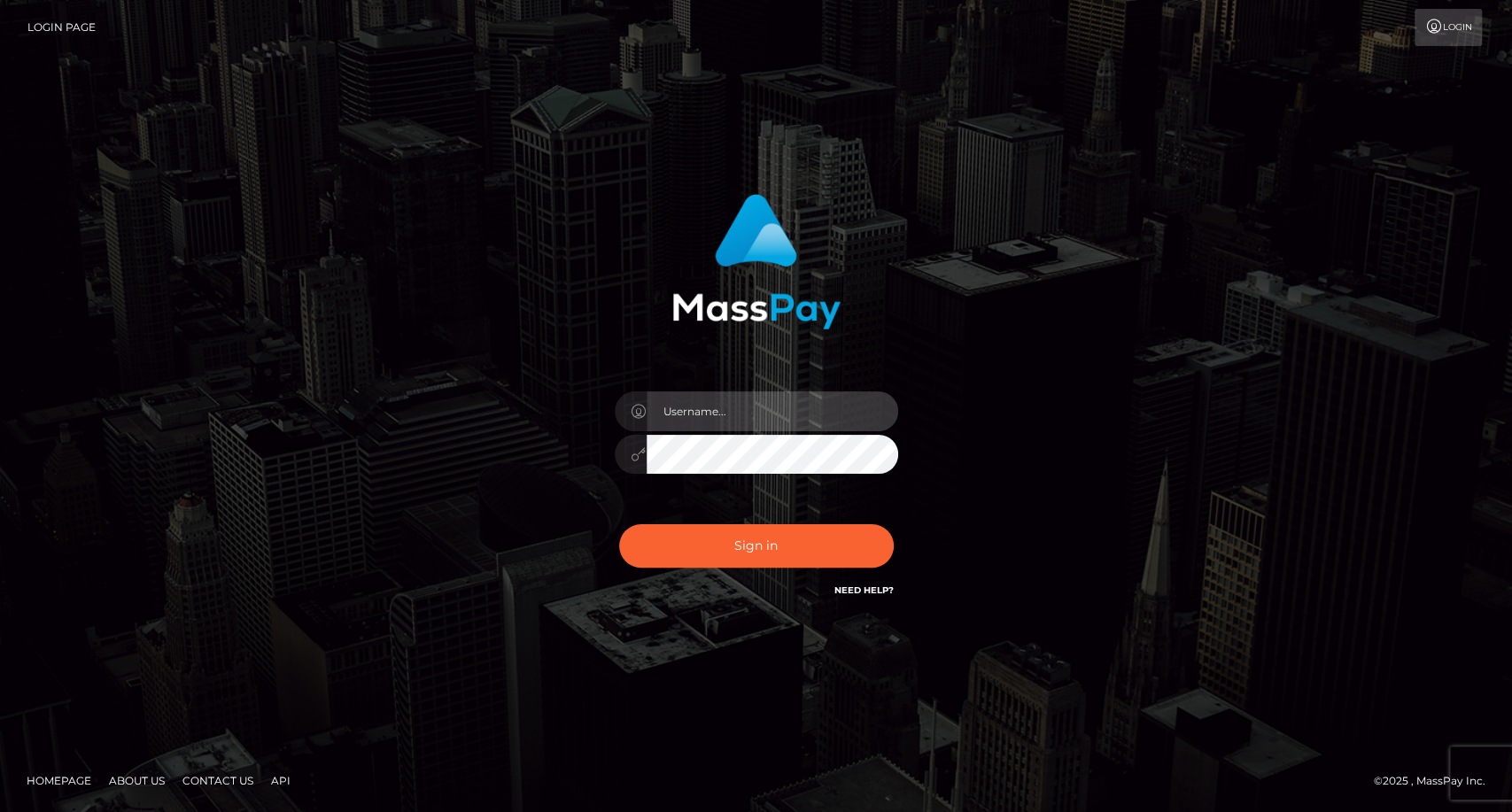
type input "carolina"
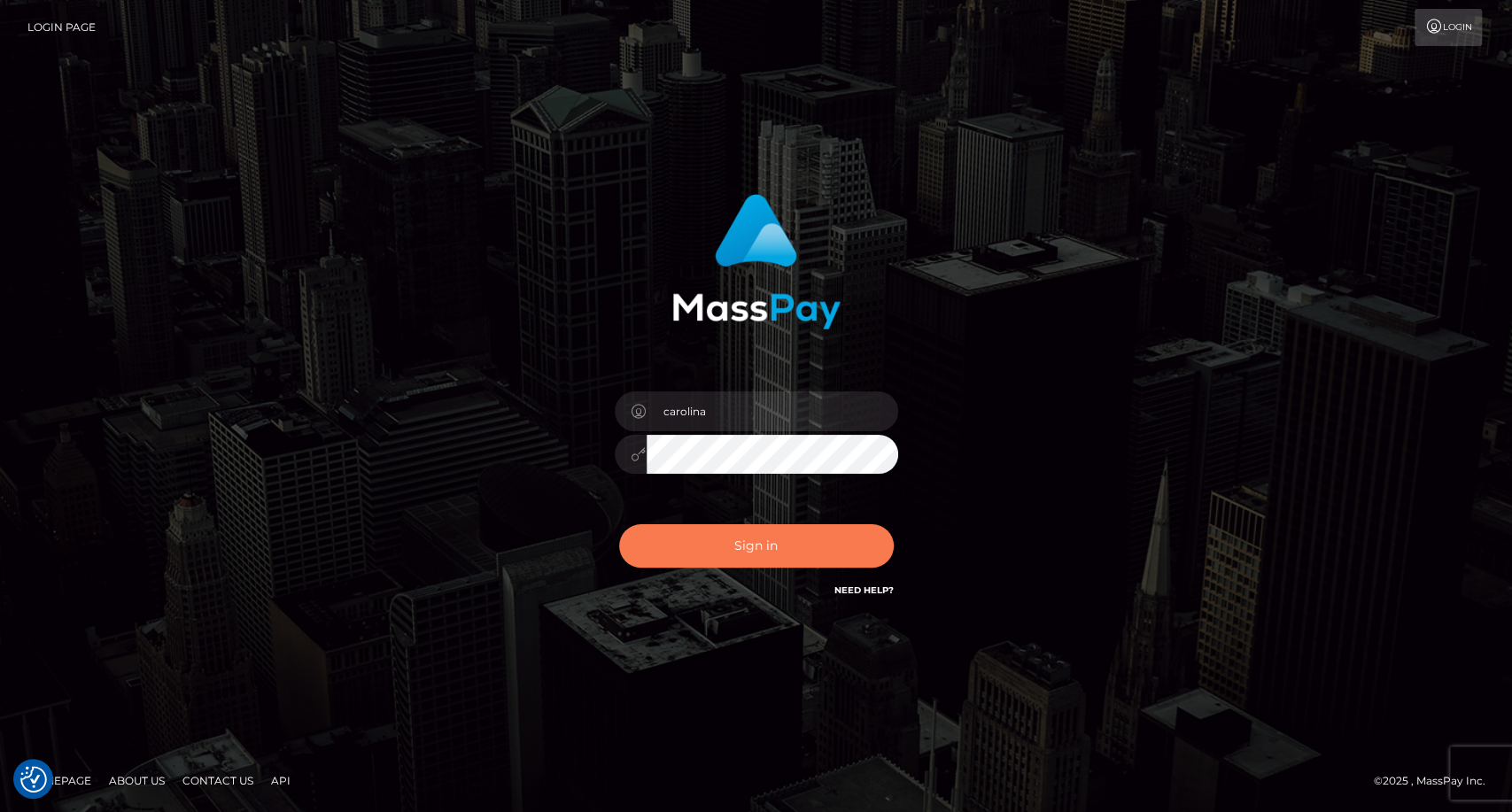
click at [773, 557] on button "Sign in" at bounding box center [756, 545] width 275 height 43
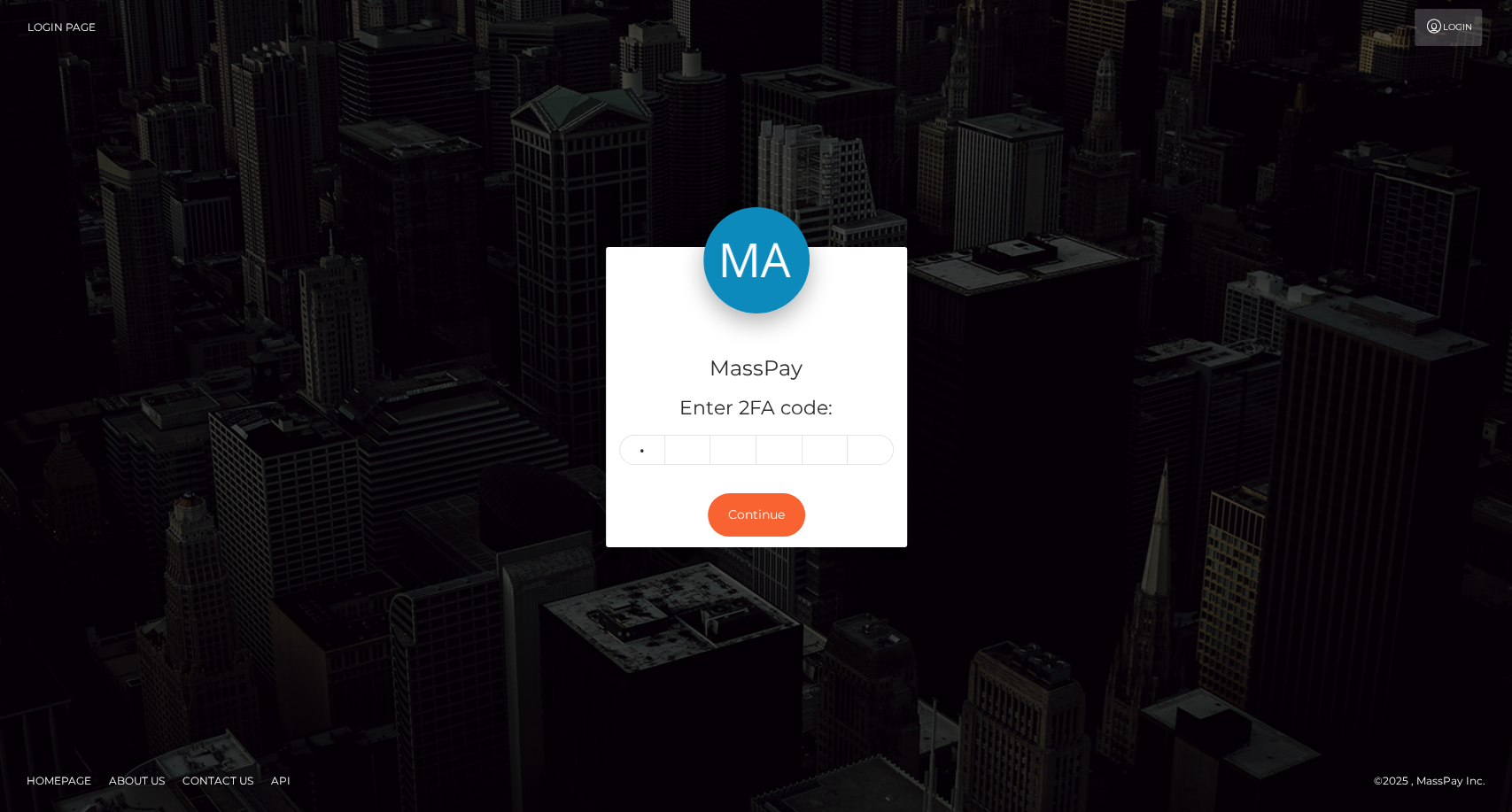
type input "8"
type input "2"
type input "9"
type input "1"
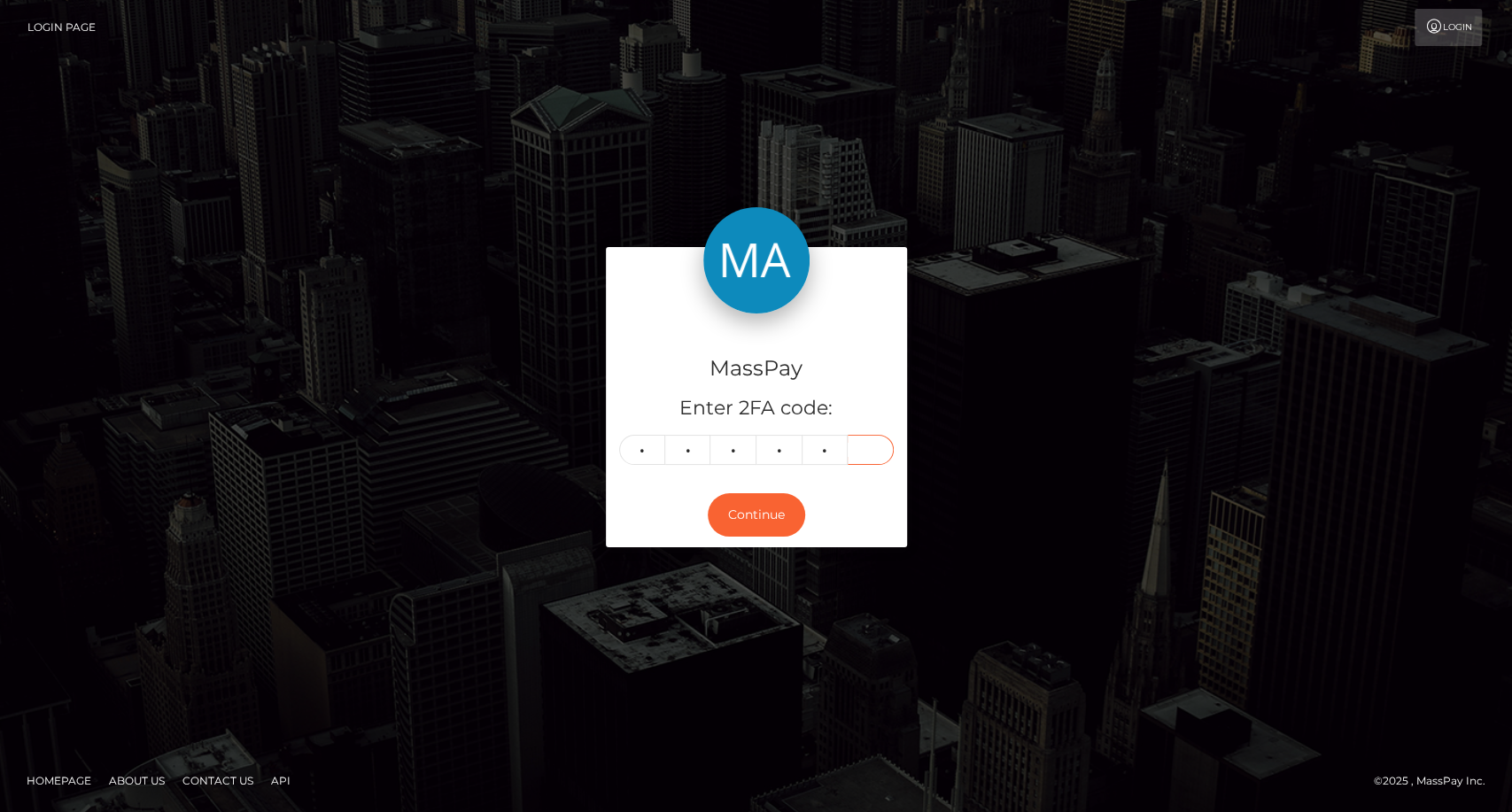
type input "5"
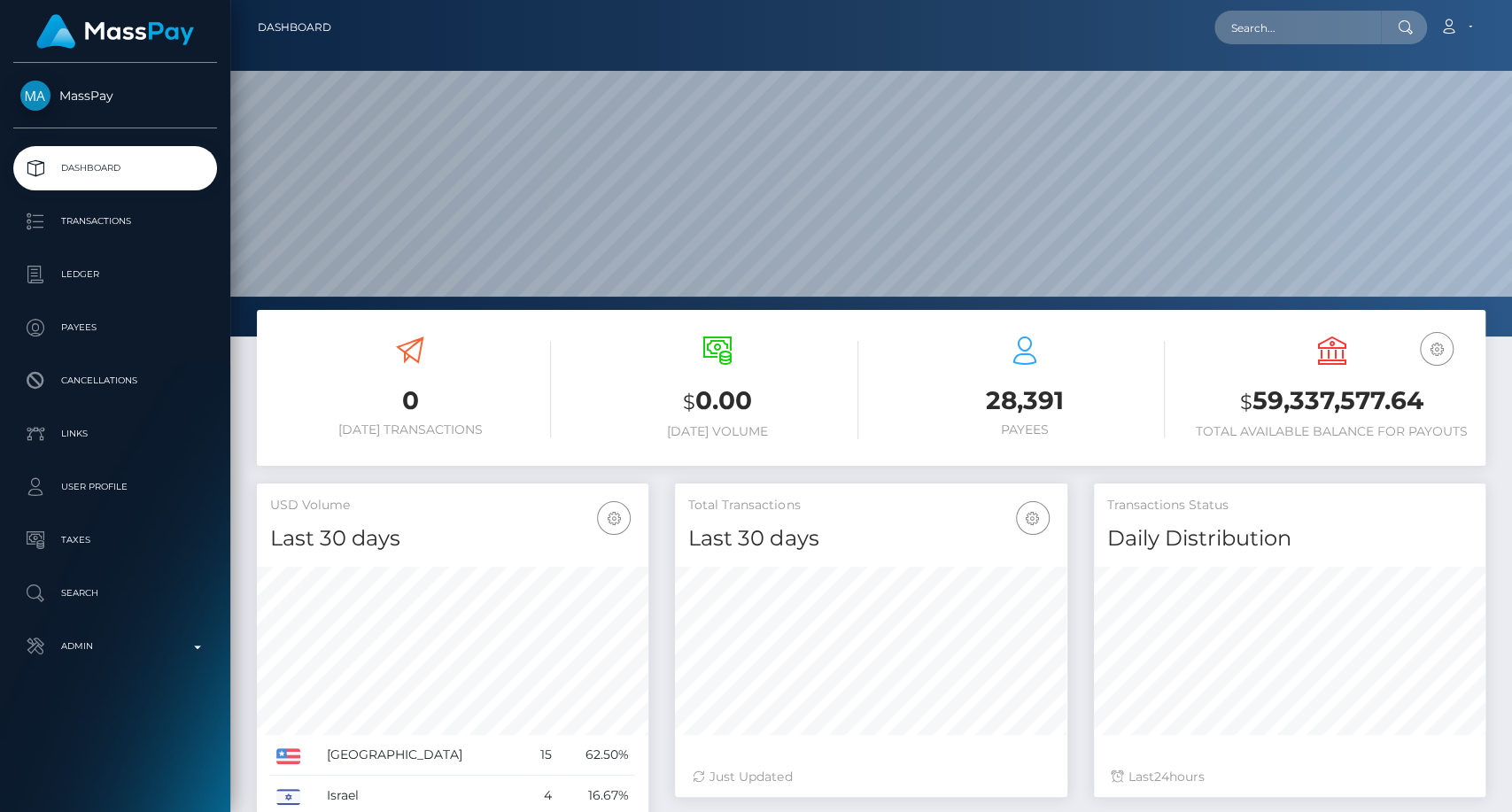
scroll to position [313, 391]
click at [1304, 21] on input "text" at bounding box center [1297, 28] width 167 height 33
paste input "heidiperry.89@gmail.com"
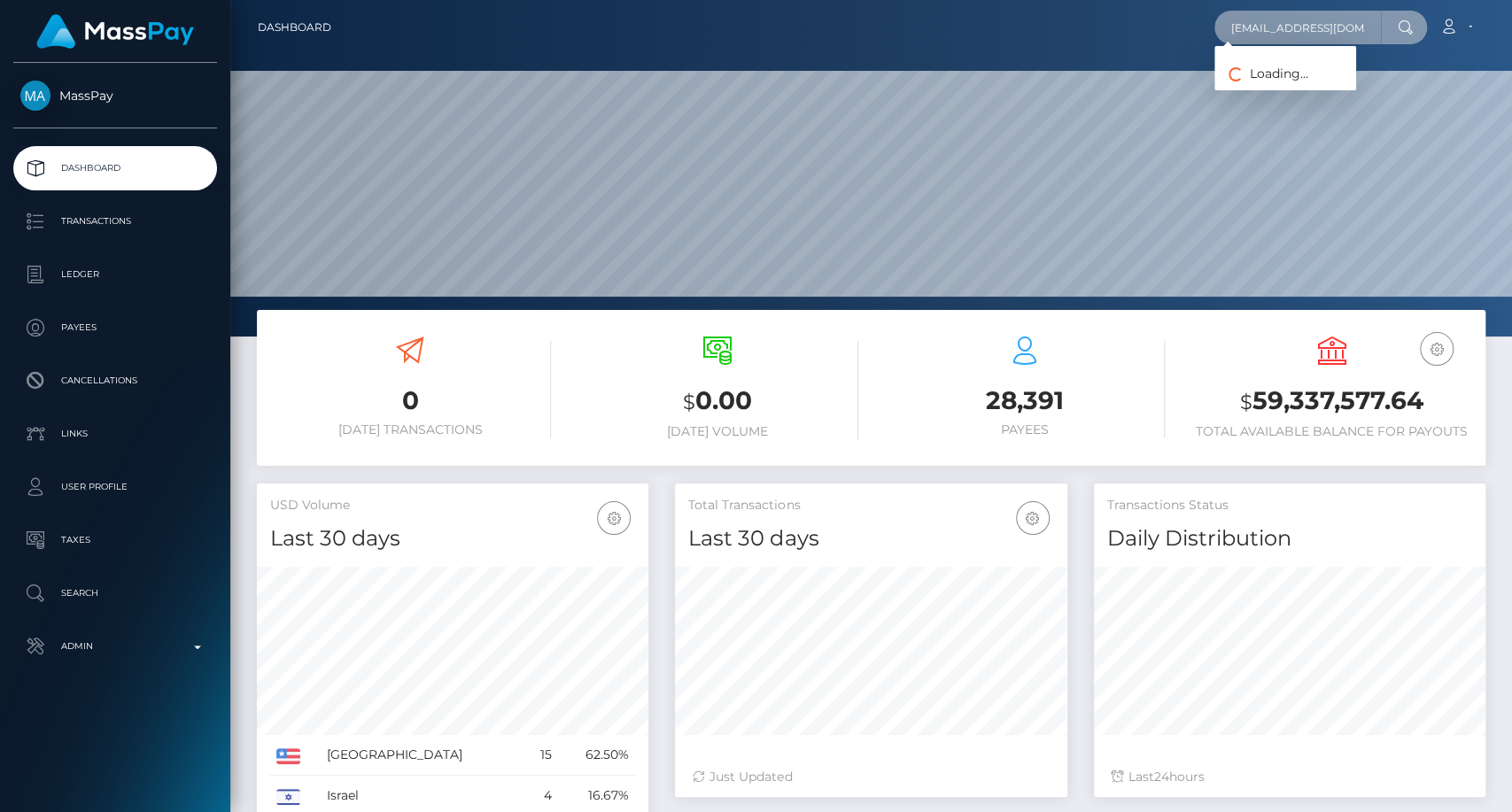
scroll to position [0, 6]
type input "heidiperry.89@gmail.com"
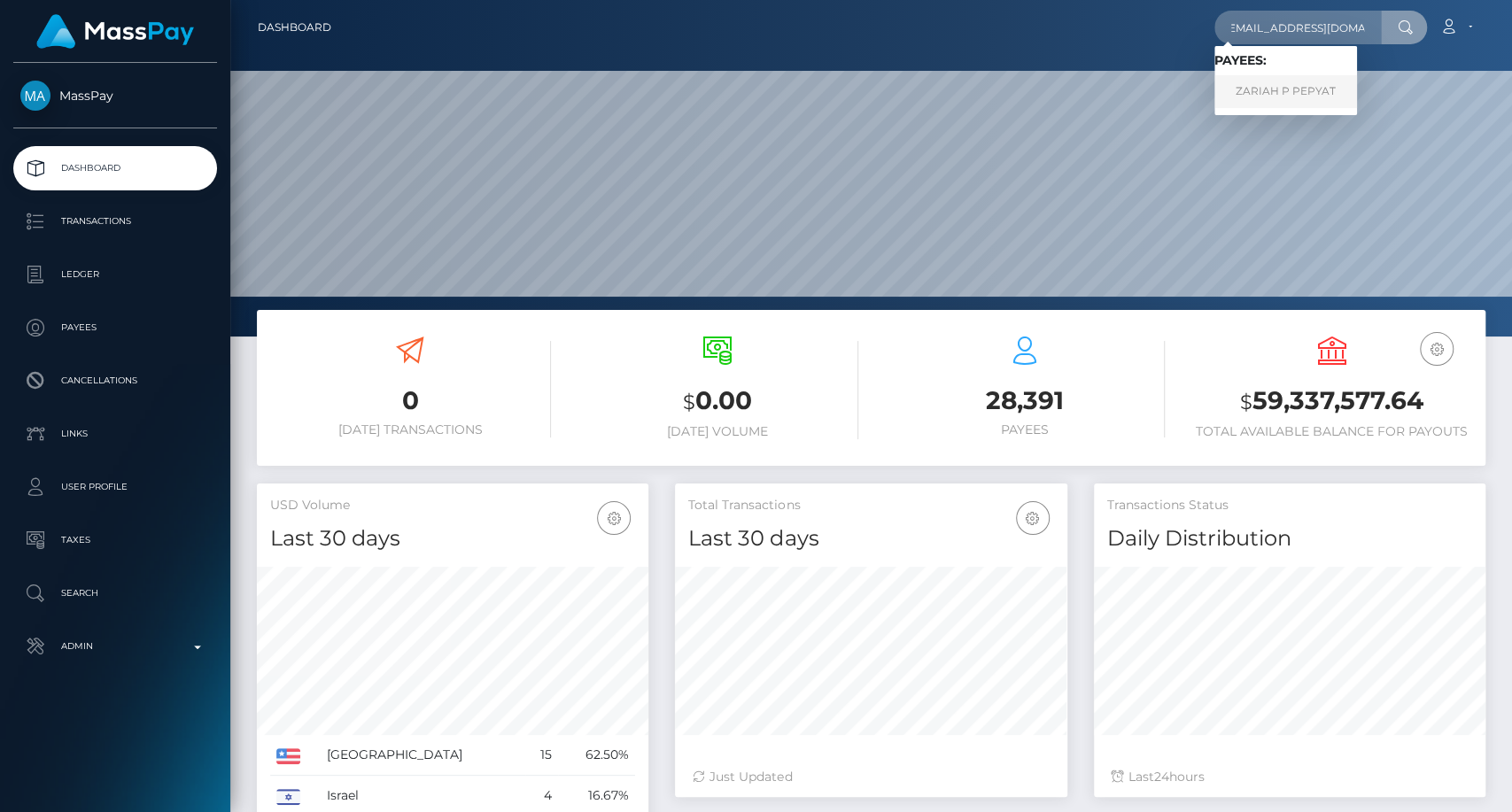
scroll to position [0, 0]
click at [1280, 83] on link "ZARIAH P PEPYAT" at bounding box center [1285, 92] width 143 height 33
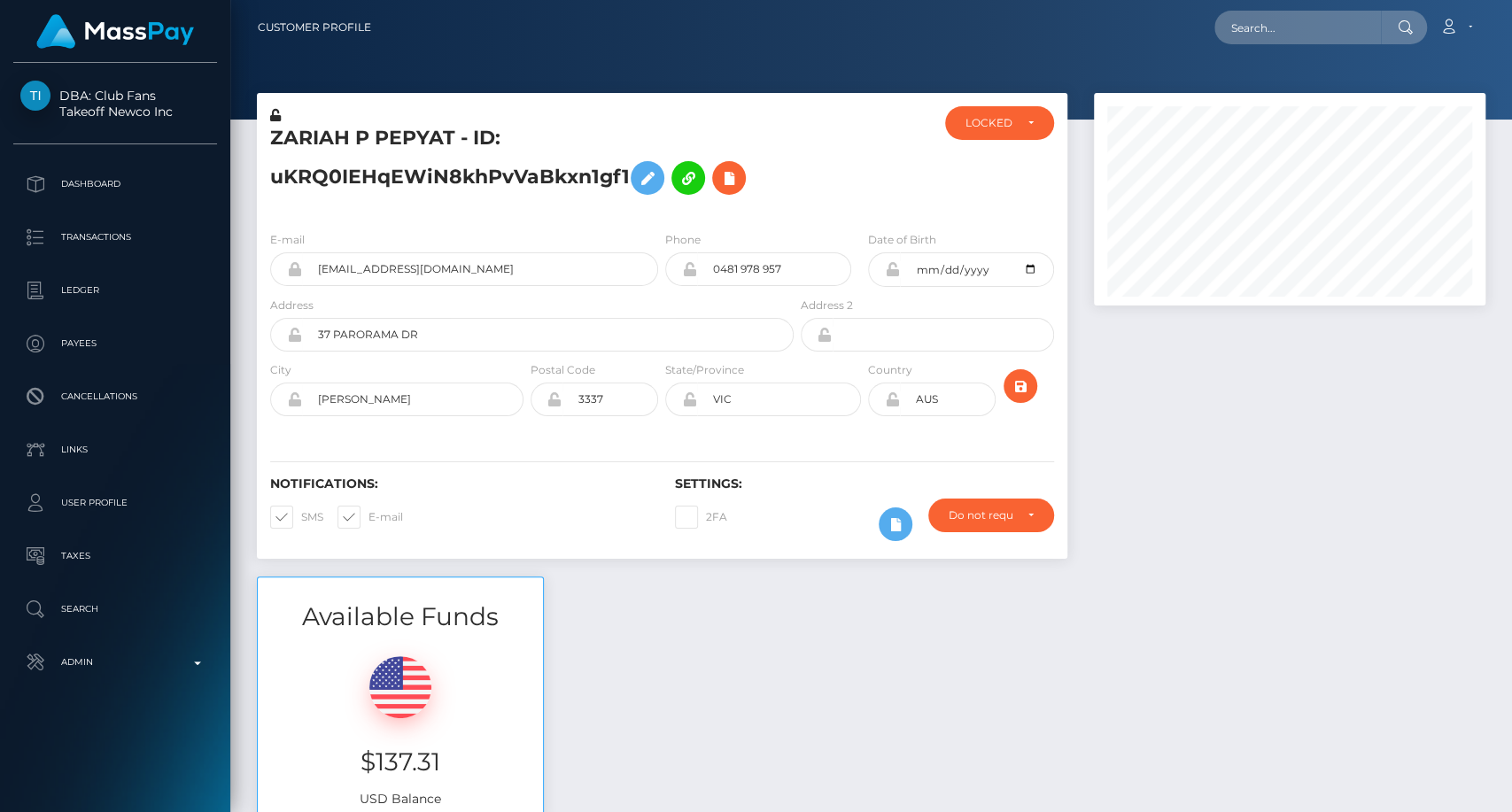
scroll to position [212, 391]
click at [1411, 512] on div at bounding box center [1289, 335] width 418 height 484
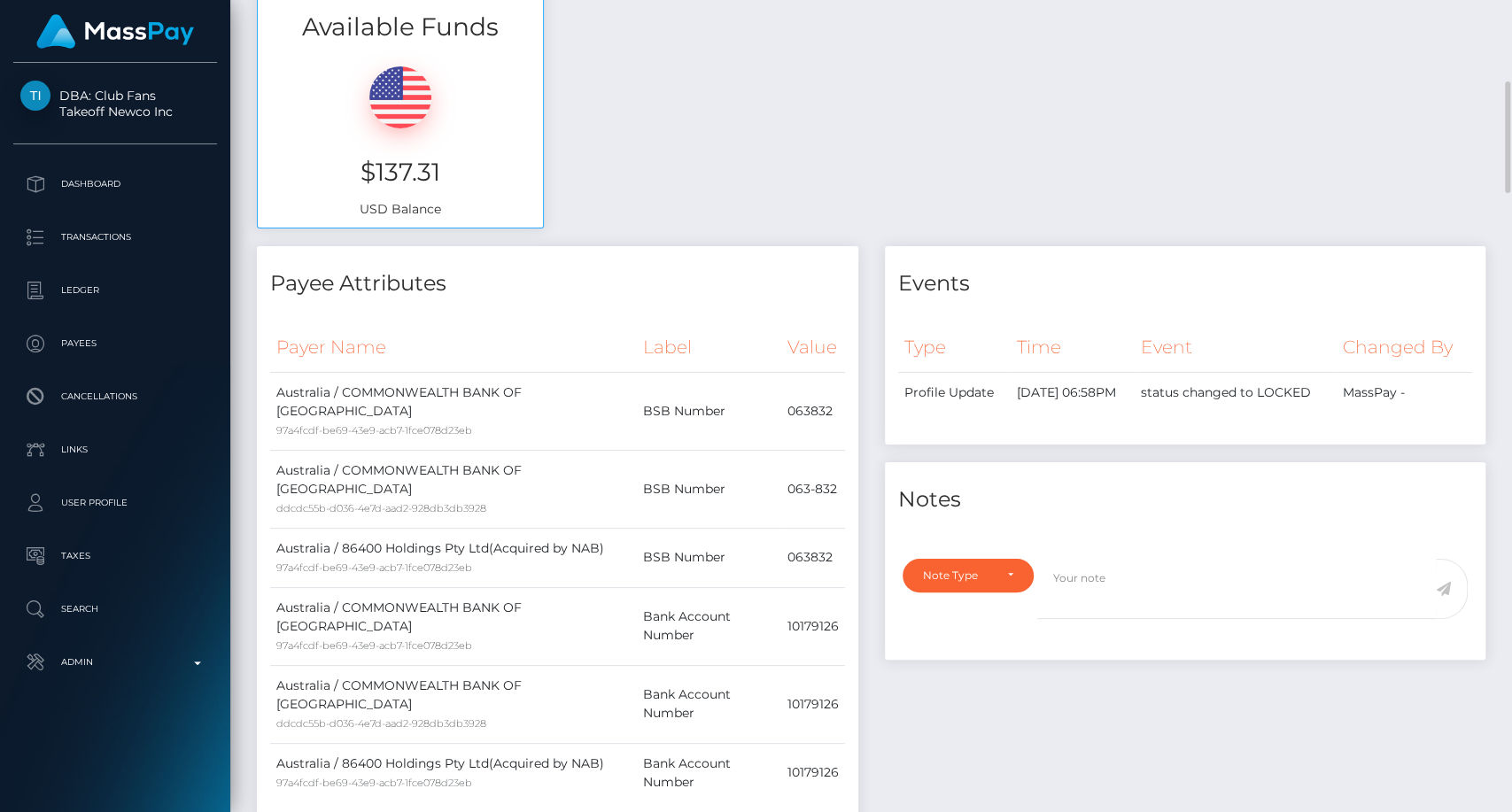
scroll to position [0, 0]
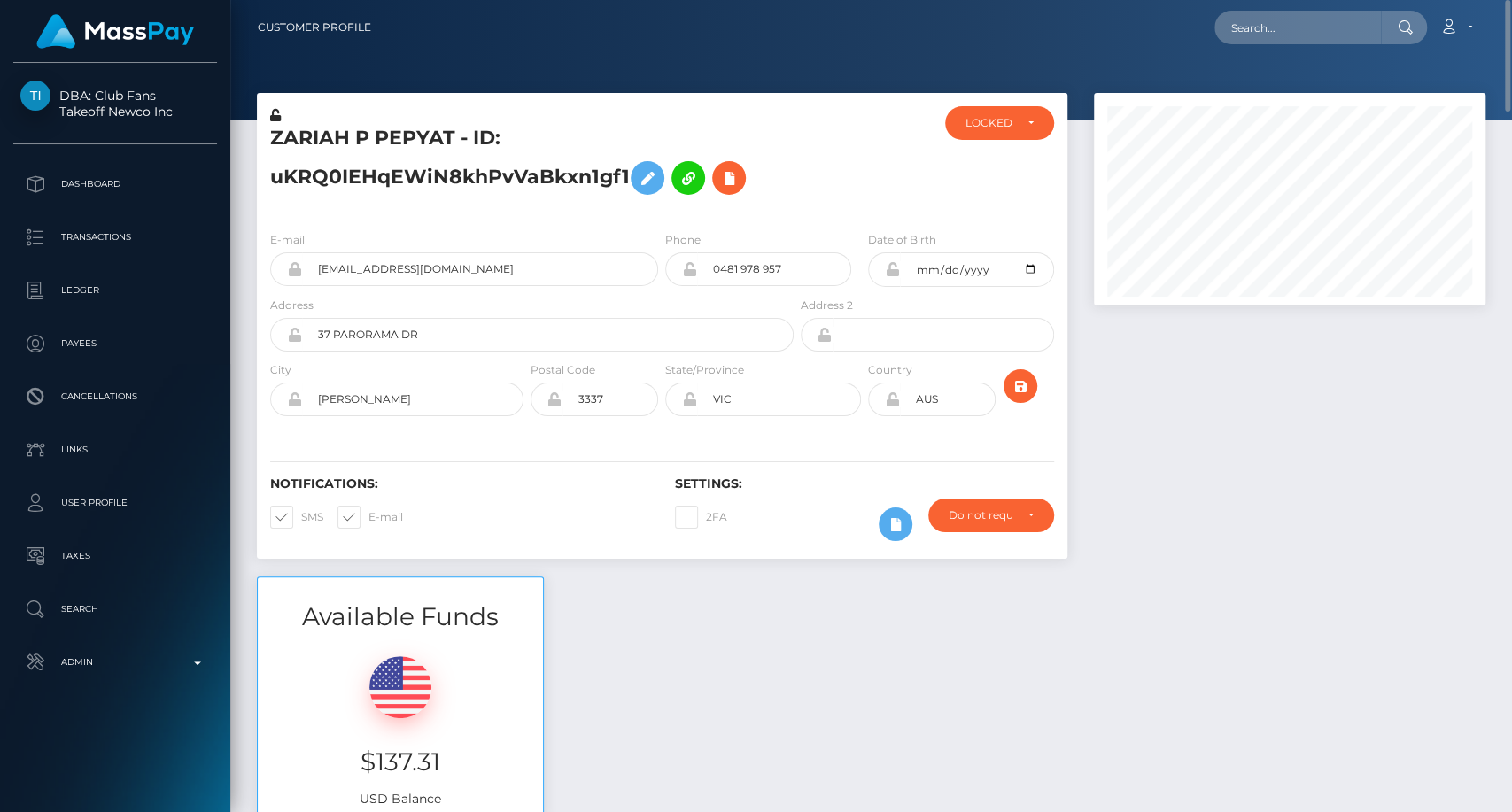
drag, startPoint x: 1468, startPoint y: 499, endPoint x: 1256, endPoint y: 300, distance: 290.8
click at [1461, 496] on div at bounding box center [1289, 335] width 418 height 484
click at [1315, 21] on input "text" at bounding box center [1297, 28] width 167 height 33
paste input "iamarielanne@gmail.com"
type input "iamarielanne@gmail.com"
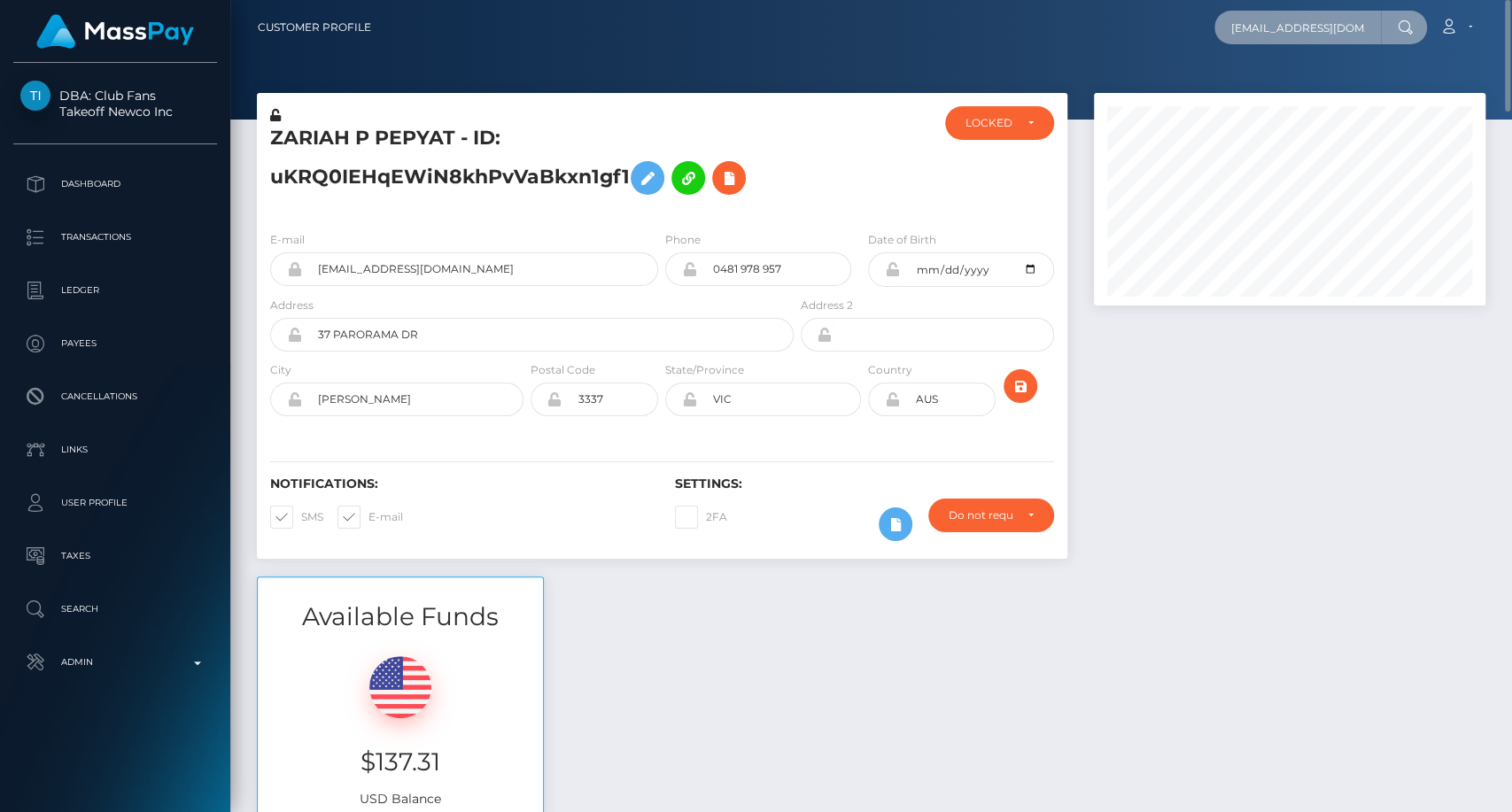
scroll to position [0, 7]
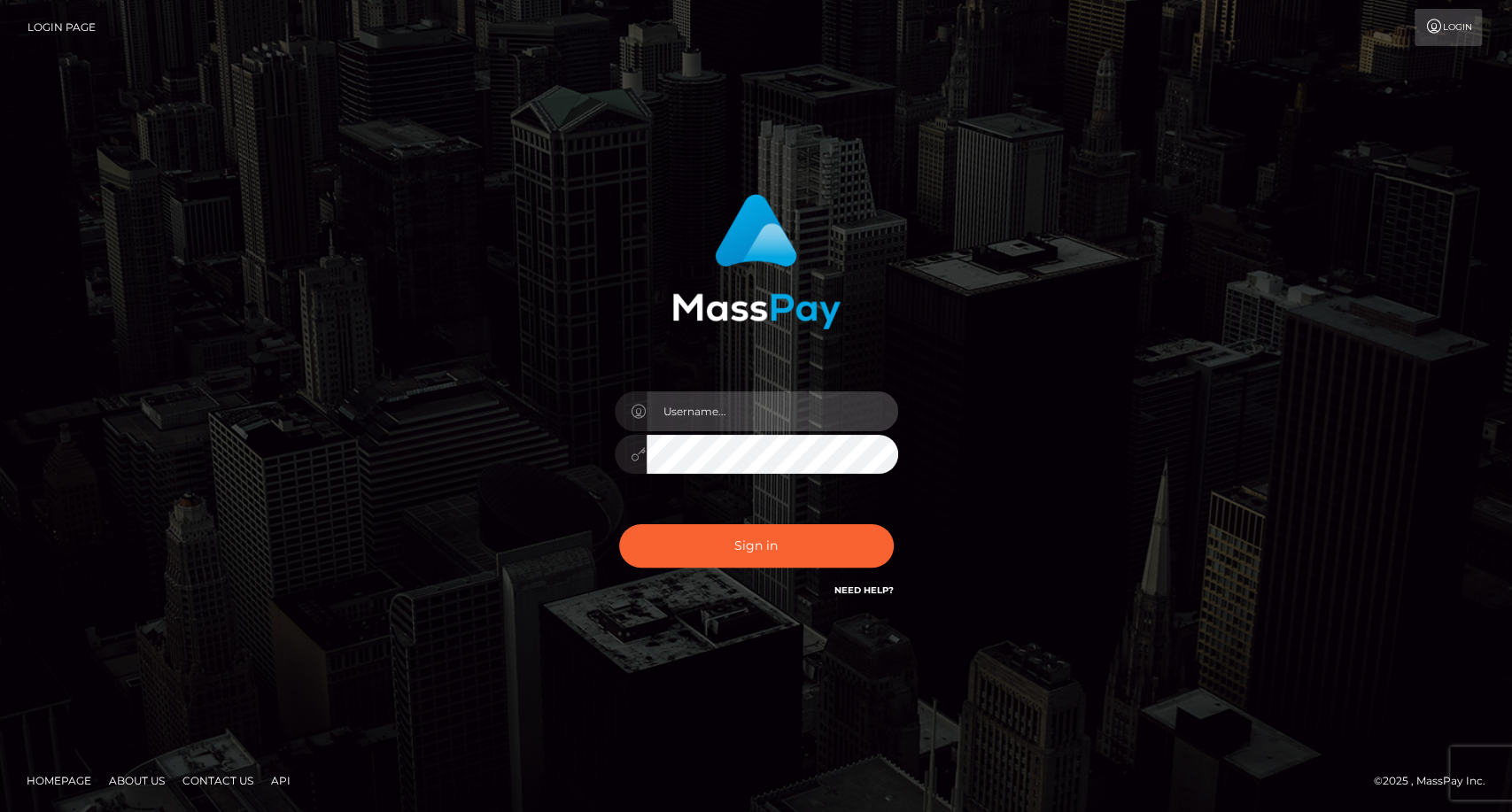
type input "carolina"
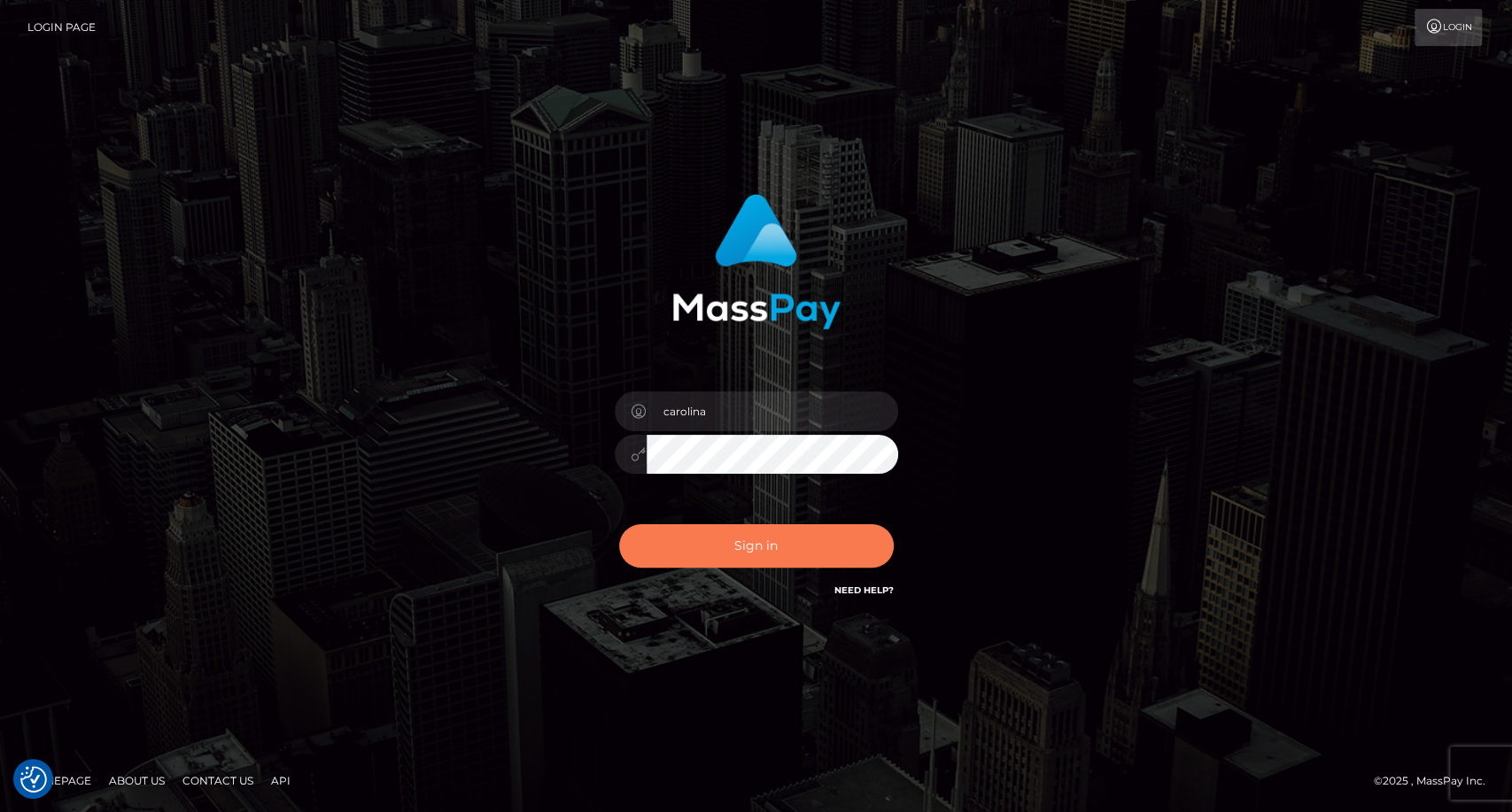
click at [741, 552] on button "Sign in" at bounding box center [756, 545] width 275 height 43
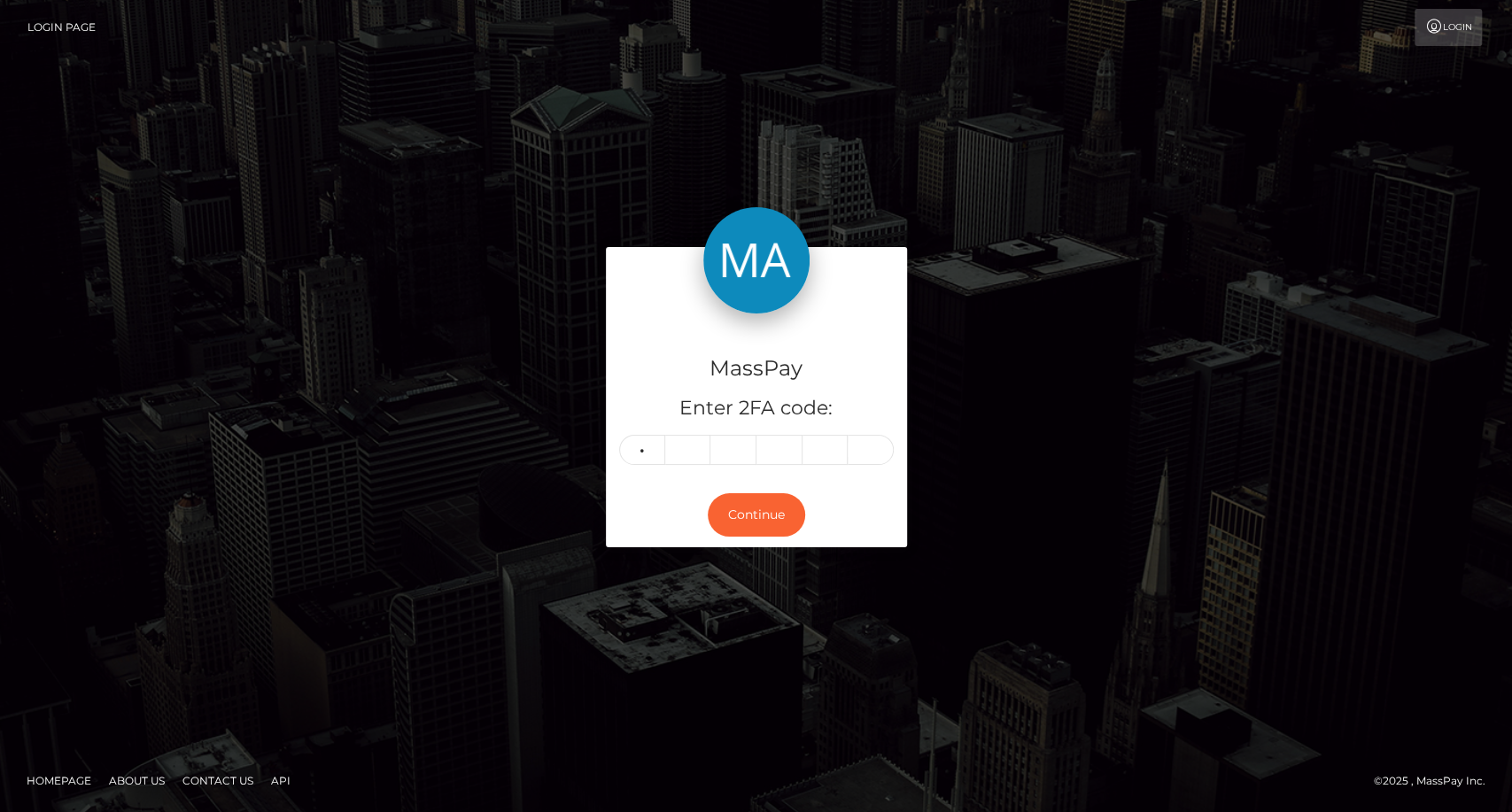
type input "1"
type input "3"
type input "6"
type input "1"
type input "5"
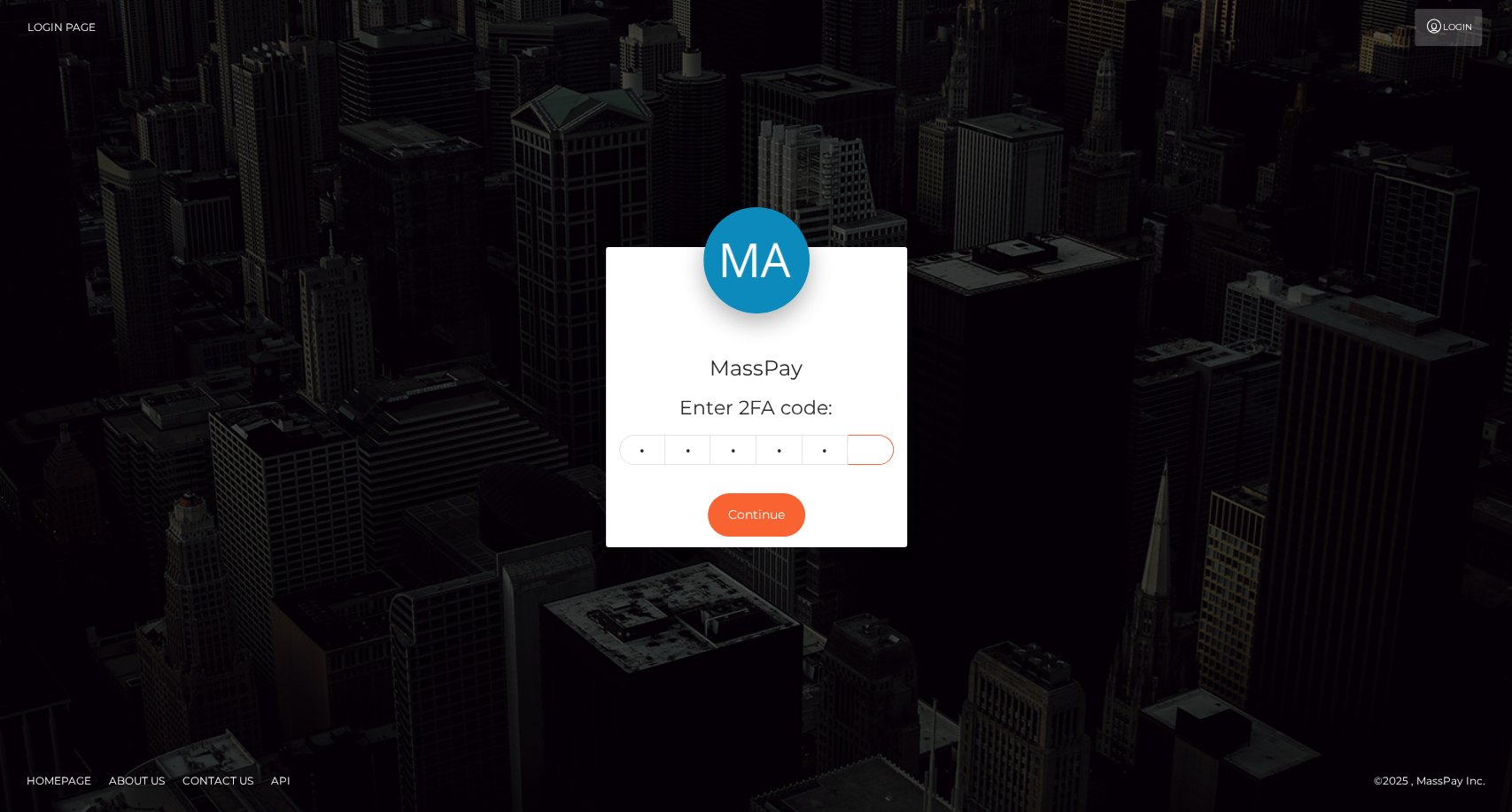
type input "2"
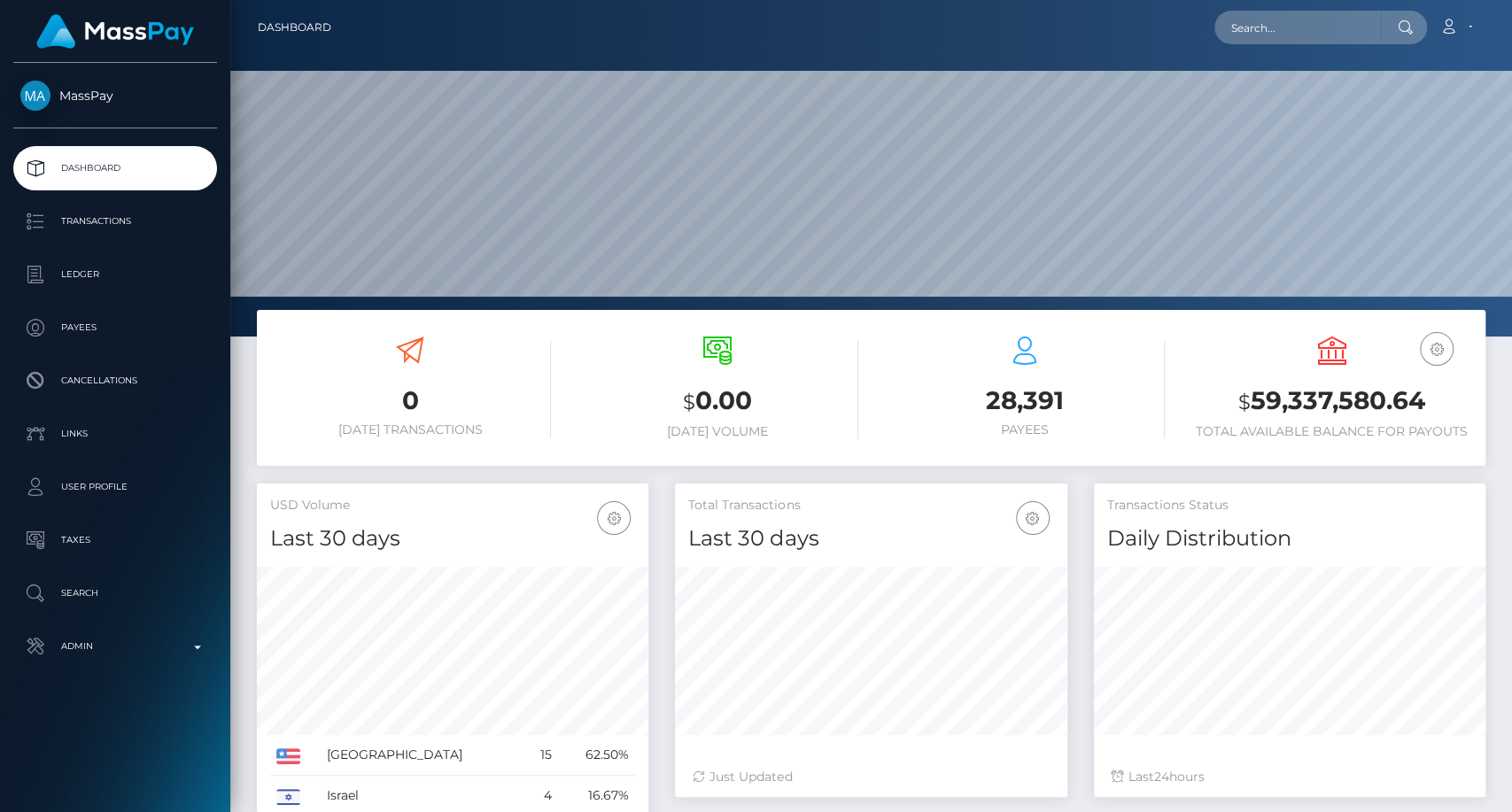
scroll to position [313, 391]
click at [1232, 32] on input "text" at bounding box center [1297, 28] width 167 height 33
paste input "iamarielanne@gmail.com"
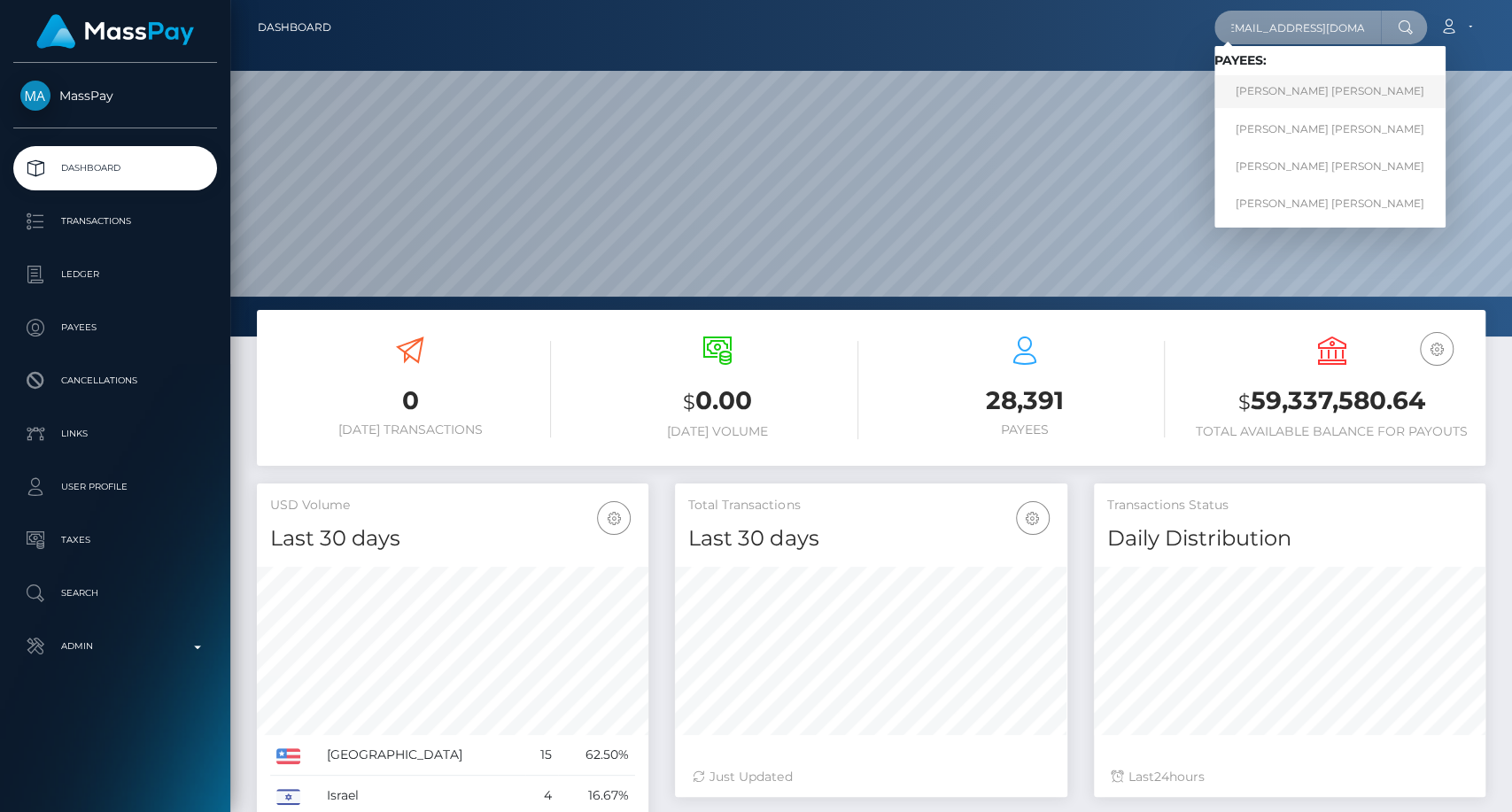
type input "iamarielanne@gmail.com"
click at [1280, 94] on link "Mark Joe Varga Melendrez" at bounding box center [1329, 92] width 232 height 33
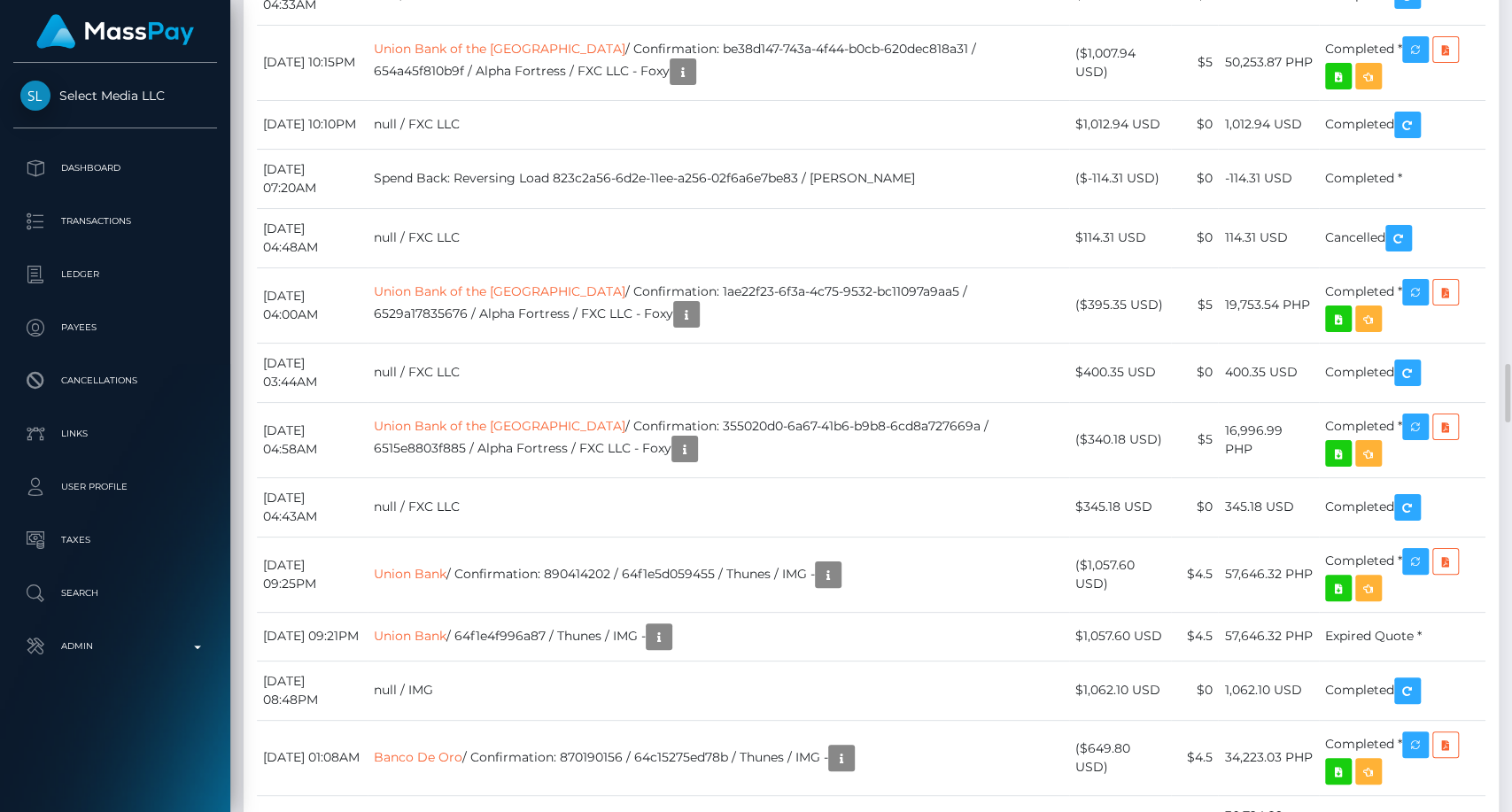
scroll to position [4627, 0]
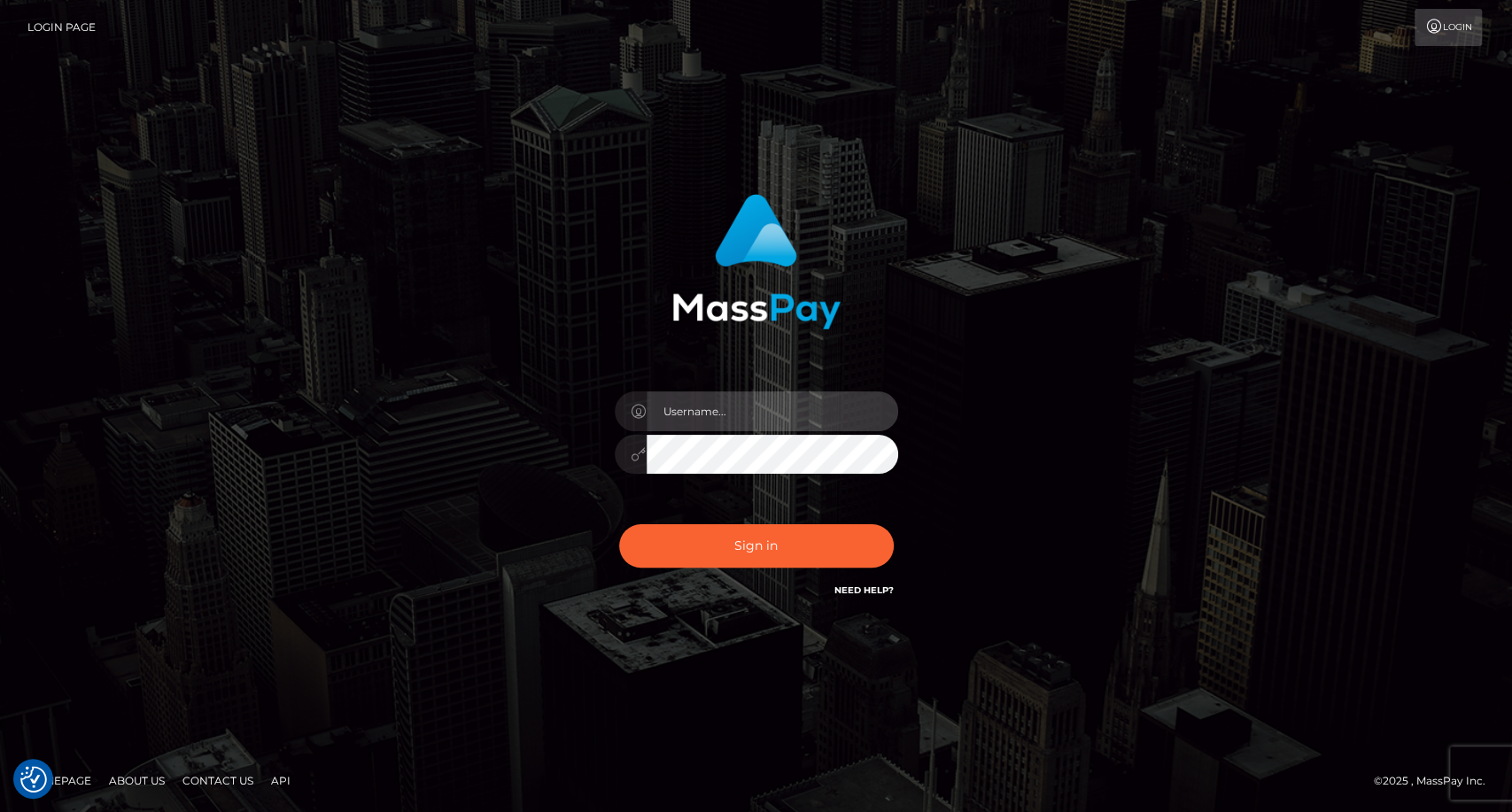
type input "carolina"
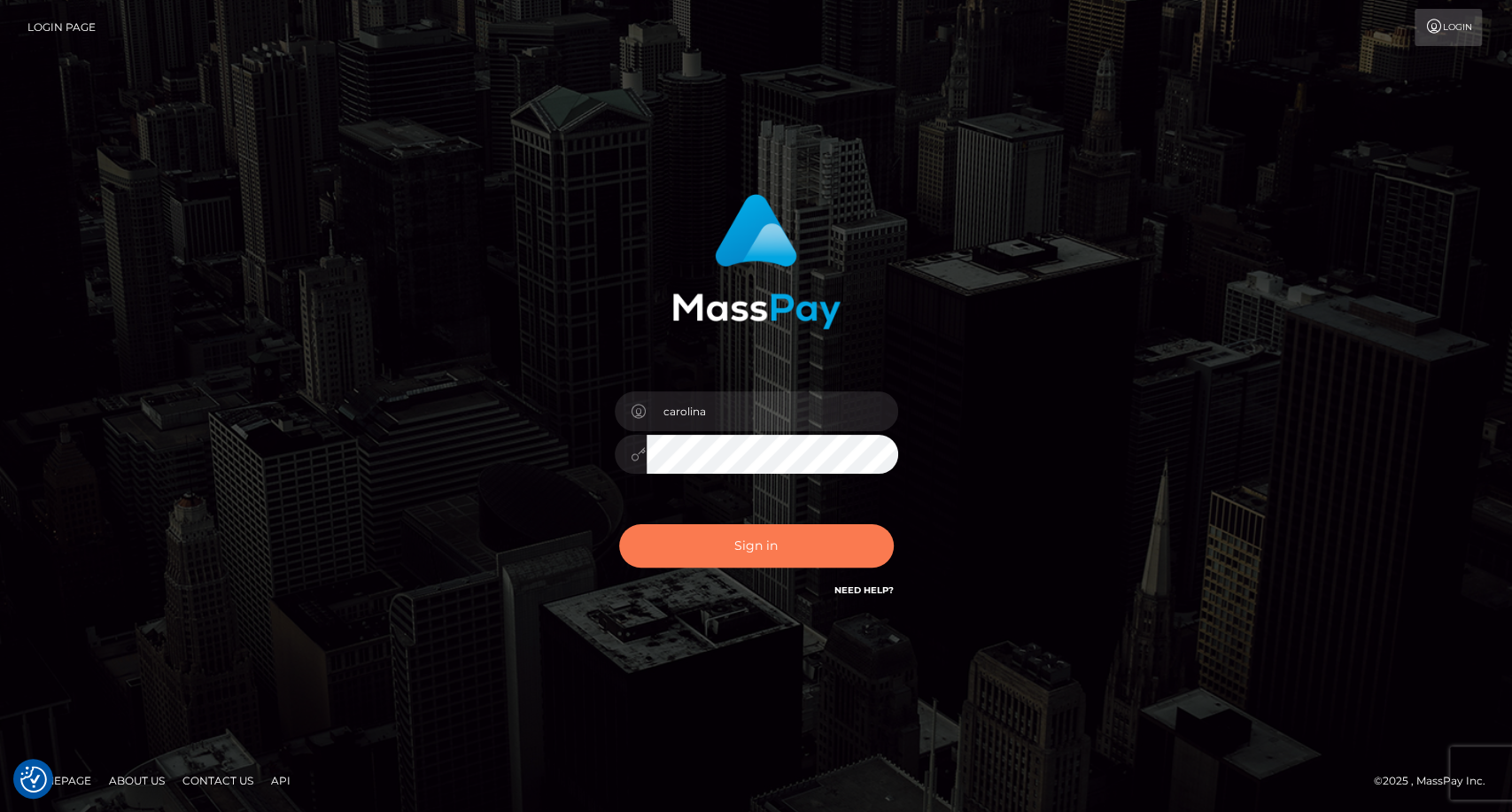
click at [744, 556] on button "Sign in" at bounding box center [756, 545] width 275 height 43
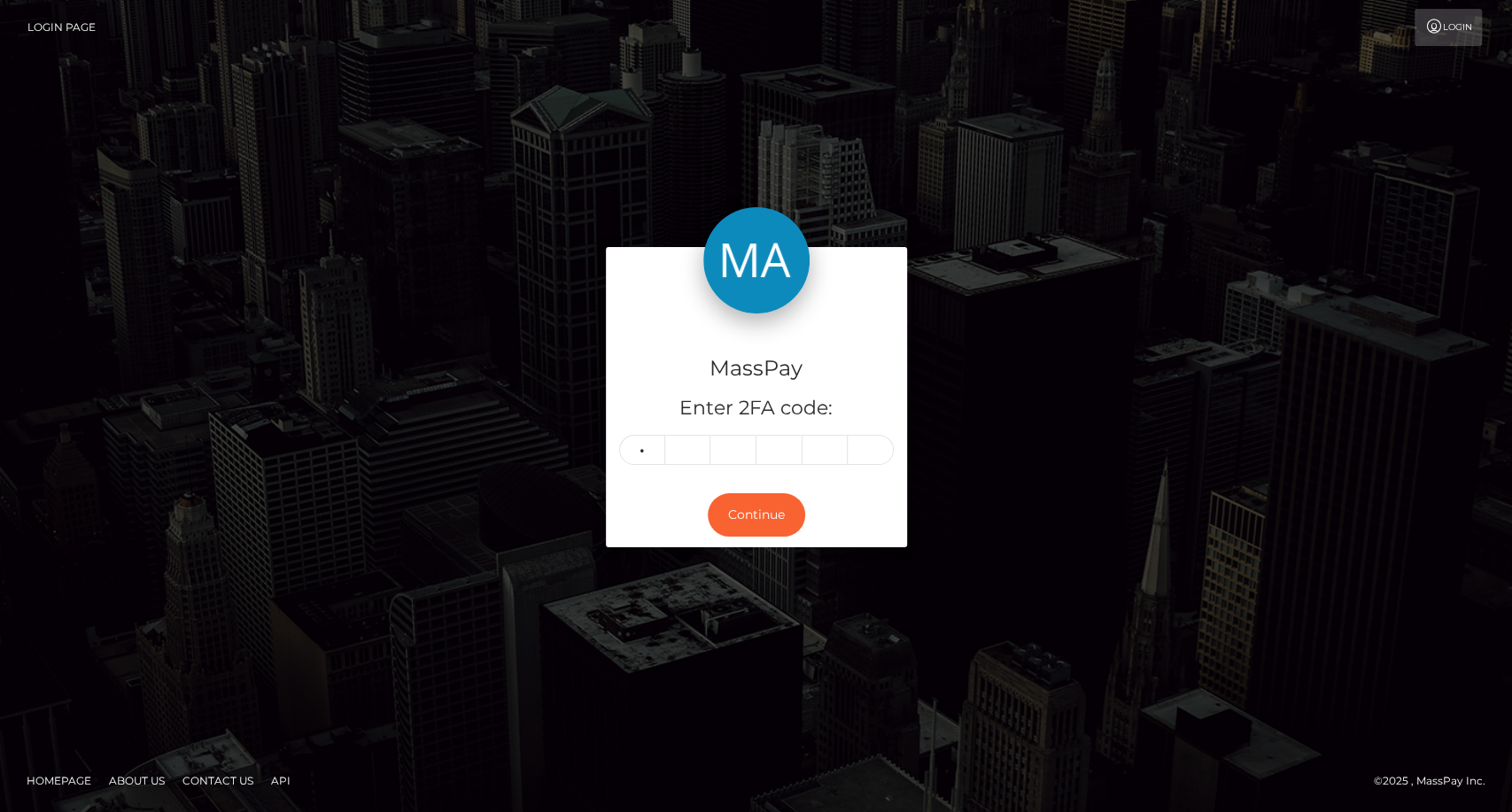
type input "4"
type input "8"
type input "1"
type input "3"
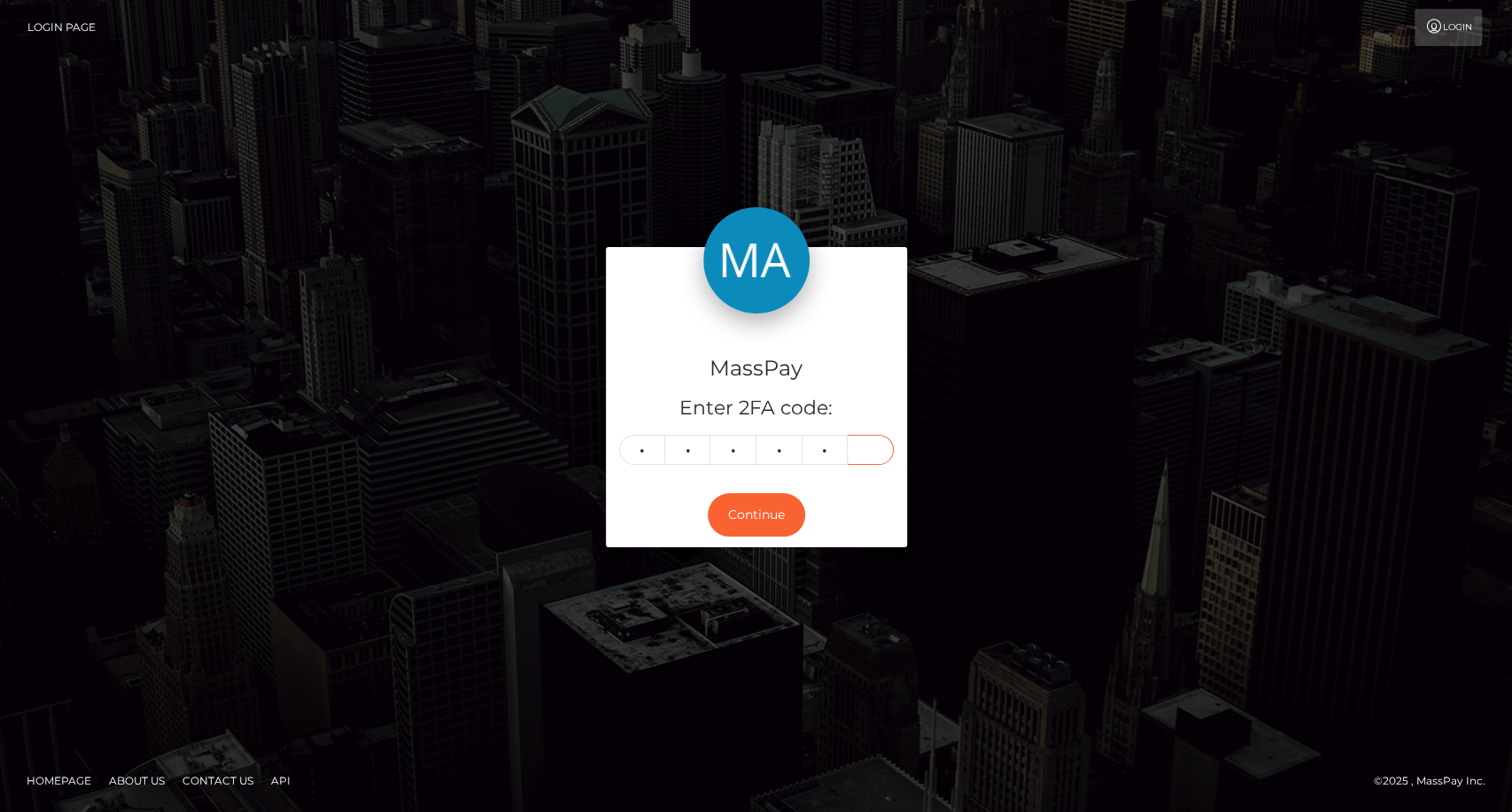
type input "0"
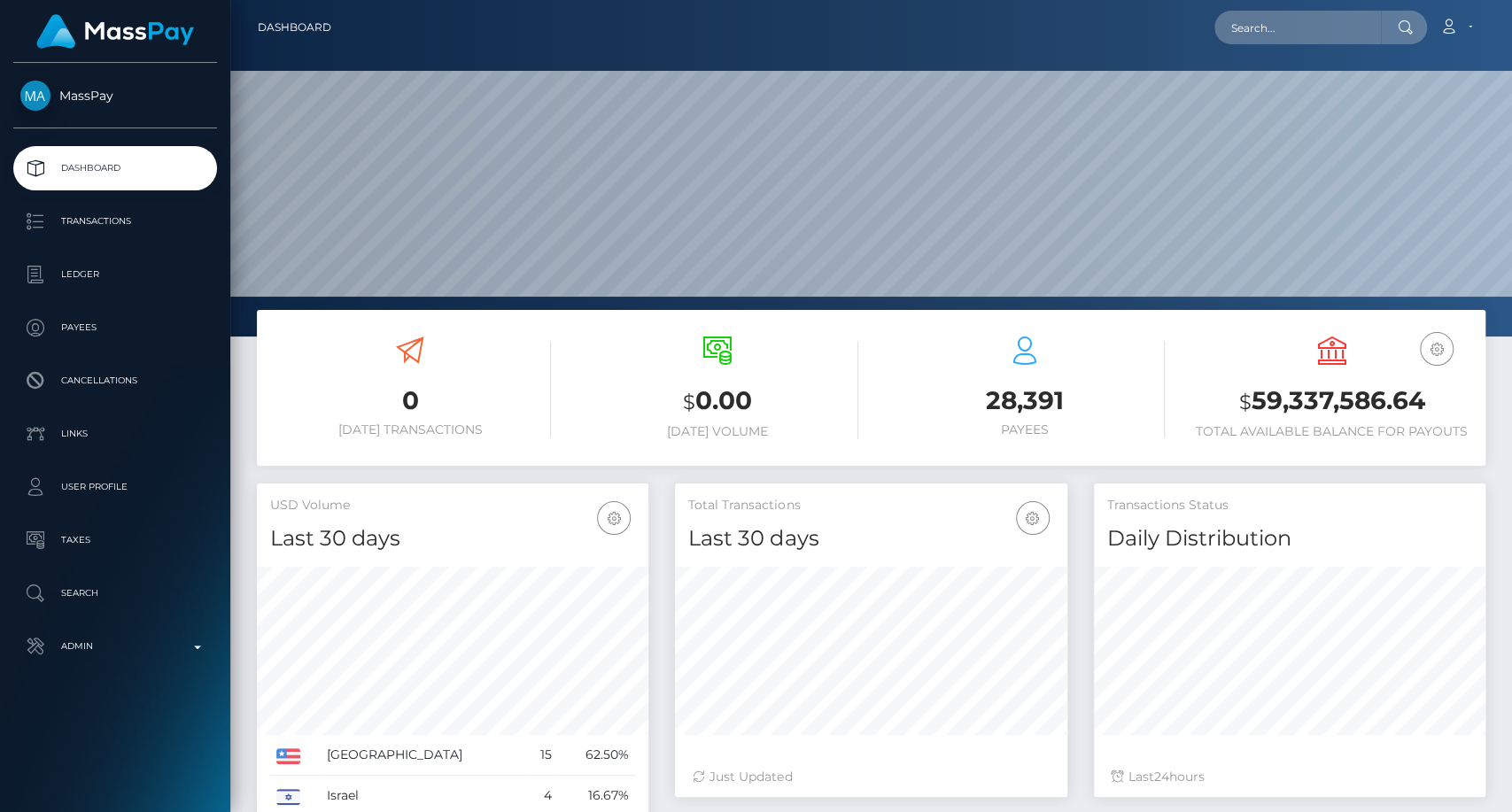
scroll to position [313, 391]
click at [1298, 13] on input "text" at bounding box center [1297, 28] width 167 height 33
paste input "[EMAIL_ADDRESS][DOMAIN_NAME]"
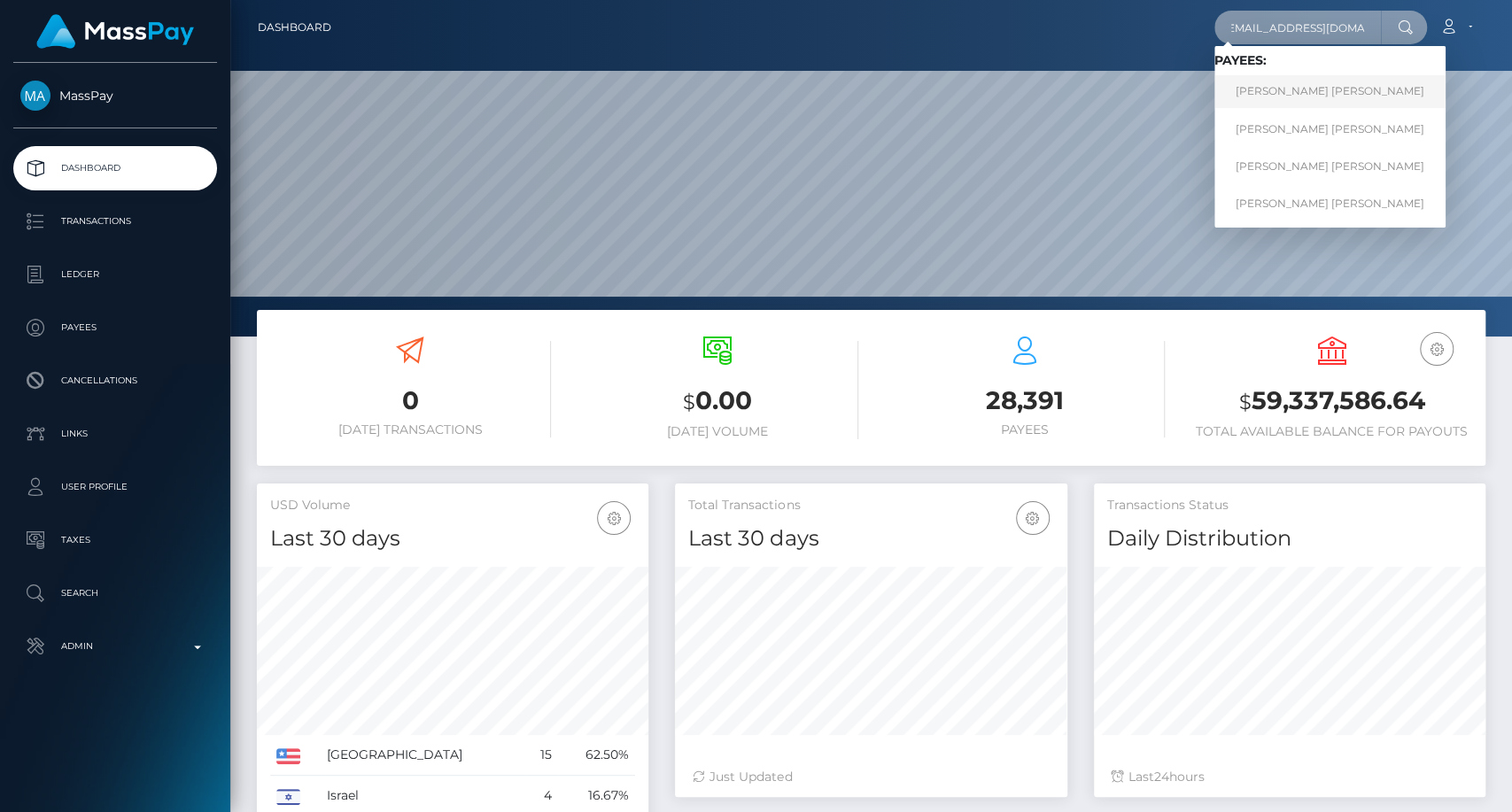
type input "[EMAIL_ADDRESS][DOMAIN_NAME]"
click at [1312, 80] on link "Mark Joe Varga Melendrez" at bounding box center [1329, 92] width 232 height 33
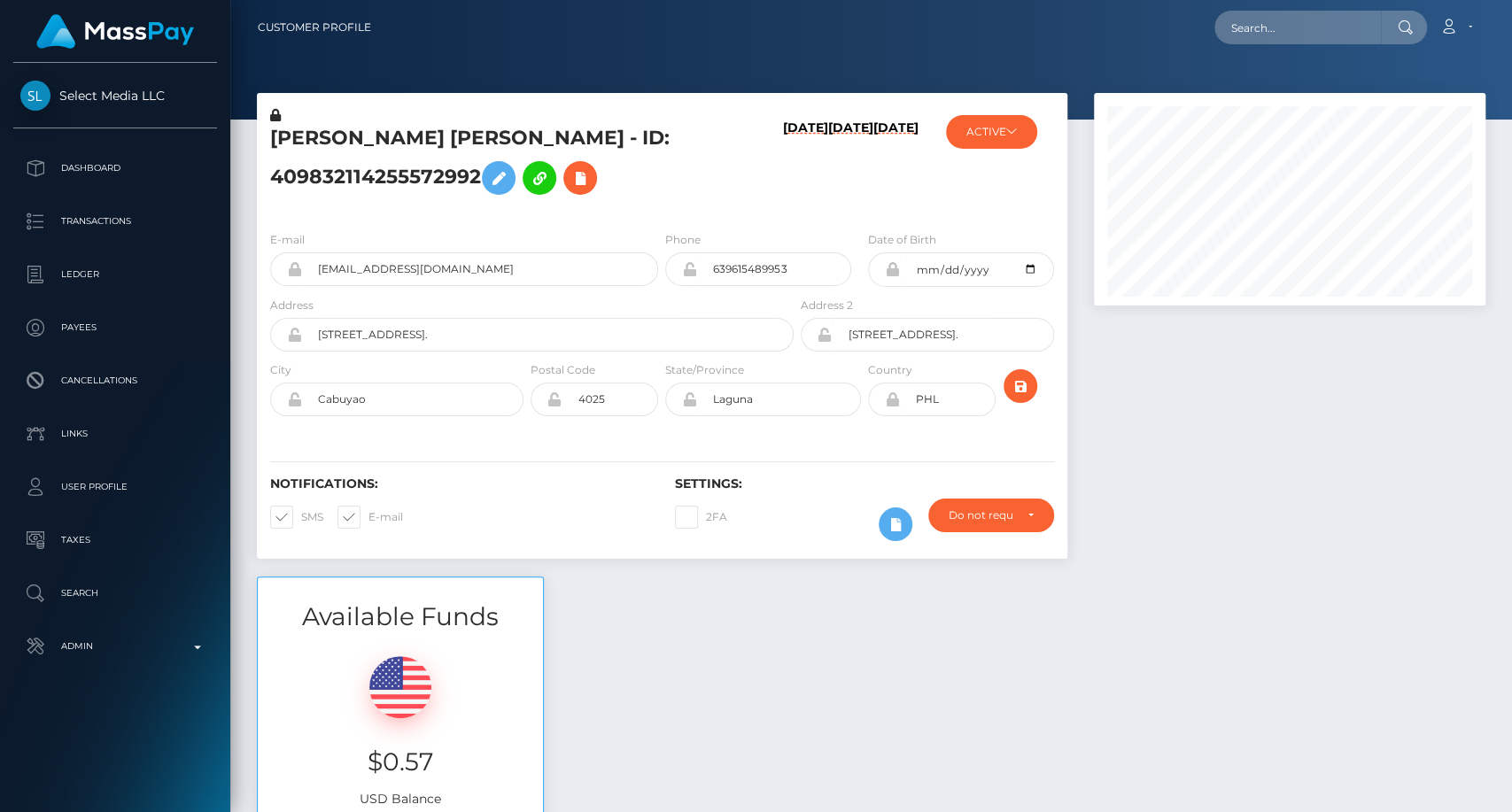
scroll to position [212, 391]
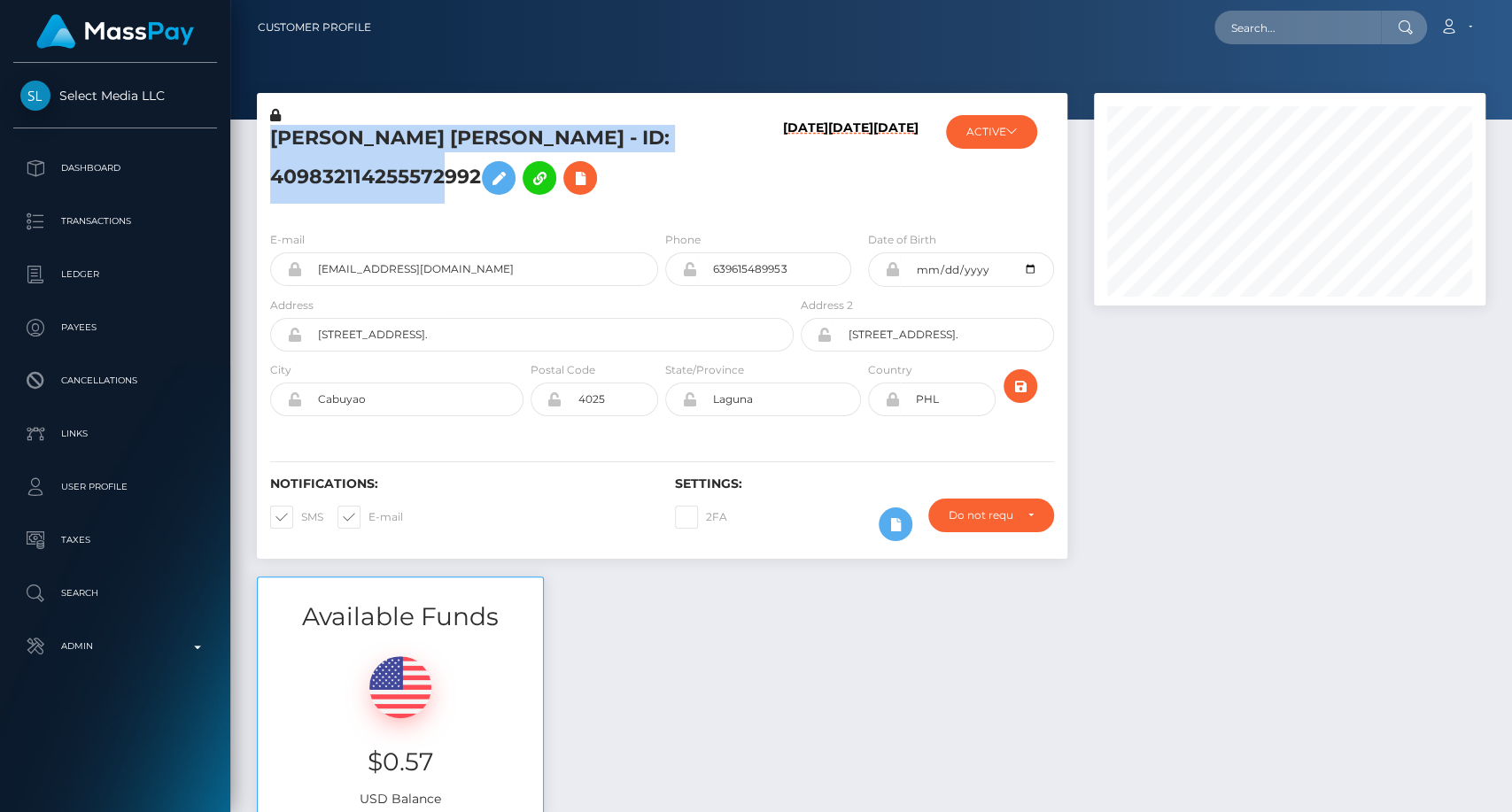
drag, startPoint x: 274, startPoint y: 136, endPoint x: 482, endPoint y: 174, distance: 211.4
click at [482, 174] on h5 "Mark Joe Varga Melendrez - ID: 409832114255572992" at bounding box center [527, 163] width 514 height 78
copy h5 "Mark Joe Varga Melendrez - ID: 409832114255572992"
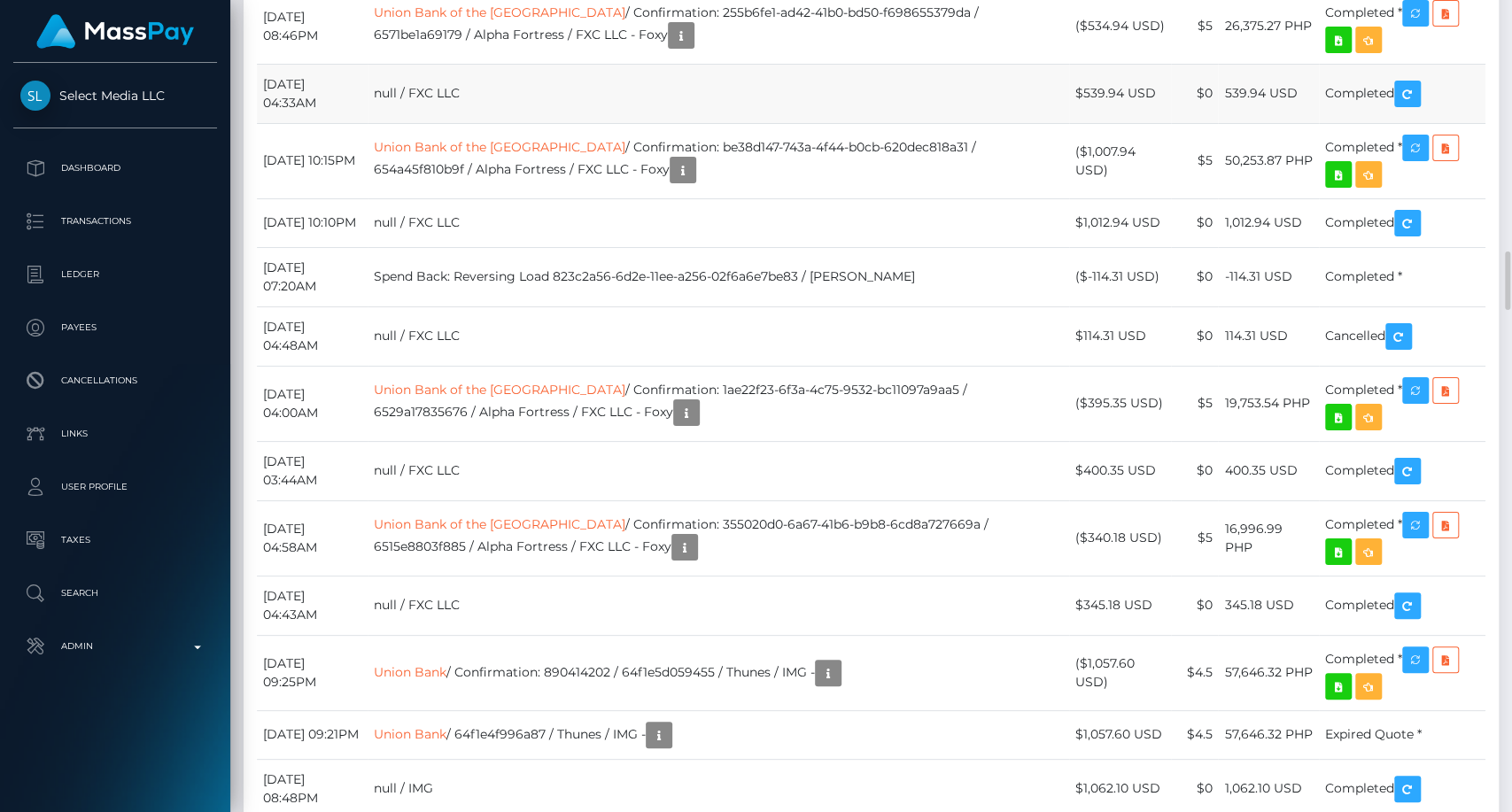
scroll to position [4725, 0]
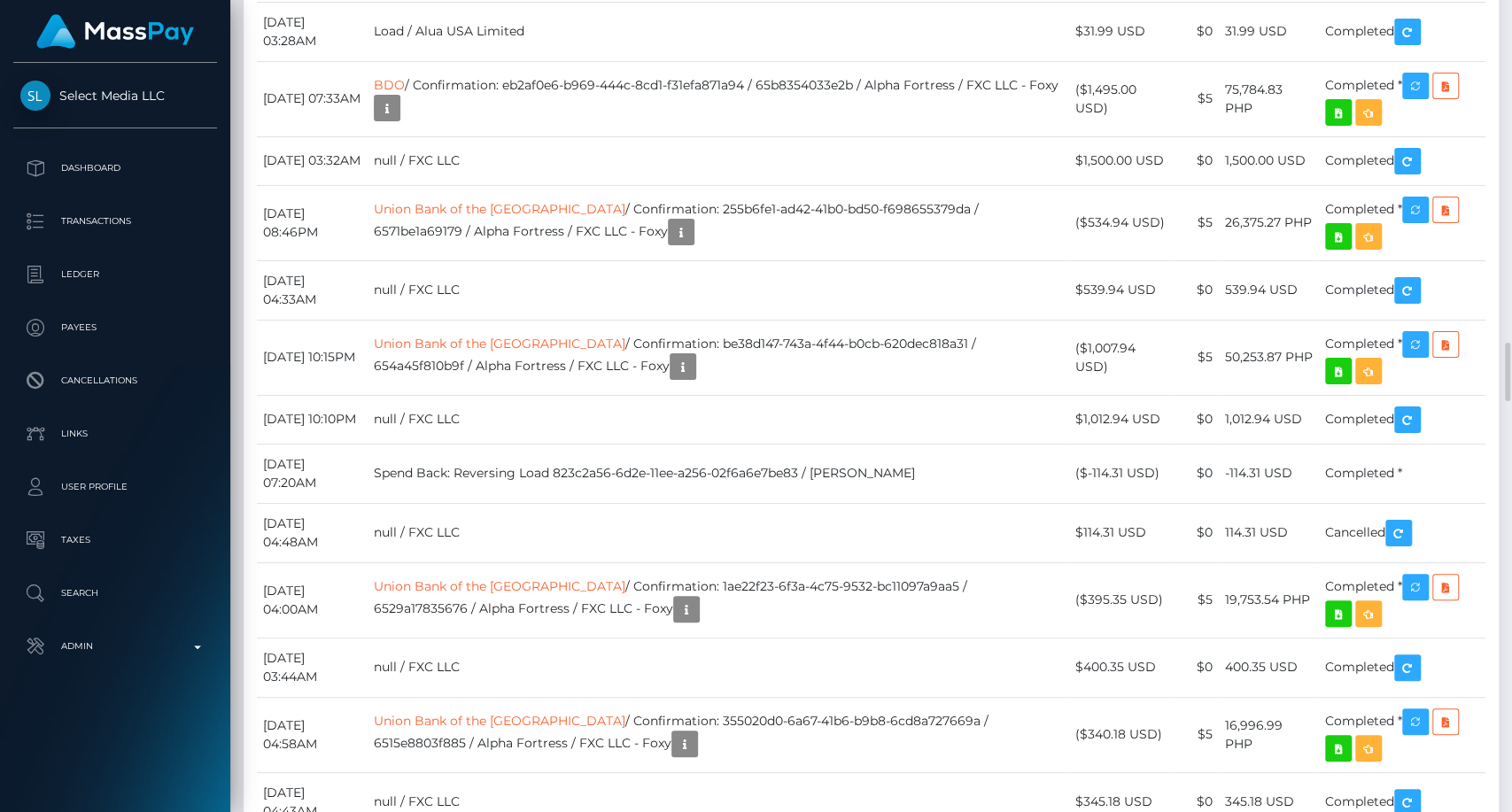
drag, startPoint x: 258, startPoint y: 306, endPoint x: 538, endPoint y: 310, distance: 280.0
copy tr "September 18, 2025 03:36AM USDT - Ethereum"
